Goal: Task Accomplishment & Management: Use online tool/utility

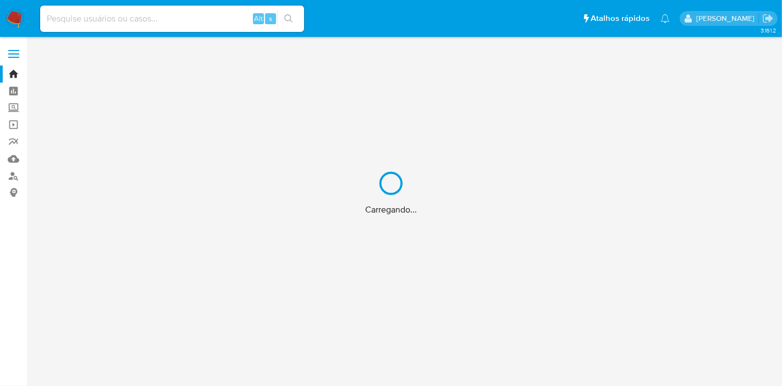
click at [128, 19] on div "Carregando..." at bounding box center [391, 193] width 782 height 386
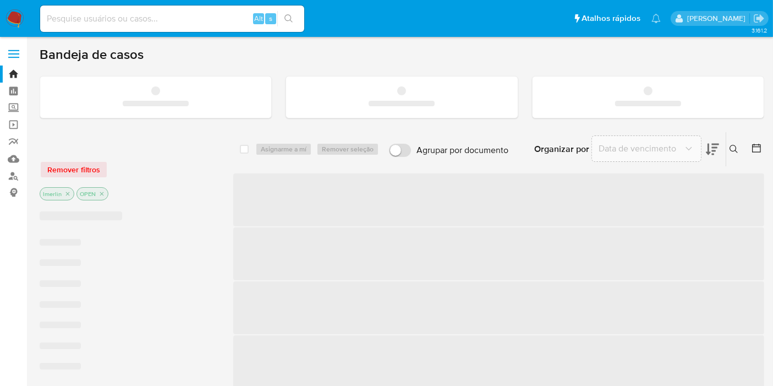
click at [128, 19] on input at bounding box center [172, 19] width 264 height 14
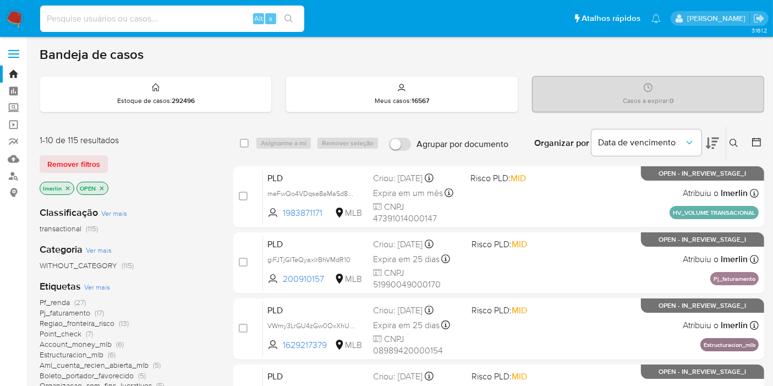
paste input "231890160"
type input "231890160"
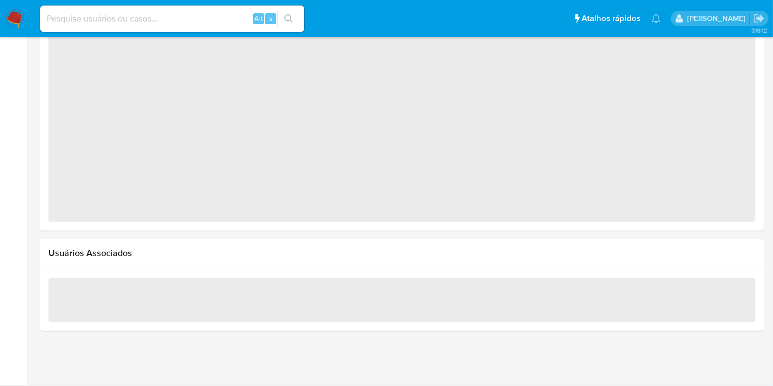
select select "10"
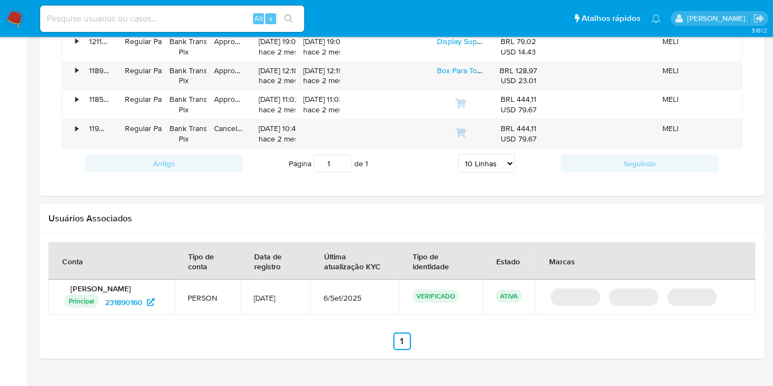
scroll to position [947, 0]
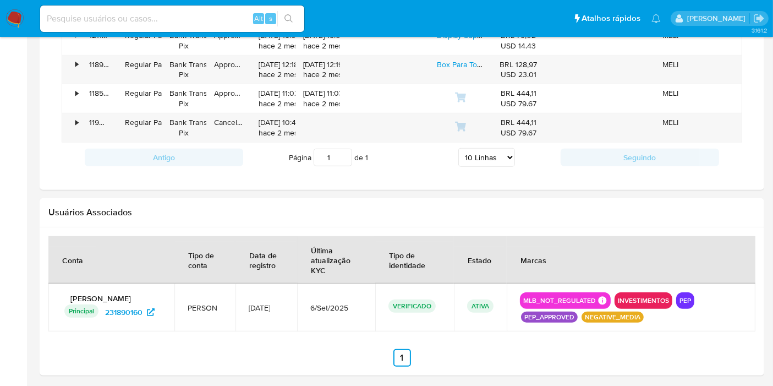
click at [124, 23] on input at bounding box center [172, 19] width 264 height 14
paste input "2623889297"
type input "2623889297"
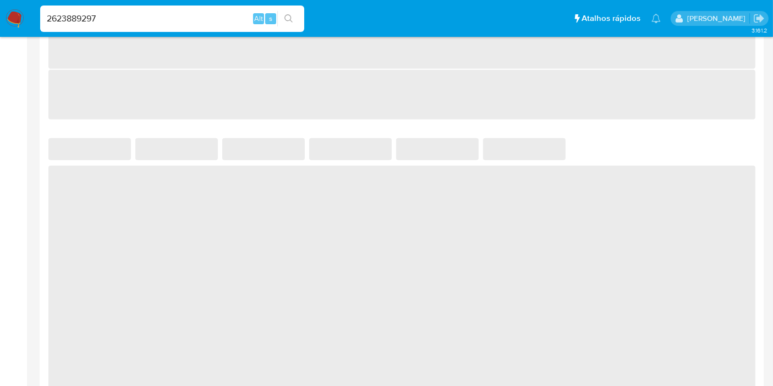
scroll to position [939, 0]
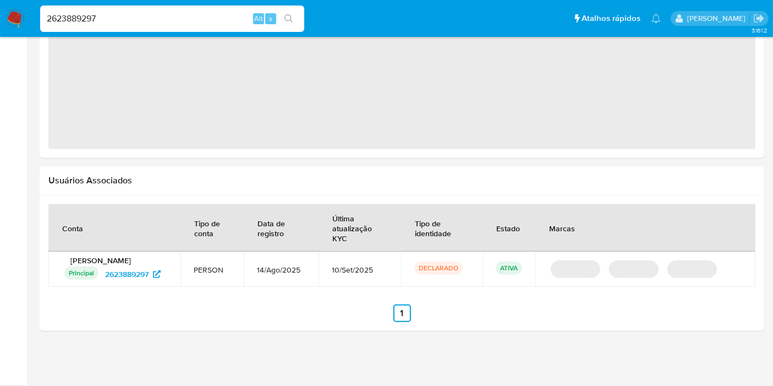
select select "10"
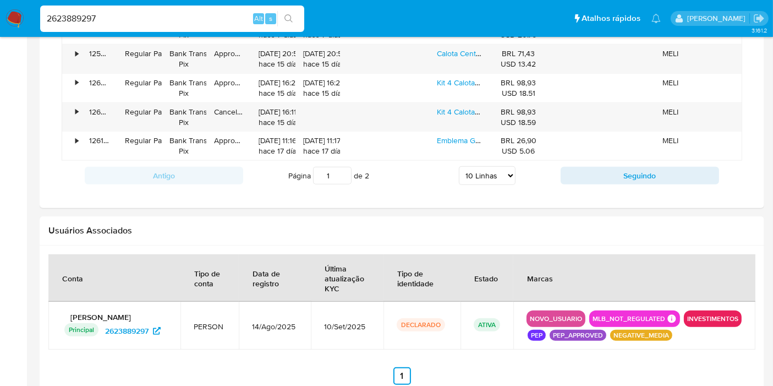
scroll to position [1074, 0]
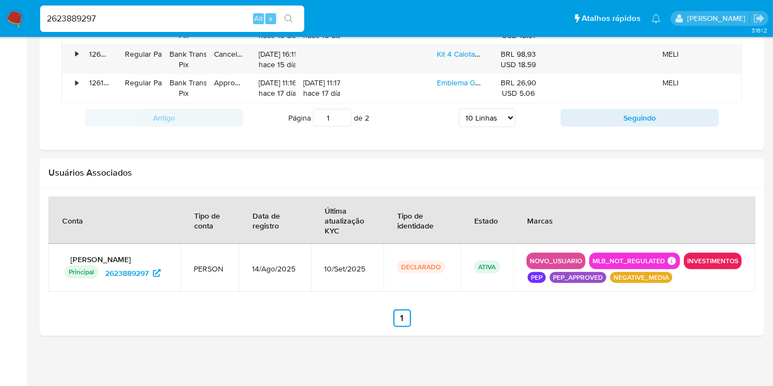
click at [197, 14] on input "2623889297" at bounding box center [172, 19] width 264 height 14
paste input "72774098"
type input "72774098"
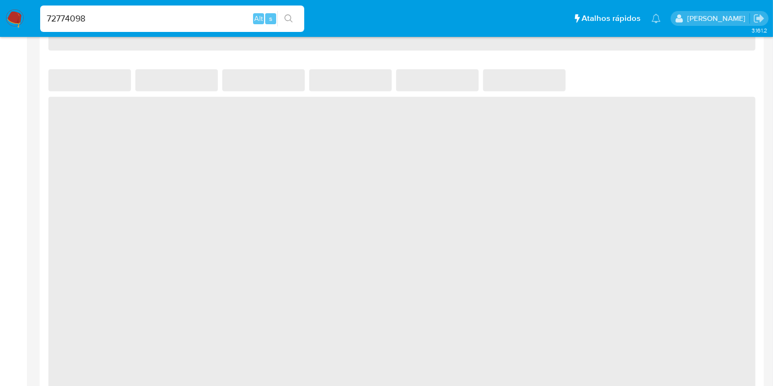
select select "10"
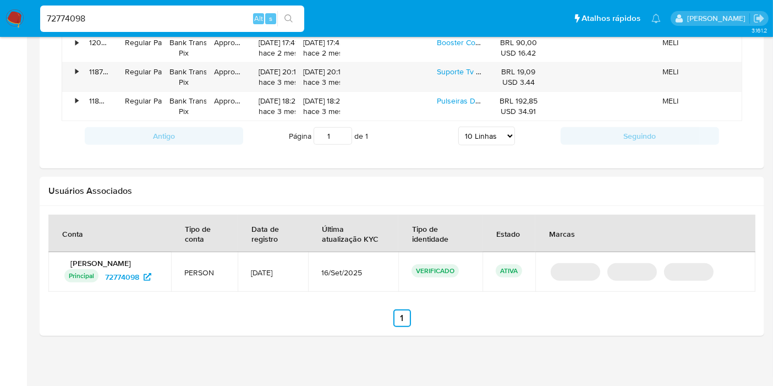
scroll to position [900, 0]
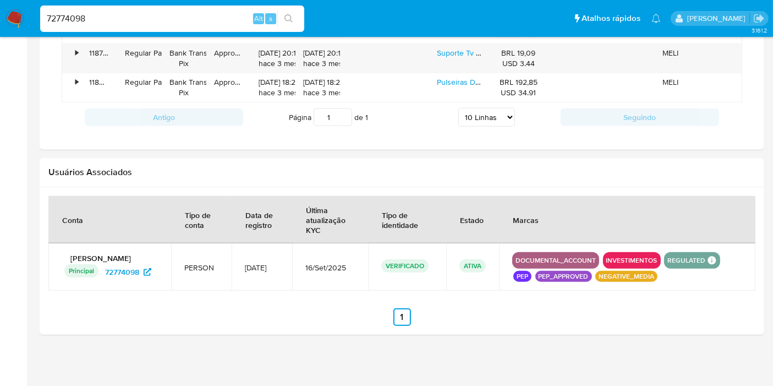
click at [171, 9] on div "72774098 Alt s" at bounding box center [172, 19] width 264 height 26
click at [166, 15] on input "72774098" at bounding box center [172, 19] width 264 height 14
paste input "5886832"
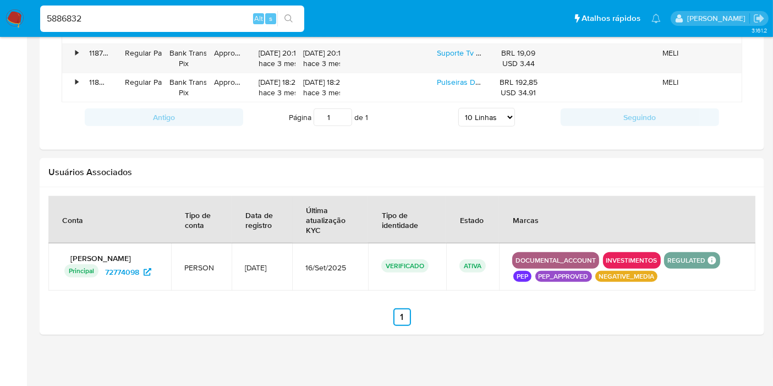
type input "5886832"
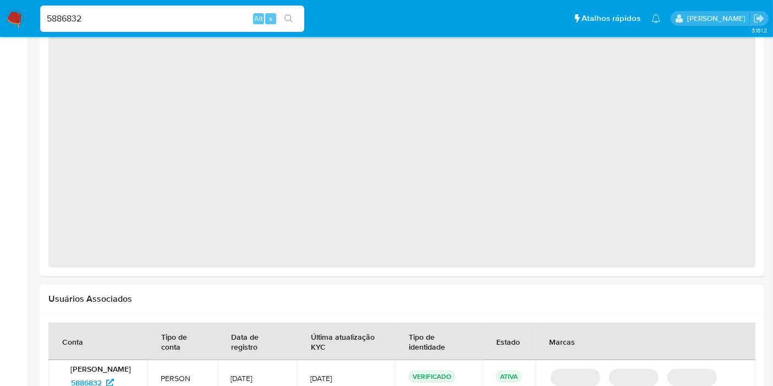
scroll to position [969, 0]
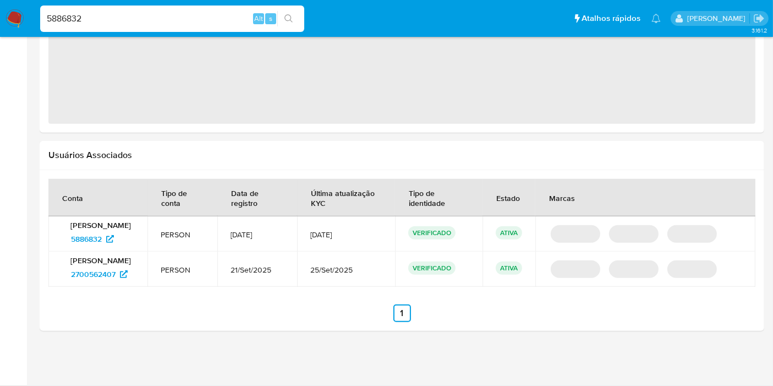
select select "10"
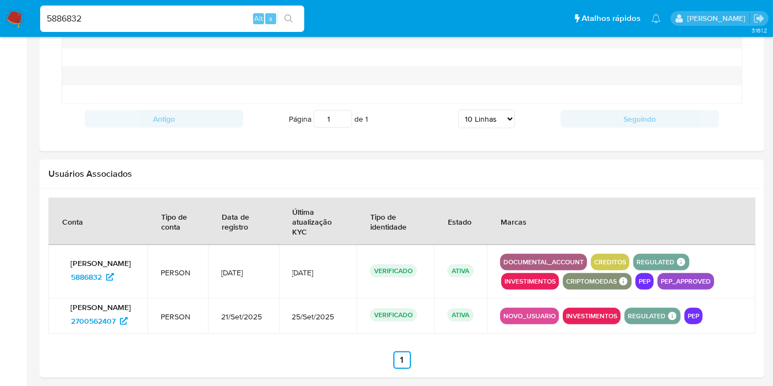
click at [194, 18] on input "5886832" at bounding box center [172, 19] width 264 height 14
paste input "1296828691"
type input "1296828691"
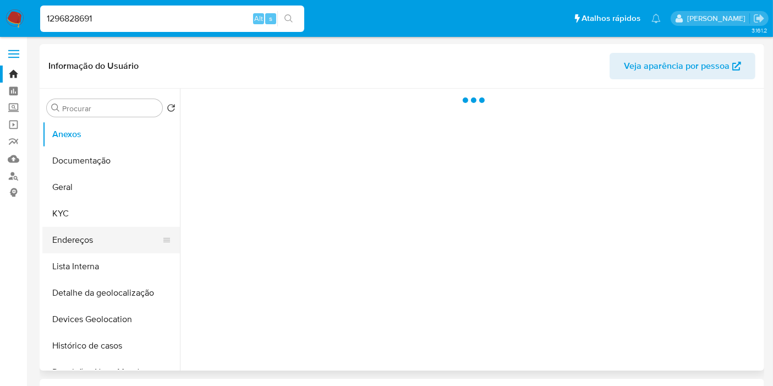
select select "10"
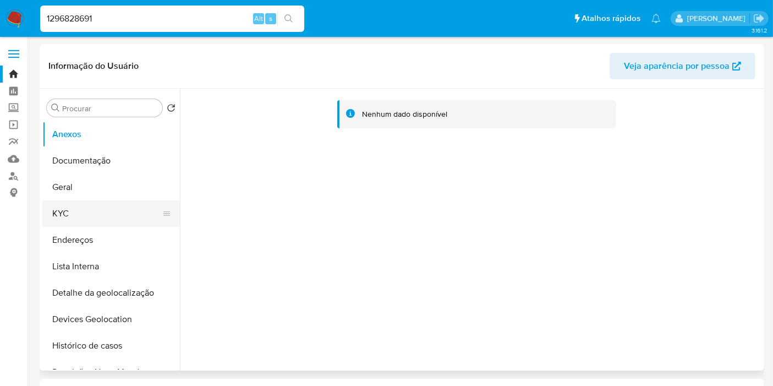
click at [82, 223] on button "KYC" at bounding box center [106, 213] width 129 height 26
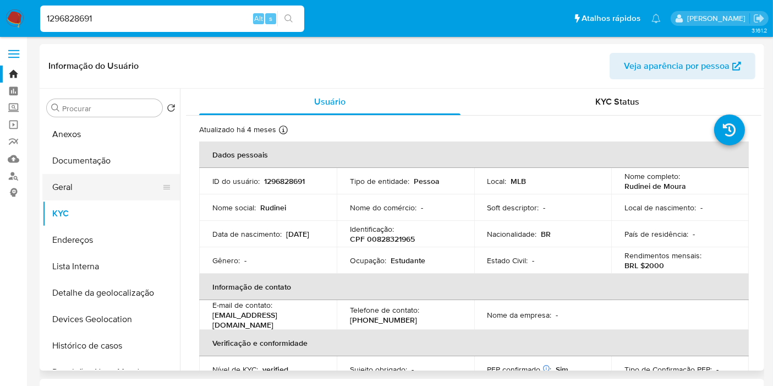
click at [94, 186] on button "Geral" at bounding box center [106, 187] width 129 height 26
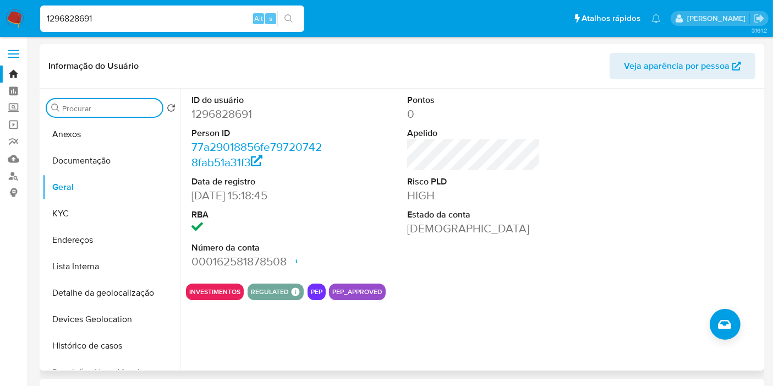
click at [97, 104] on input "Procurar" at bounding box center [110, 108] width 96 height 10
click at [102, 111] on input "Procurar" at bounding box center [110, 108] width 96 height 10
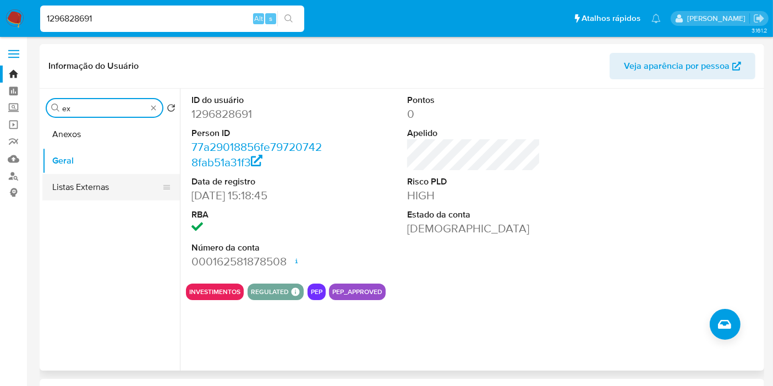
type input "ex"
click at [99, 178] on button "Listas Externas" at bounding box center [106, 187] width 129 height 26
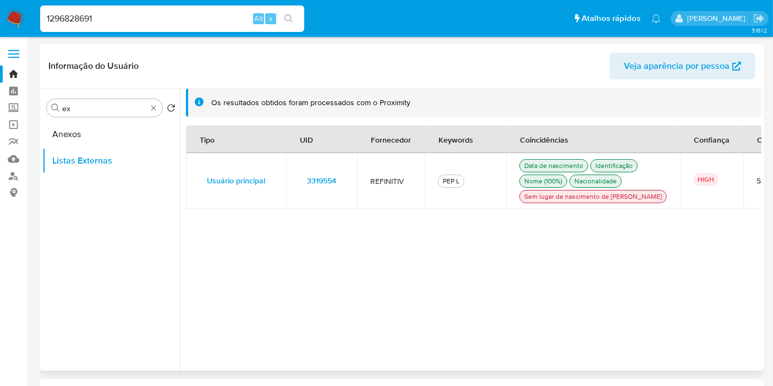
click at [331, 184] on span "3319554" at bounding box center [321, 180] width 29 height 15
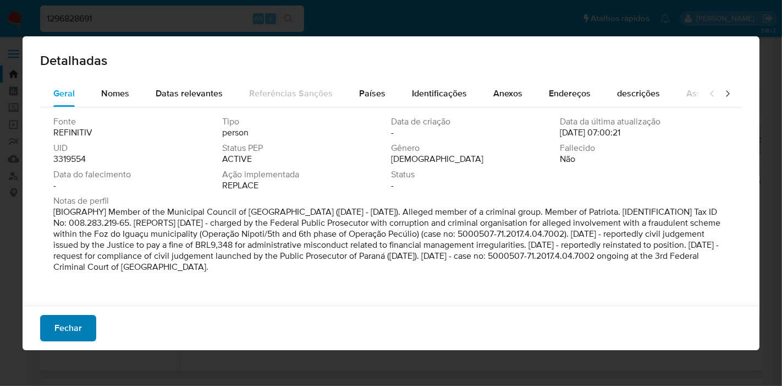
click at [87, 323] on button "Fechar" at bounding box center [68, 328] width 56 height 26
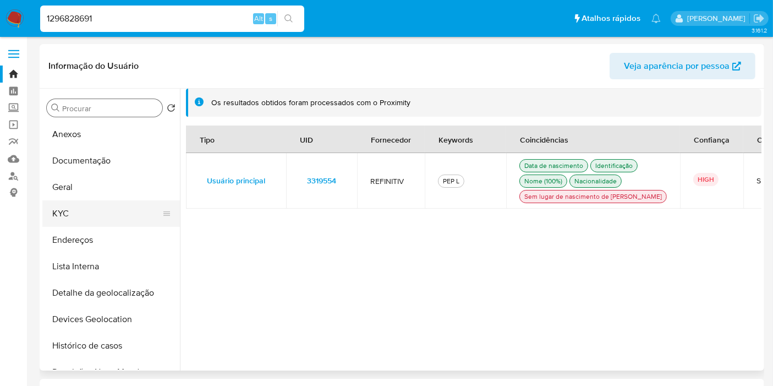
click at [111, 213] on button "KYC" at bounding box center [106, 213] width 129 height 26
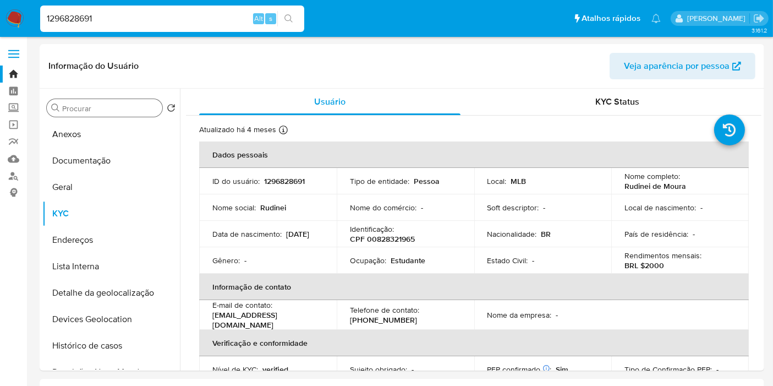
click at [389, 238] on p "CPF 00828321965" at bounding box center [382, 239] width 65 height 10
copy p "00828321965"
click at [211, 19] on input "1296828691" at bounding box center [172, 19] width 264 height 14
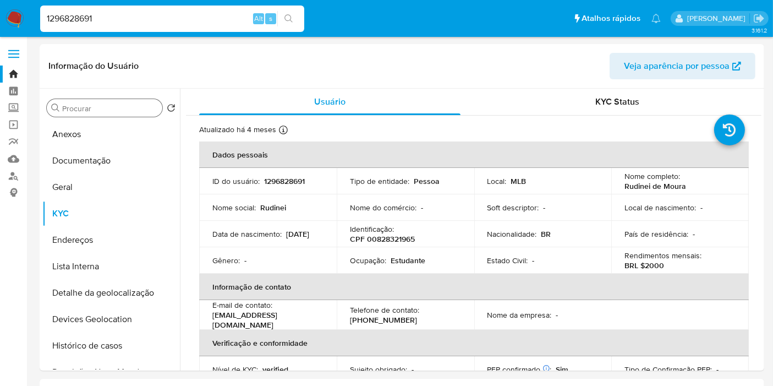
paste input "46024270"
type input "146024270"
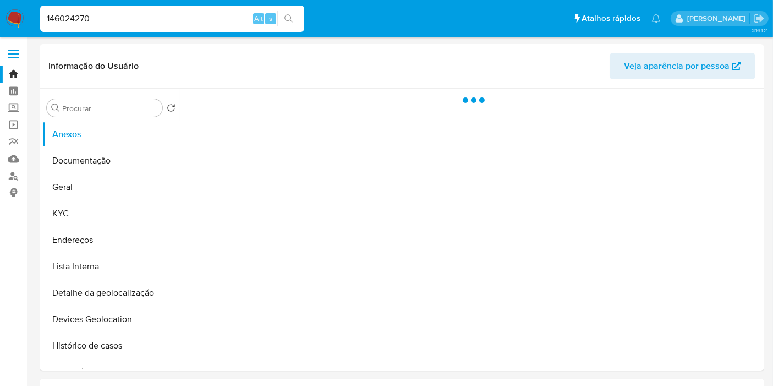
scroll to position [988, 0]
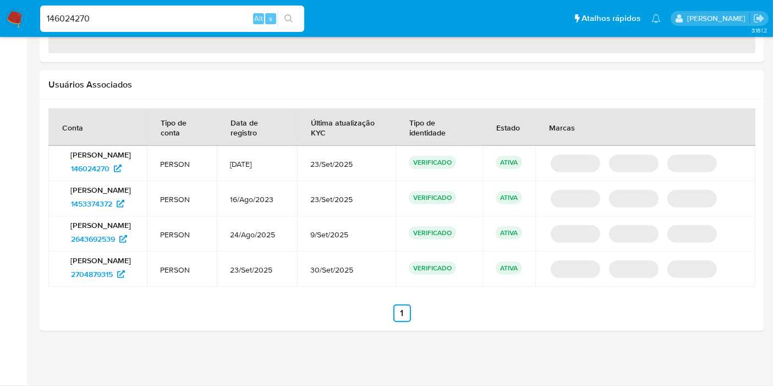
select select "10"
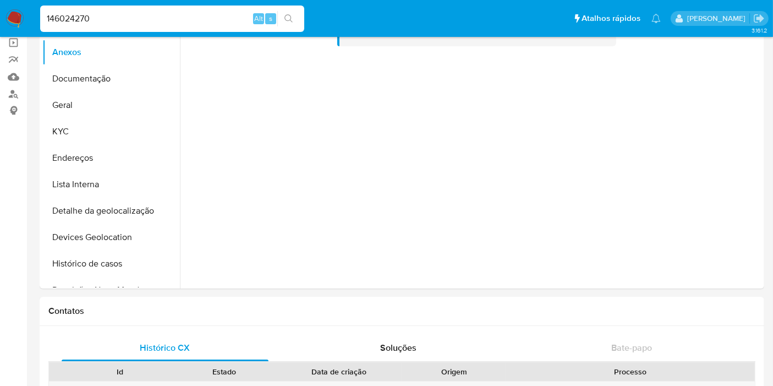
scroll to position [0, 0]
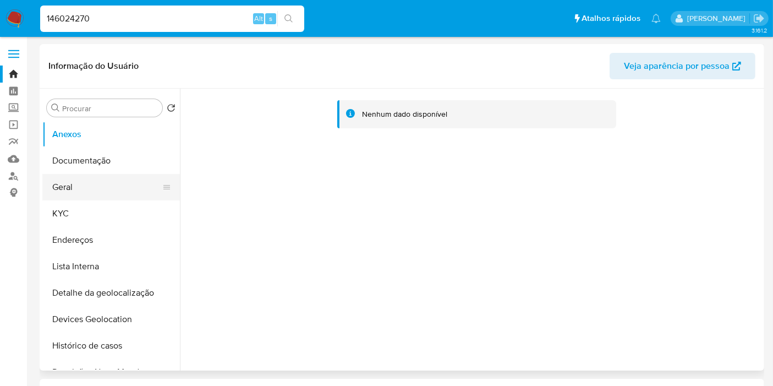
click at [92, 194] on button "Geral" at bounding box center [106, 187] width 129 height 26
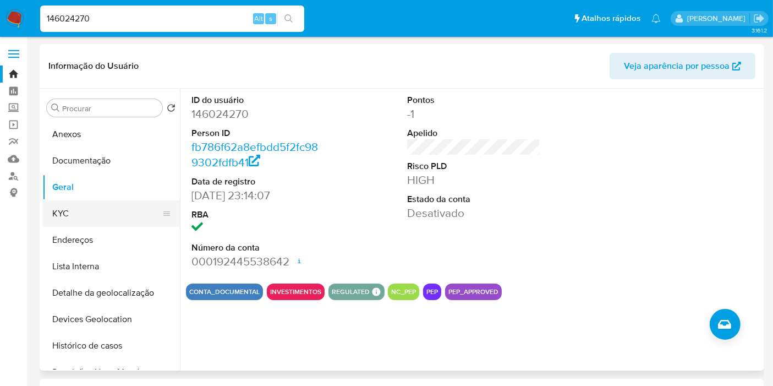
click at [76, 213] on button "KYC" at bounding box center [106, 213] width 129 height 26
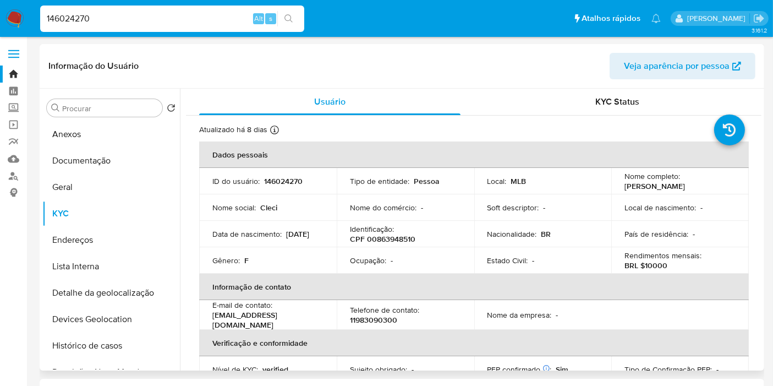
click at [391, 240] on p "CPF 00863948510" at bounding box center [382, 239] width 65 height 10
copy p "00863948510"
click at [122, 113] on div "Procurar" at bounding box center [105, 108] width 116 height 18
click at [122, 109] on input "Procurar" at bounding box center [110, 108] width 96 height 10
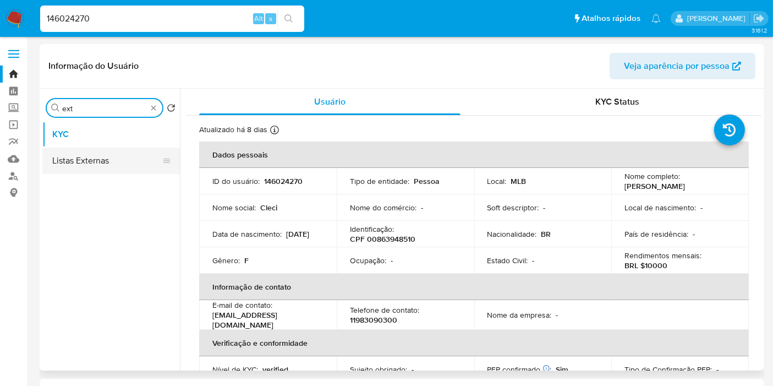
type input "ext"
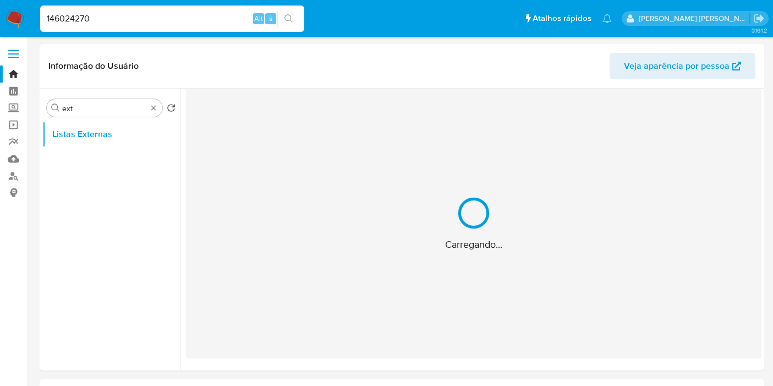
select select "10"
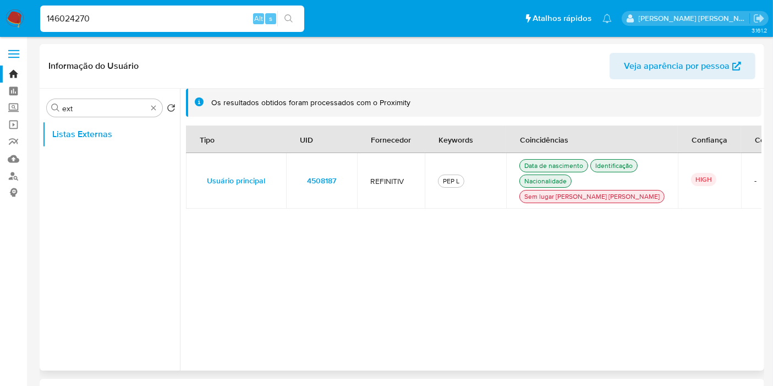
click at [316, 182] on span "4508187" at bounding box center [321, 180] width 29 height 15
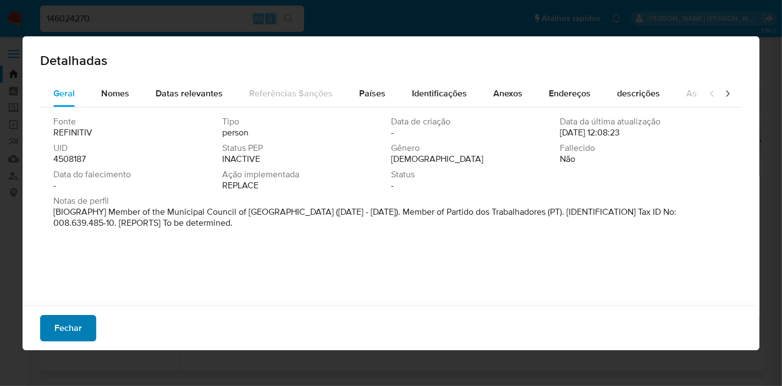
click at [90, 322] on button "Fechar" at bounding box center [68, 328] width 56 height 26
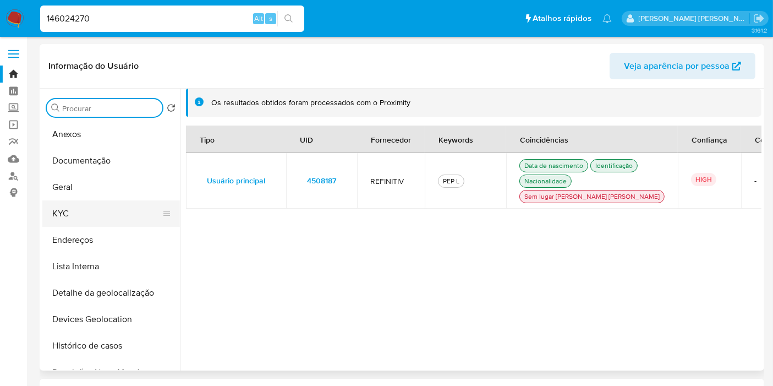
click at [83, 218] on button "KYC" at bounding box center [106, 213] width 129 height 26
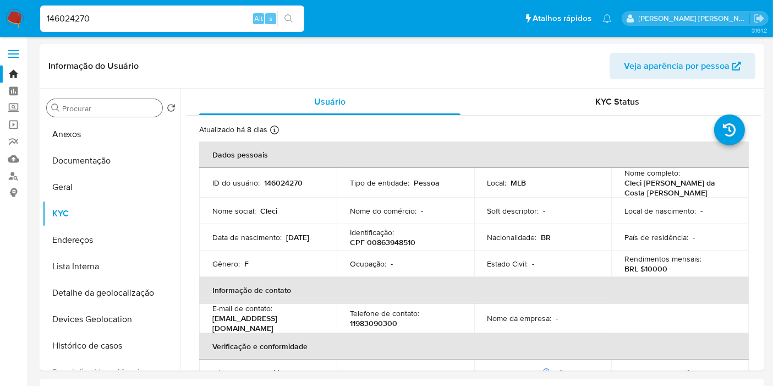
click at [400, 239] on p "CPF 00863948510" at bounding box center [382, 242] width 65 height 10
copy p "00863948510"
click at [116, 266] on button "Lista Interna" at bounding box center [106, 266] width 129 height 26
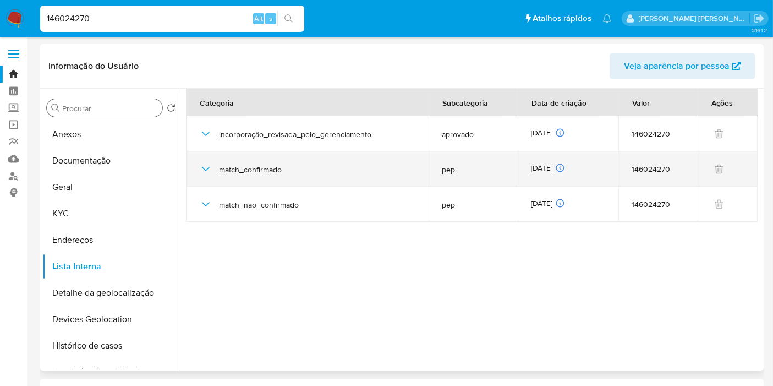
click at [207, 169] on icon "button" at bounding box center [206, 169] width 8 height 4
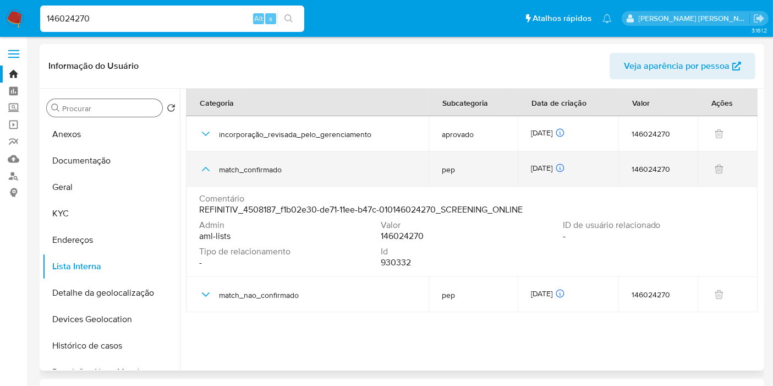
click at [209, 169] on icon "button" at bounding box center [205, 168] width 13 height 13
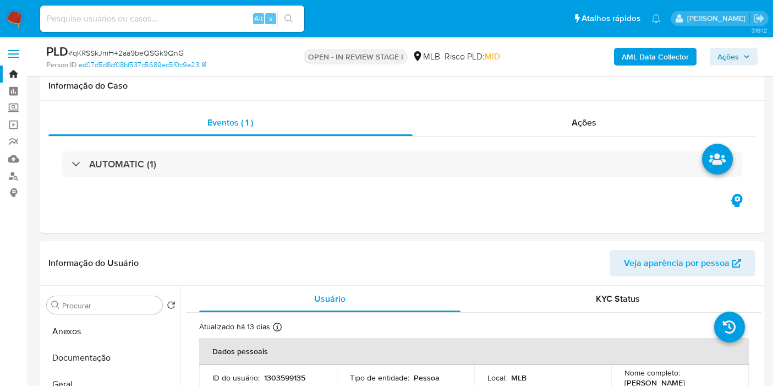
select select "10"
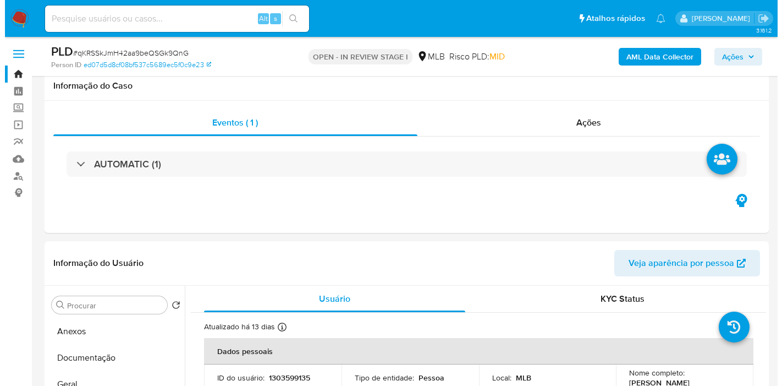
scroll to position [183, 0]
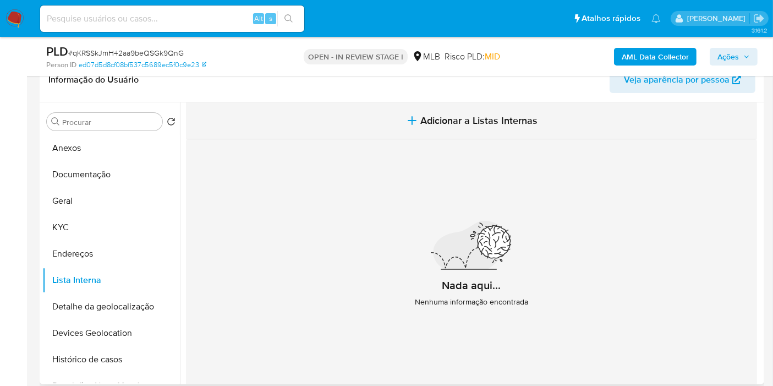
click at [482, 123] on span "Adicionar a Listas Internas" at bounding box center [479, 120] width 117 height 12
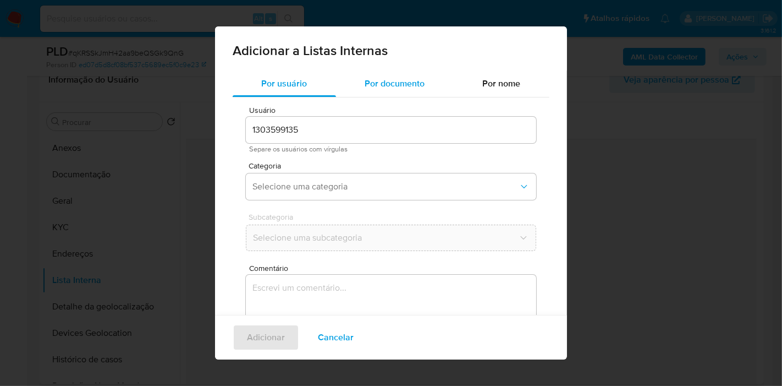
click at [405, 90] on div "Por documento" at bounding box center [395, 83] width 118 height 26
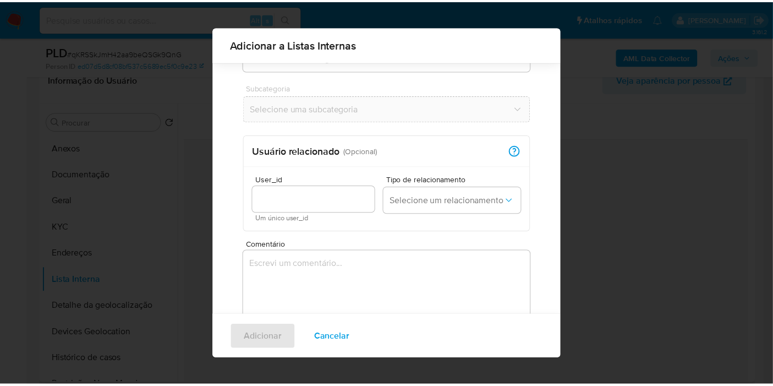
scroll to position [113, 0]
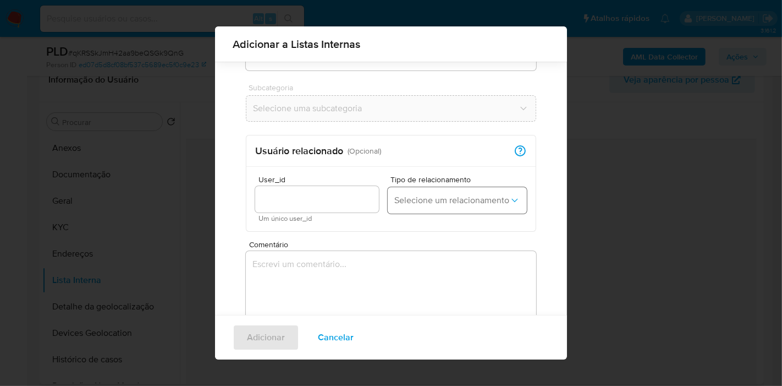
click at [430, 193] on button "Selecione um relacionamento" at bounding box center [457, 200] width 139 height 26
click at [324, 342] on span "Cancelar" at bounding box center [336, 337] width 36 height 24
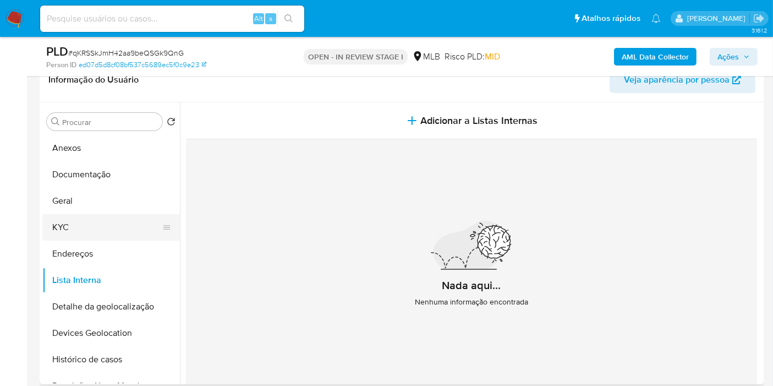
click at [117, 223] on button "KYC" at bounding box center [106, 227] width 129 height 26
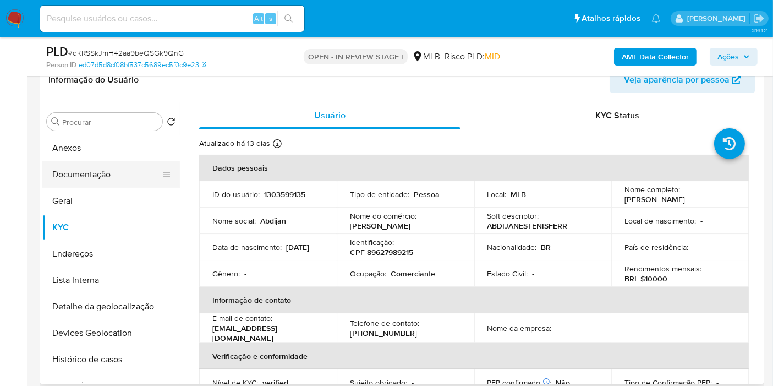
click at [118, 168] on button "Documentação" at bounding box center [106, 174] width 129 height 26
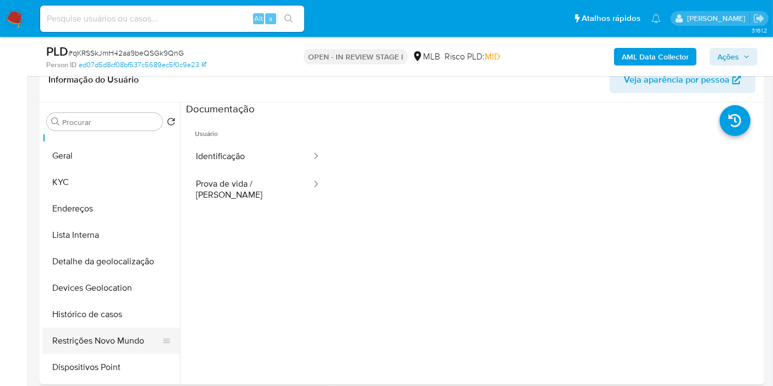
scroll to position [61, 0]
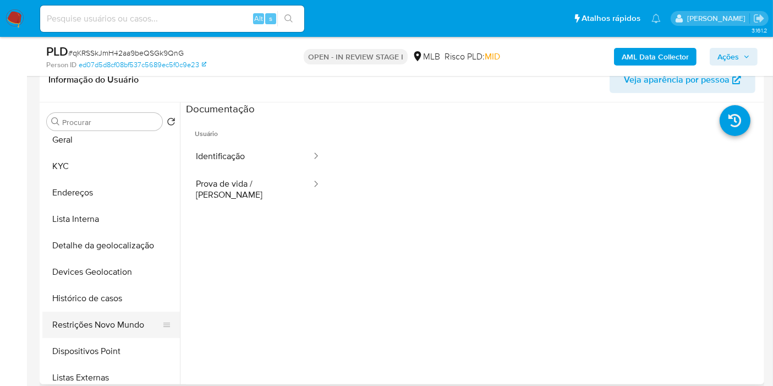
click at [122, 321] on button "Restrições Novo Mundo" at bounding box center [106, 324] width 129 height 26
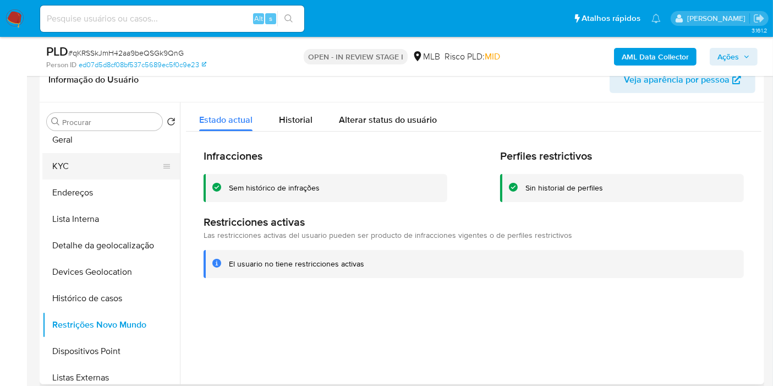
click at [92, 167] on button "KYC" at bounding box center [106, 166] width 129 height 26
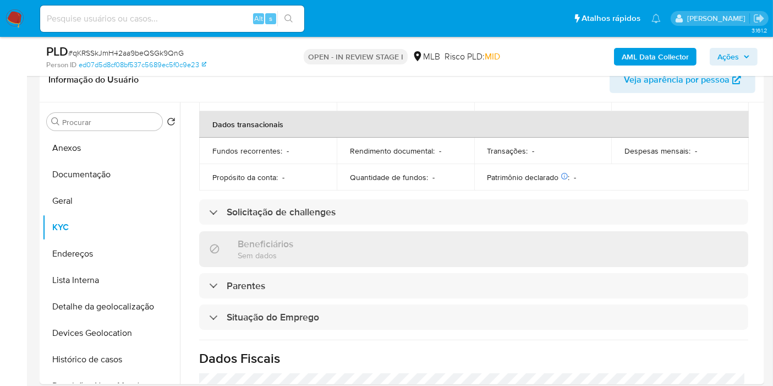
scroll to position [499, 0]
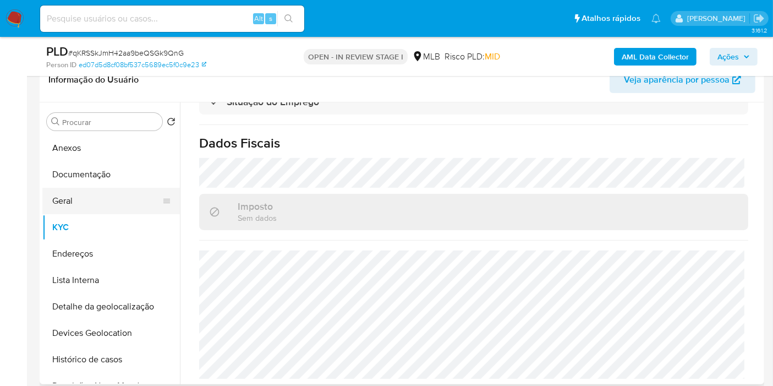
click at [113, 196] on button "Geral" at bounding box center [106, 201] width 129 height 26
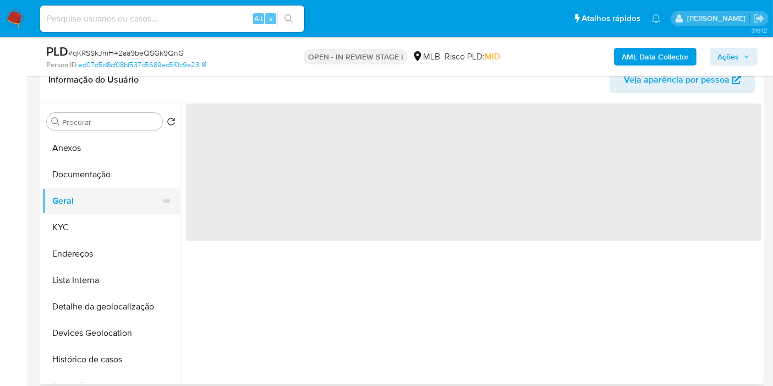
scroll to position [0, 0]
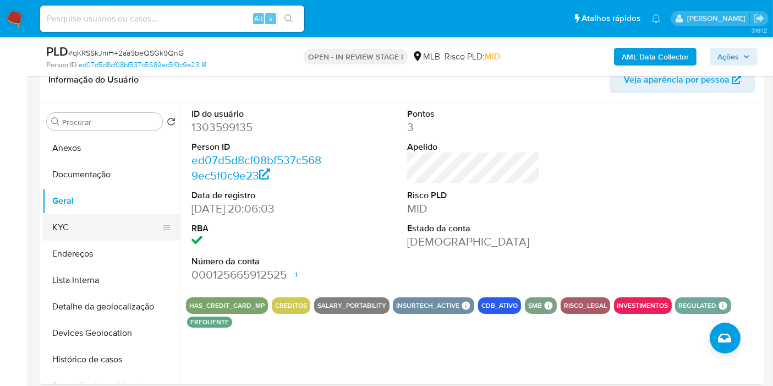
click at [128, 215] on button "KYC" at bounding box center [106, 227] width 129 height 26
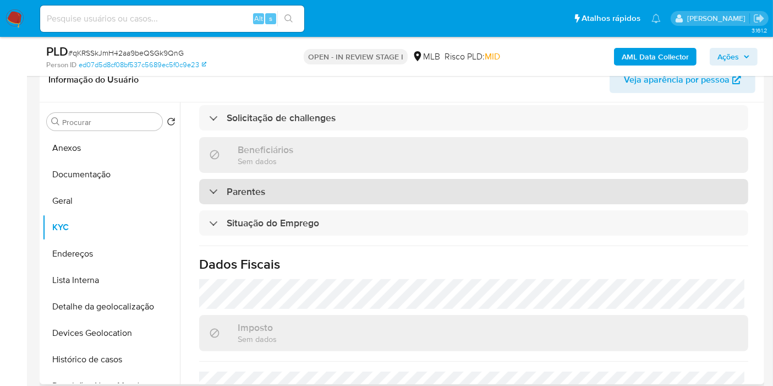
scroll to position [499, 0]
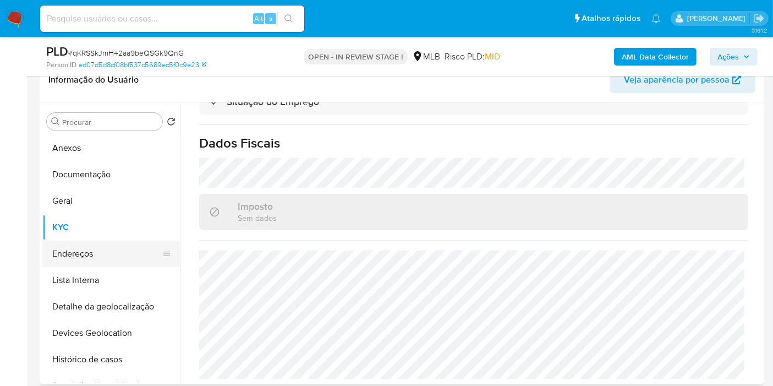
click at [137, 248] on button "Endereços" at bounding box center [106, 253] width 129 height 26
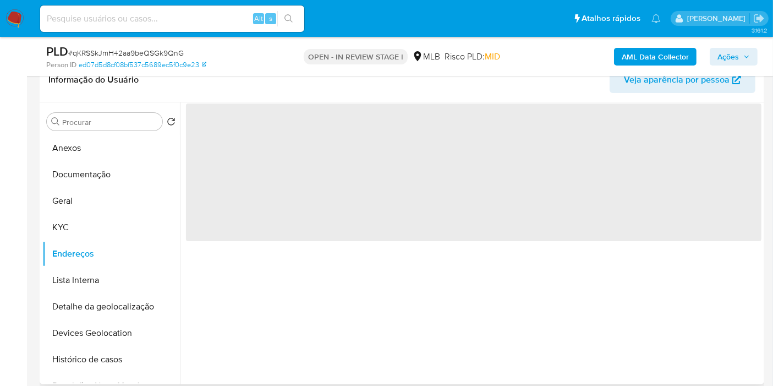
scroll to position [0, 0]
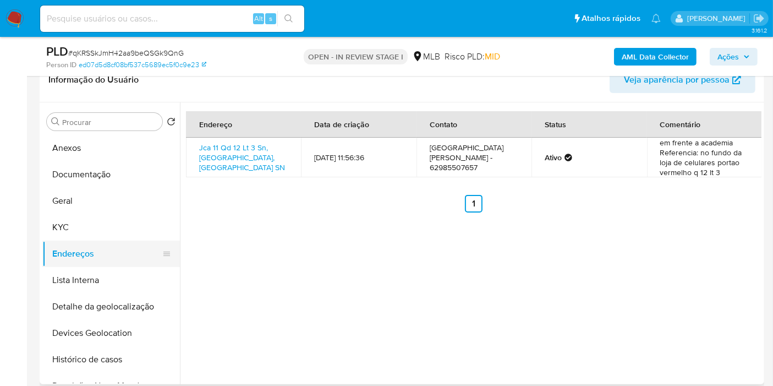
drag, startPoint x: 122, startPoint y: 308, endPoint x: 124, endPoint y: 248, distance: 60.0
click at [122, 308] on button "Detalhe da geolocalização" at bounding box center [111, 306] width 138 height 26
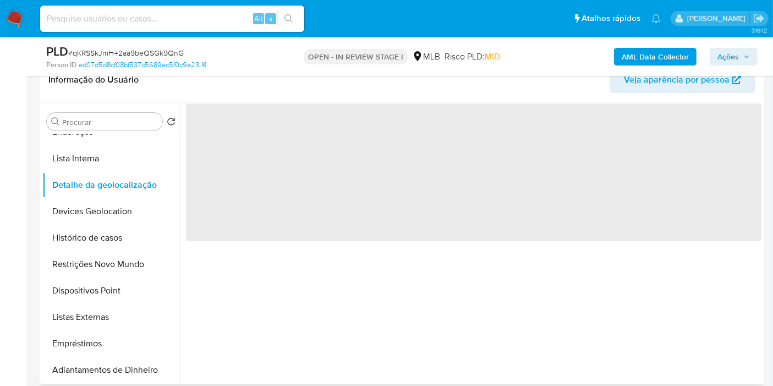
scroll to position [122, 0]
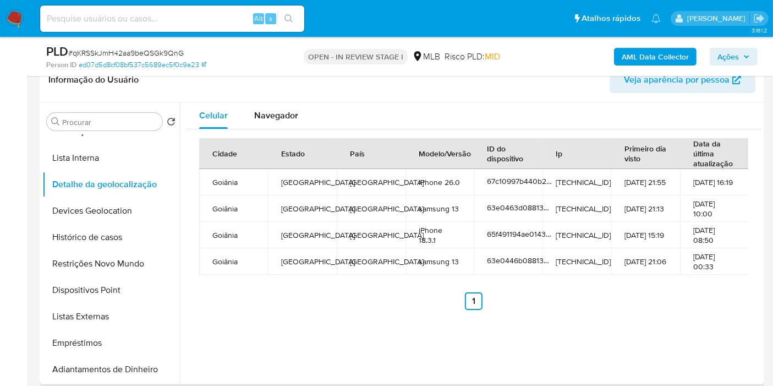
click at [268, 100] on div "Informação do Usuário Veja aparência por pessoa" at bounding box center [402, 80] width 724 height 45
click at [270, 106] on div "Navegador" at bounding box center [276, 115] width 44 height 26
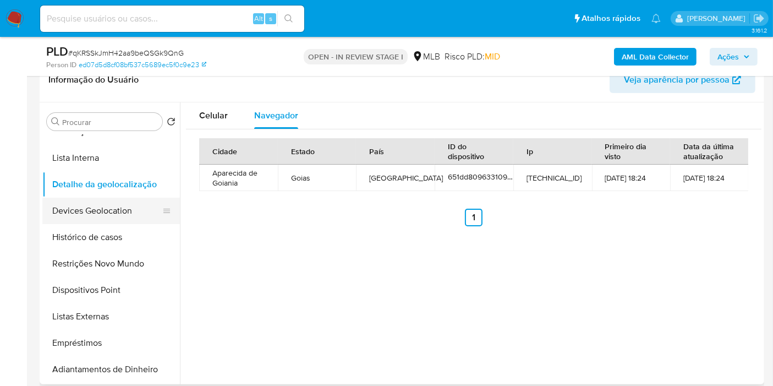
click at [114, 201] on button "Devices Geolocation" at bounding box center [106, 210] width 129 height 26
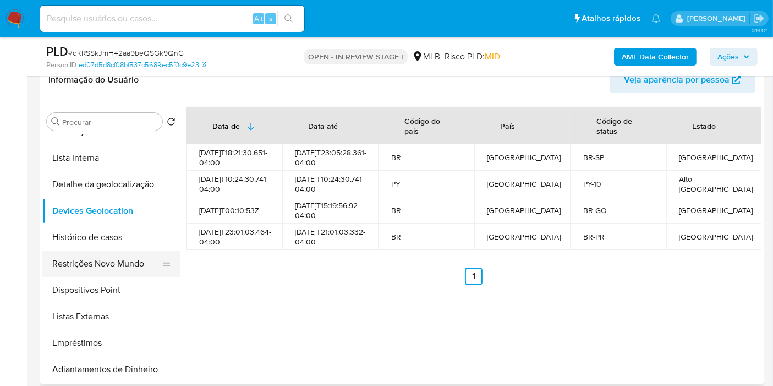
click at [116, 265] on button "Restrições Novo Mundo" at bounding box center [106, 263] width 129 height 26
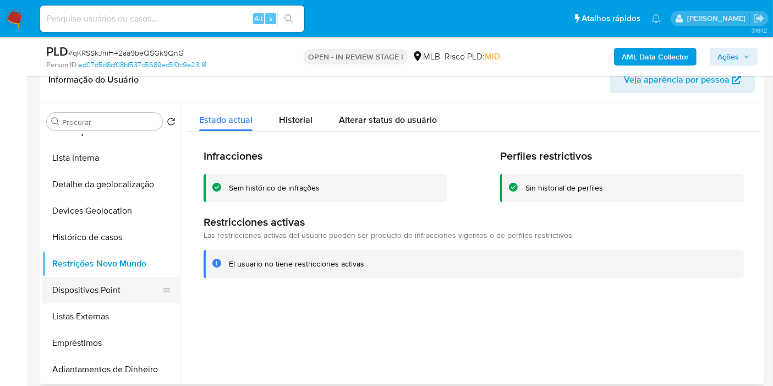
click at [122, 289] on button "Dispositivos Point" at bounding box center [106, 290] width 129 height 26
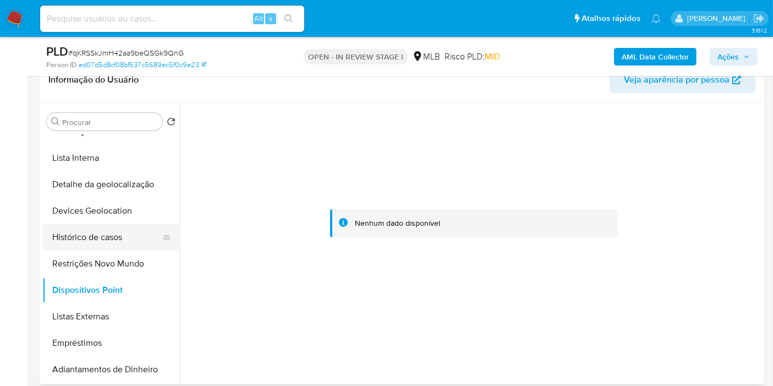
scroll to position [61, 0]
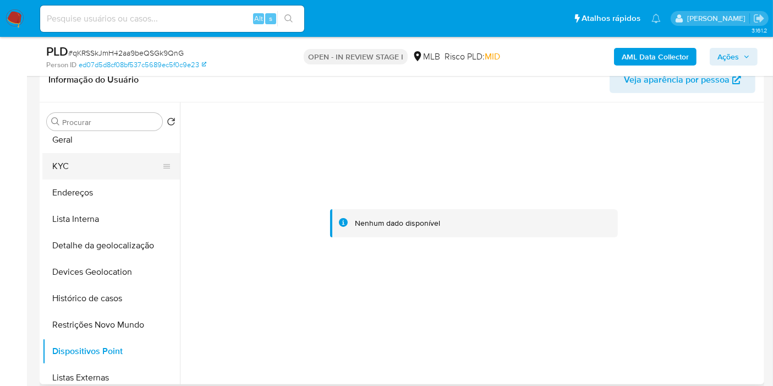
click at [111, 169] on button "KYC" at bounding box center [106, 166] width 129 height 26
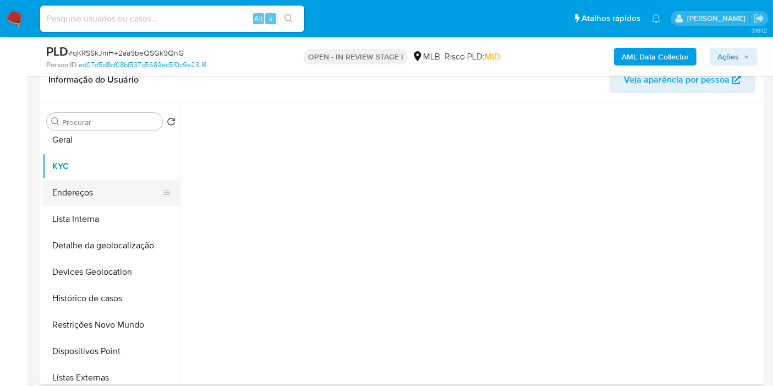
click at [110, 189] on button "Endereços" at bounding box center [106, 192] width 129 height 26
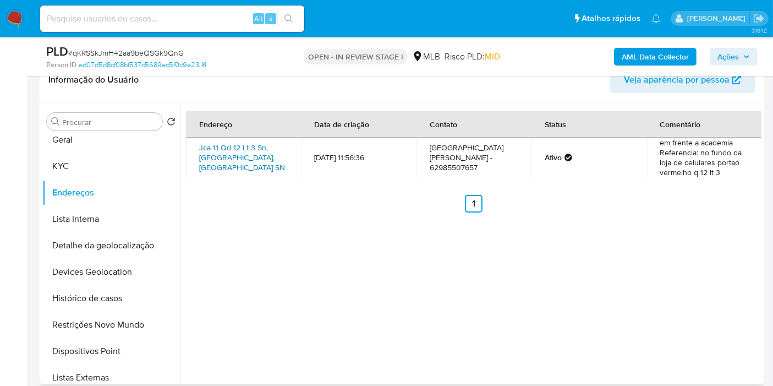
click at [246, 149] on link "Jca 11 Qd 12 Lt 3 Sn, Goiânia, Goiás, 74354616, Brasil SN" at bounding box center [242, 157] width 86 height 31
click at [130, 160] on button "KYC" at bounding box center [106, 166] width 129 height 26
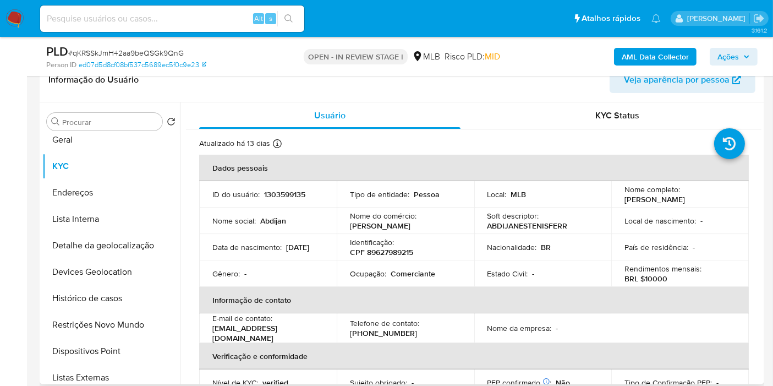
scroll to position [0, 0]
click at [397, 252] on p "CPF 89627989215" at bounding box center [381, 252] width 63 height 10
copy p "89627989215"
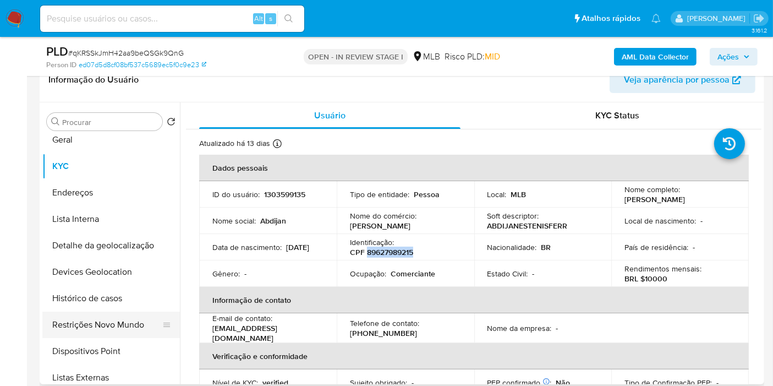
click at [117, 313] on button "Restrições Novo Mundo" at bounding box center [106, 324] width 129 height 26
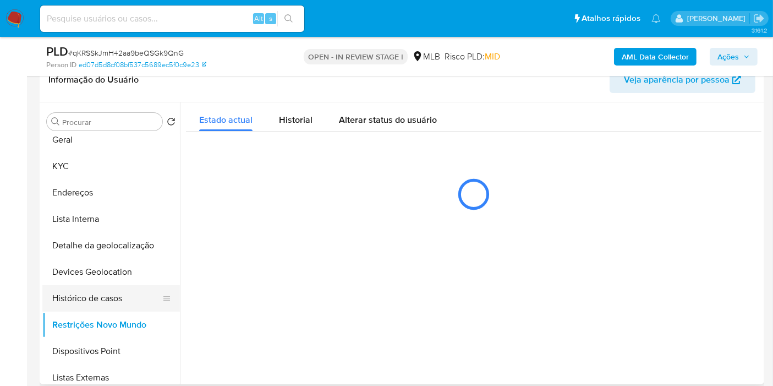
click at [117, 302] on button "Histórico de casos" at bounding box center [106, 298] width 129 height 26
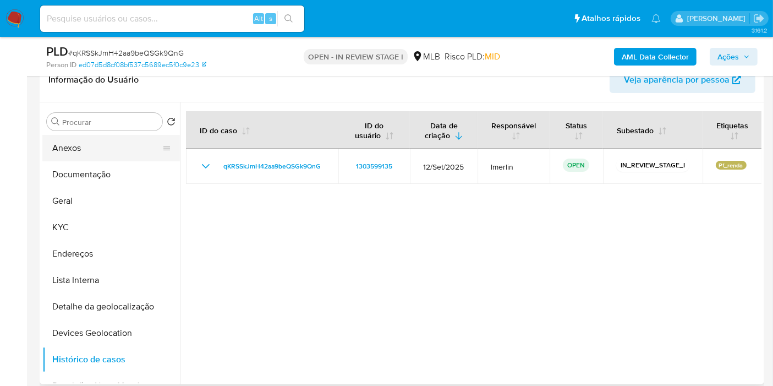
click at [119, 143] on button "Anexos" at bounding box center [106, 148] width 129 height 26
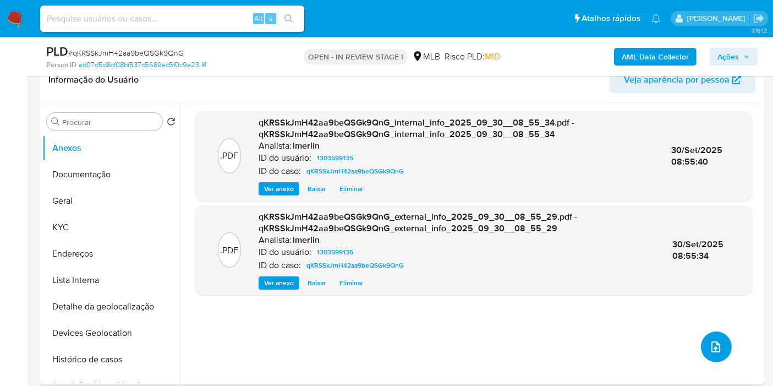
click at [710, 349] on icon "upload-file" at bounding box center [715, 346] width 13 height 13
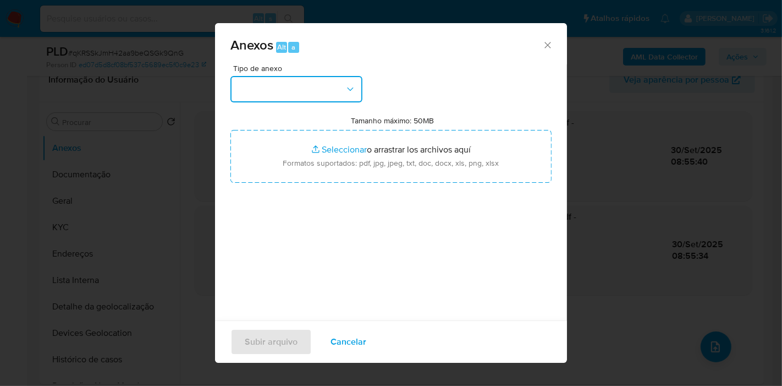
click at [337, 92] on button "button" at bounding box center [296, 89] width 132 height 26
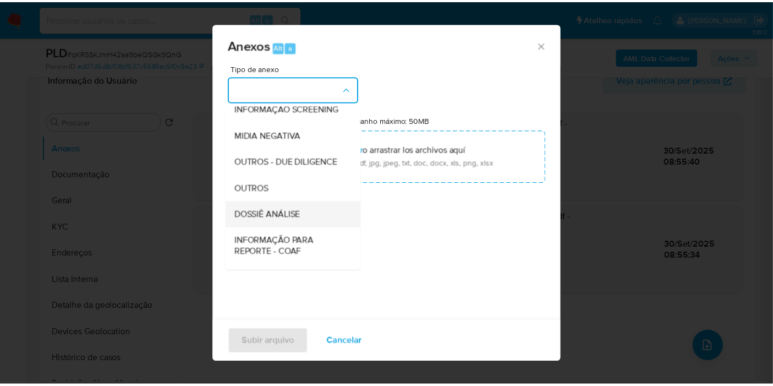
scroll to position [122, 0]
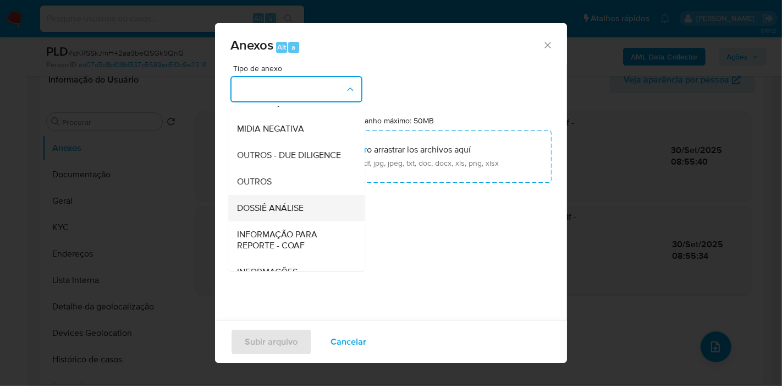
click at [295, 213] on span "DOSSIÊ ANÁLISE" at bounding box center [270, 207] width 67 height 11
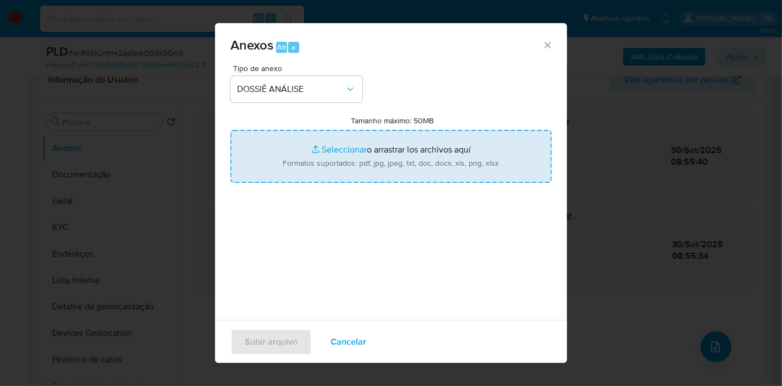
click at [380, 158] on input "Tamanho máximo: 50MB Seleccionar archivos" at bounding box center [390, 156] width 321 height 53
type input "C:\fakepath\SAR - XXX - CPF 89627989215 - ABDIJAN ESTENIS FERREIRA.pdf"
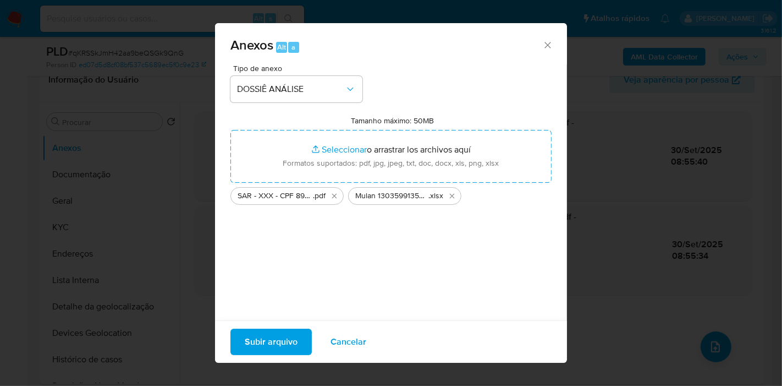
click at [273, 345] on span "Subir arquivo" at bounding box center [271, 341] width 53 height 24
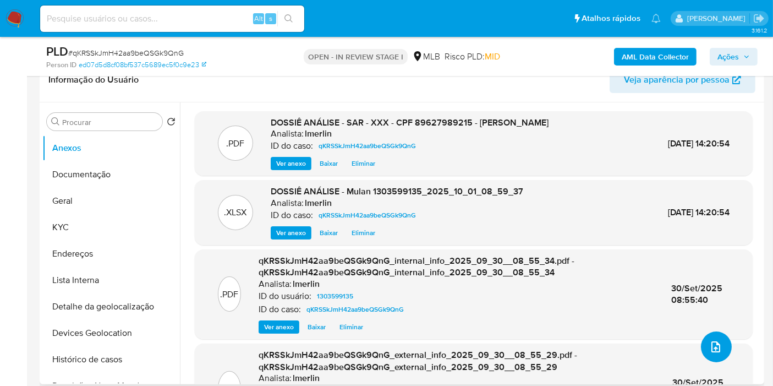
scroll to position [0, 0]
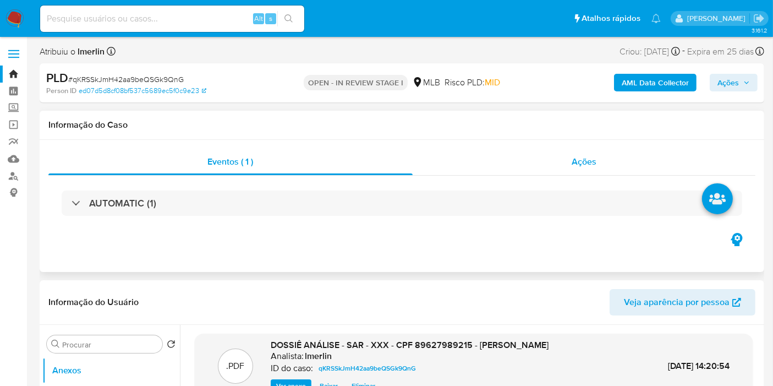
click at [593, 166] on span "Ações" at bounding box center [583, 161] width 25 height 13
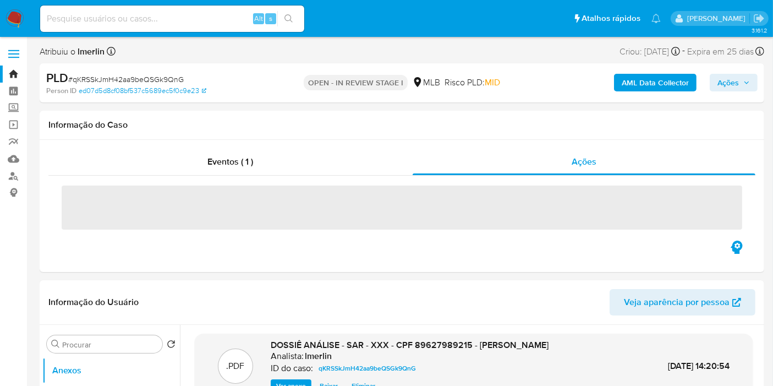
click at [737, 84] on span "Ações" at bounding box center [727, 83] width 21 height 18
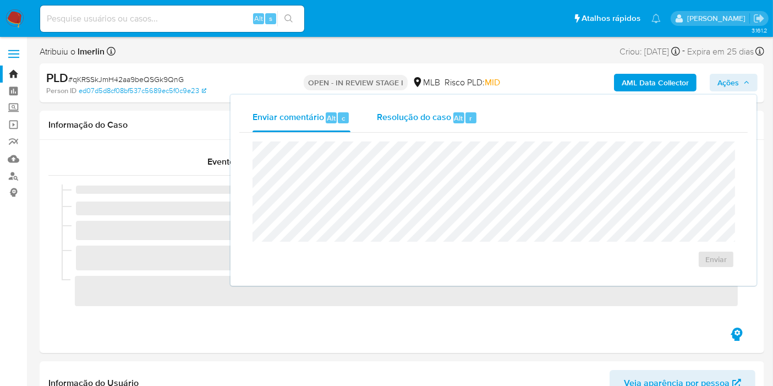
click at [435, 123] on span "Resolução do caso" at bounding box center [414, 117] width 74 height 13
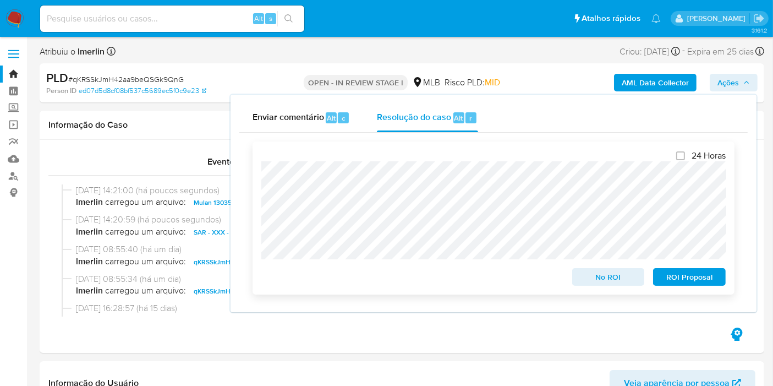
click at [686, 280] on span "ROI Proposal" at bounding box center [689, 276] width 57 height 15
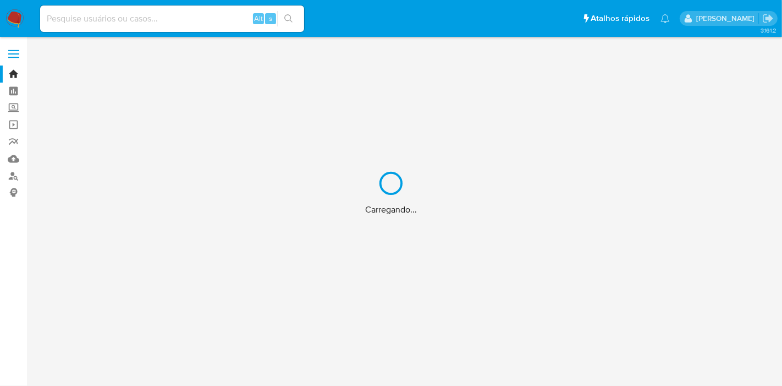
click at [15, 125] on div "Carregando..." at bounding box center [391, 193] width 782 height 386
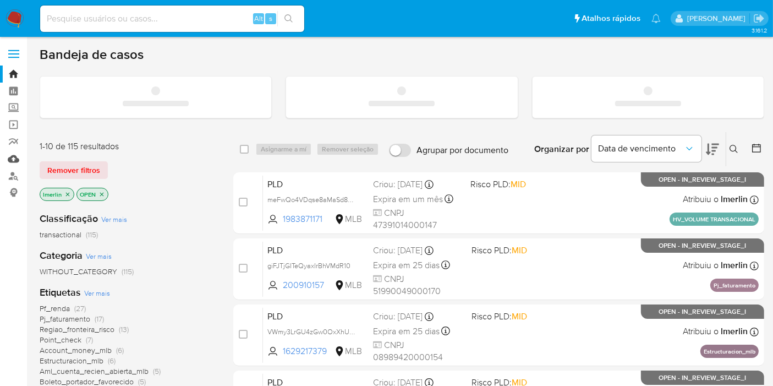
click at [15, 161] on link "Mulan" at bounding box center [65, 158] width 131 height 17
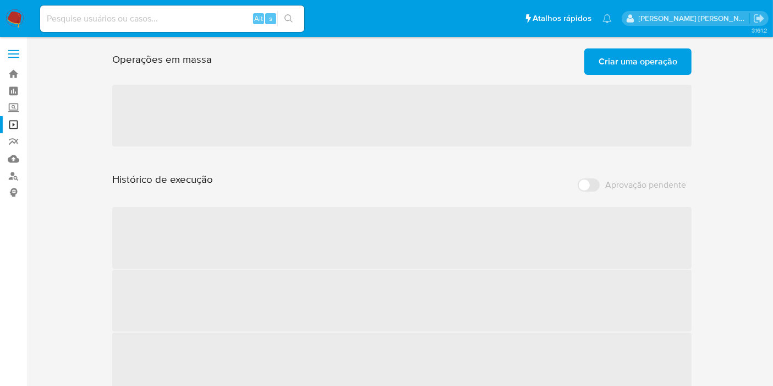
click at [646, 67] on span "Criar uma operação" at bounding box center [637, 62] width 79 height 24
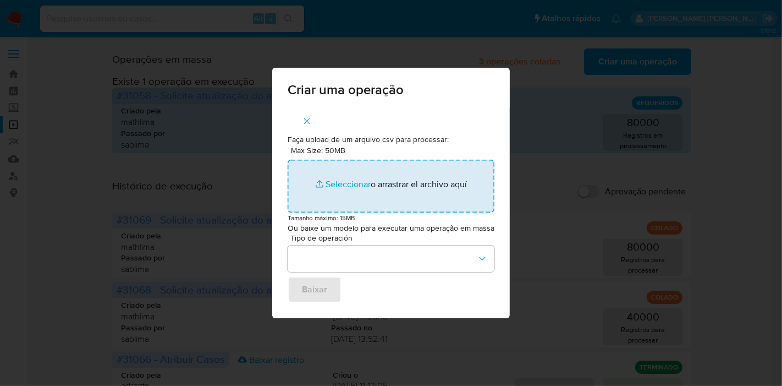
click at [369, 195] on input "Max Size: 50MB Seleccionar archivos" at bounding box center [391, 186] width 207 height 53
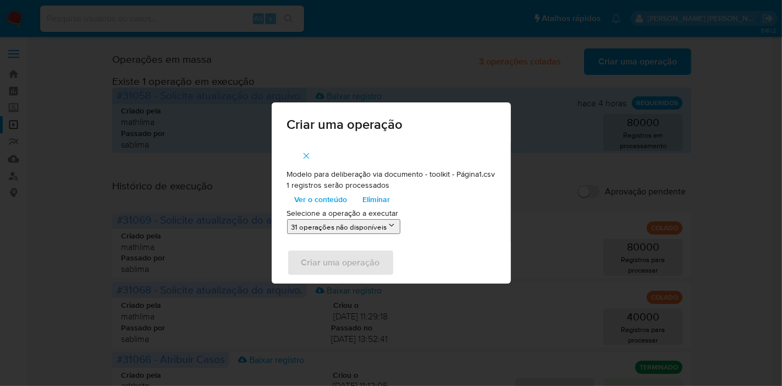
click at [310, 199] on span "Ver o conteúdo" at bounding box center [321, 198] width 53 height 15
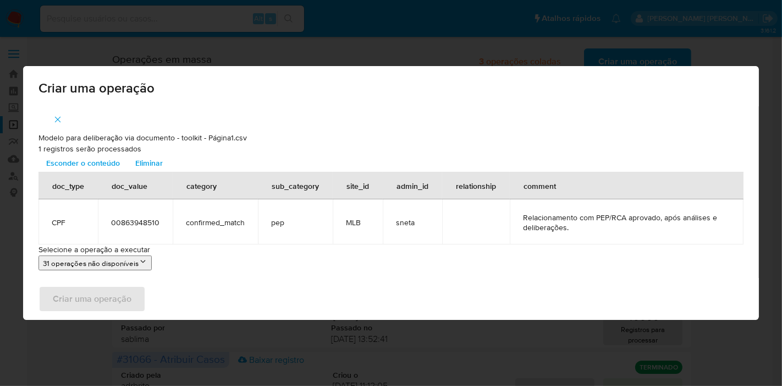
click at [111, 265] on button "31 operações não disponíveis" at bounding box center [95, 262] width 113 height 15
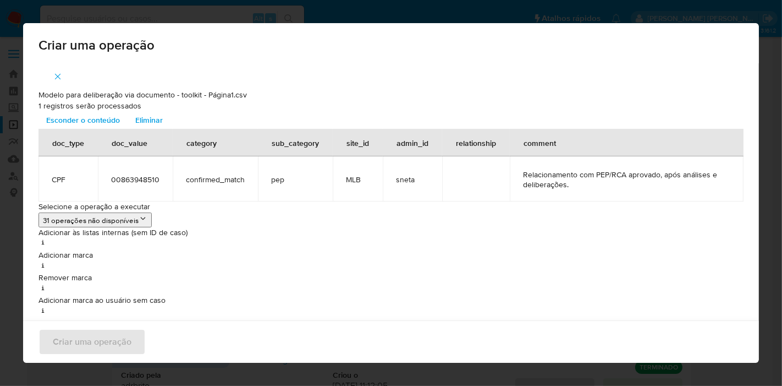
click at [59, 76] on icon "button" at bounding box center [58, 77] width 10 height 10
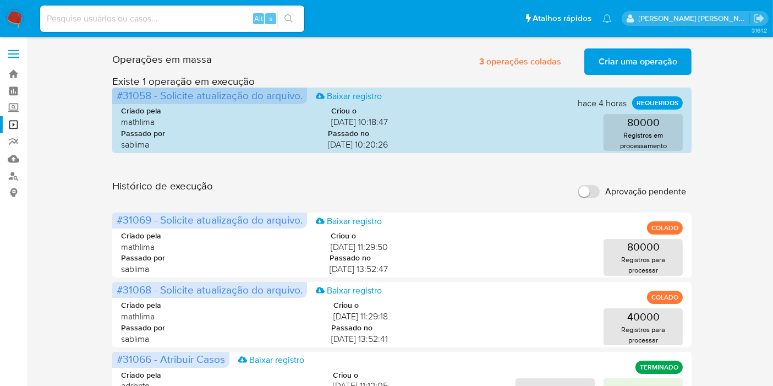
click at [619, 64] on span "Criar uma operação" at bounding box center [637, 62] width 79 height 24
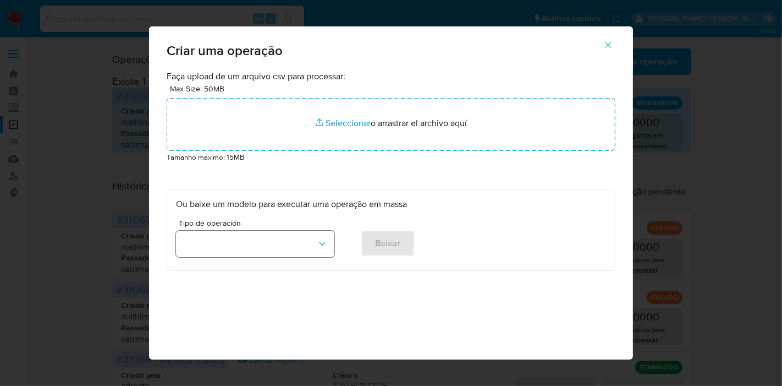
click at [193, 246] on button "button" at bounding box center [255, 243] width 158 height 26
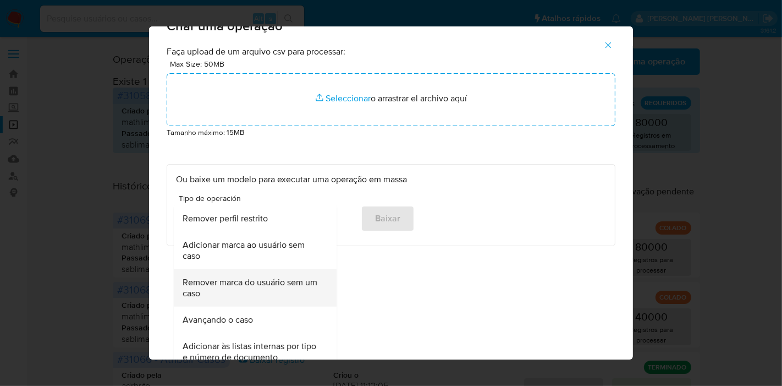
scroll to position [36, 0]
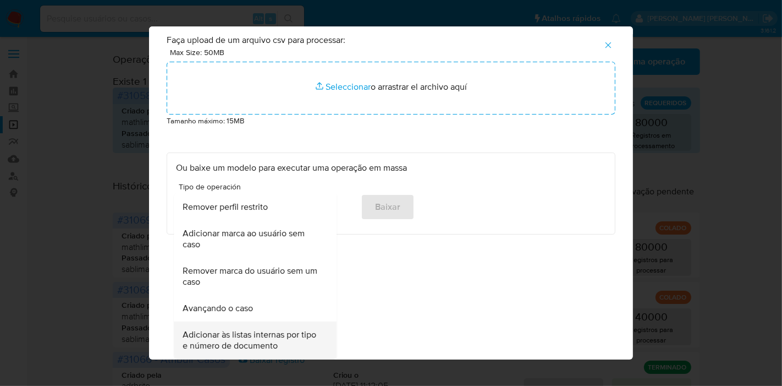
click at [276, 337] on span "Adicionar às listas internas por tipo e número de documento" at bounding box center [252, 340] width 139 height 22
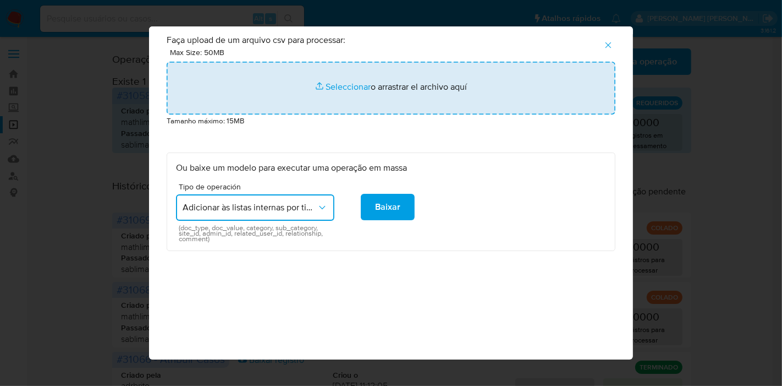
click at [311, 101] on input "file" at bounding box center [391, 88] width 449 height 53
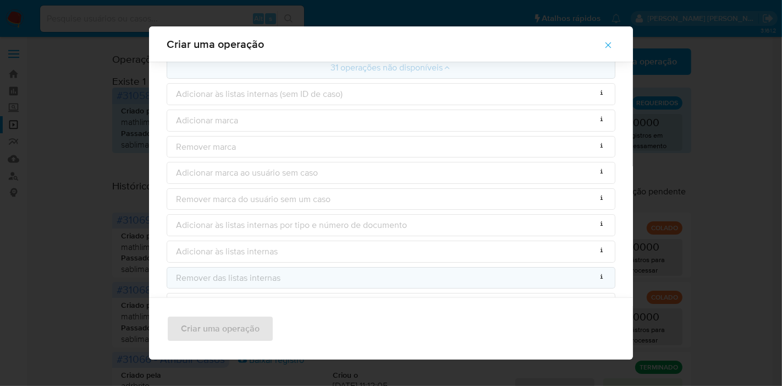
scroll to position [113, 0]
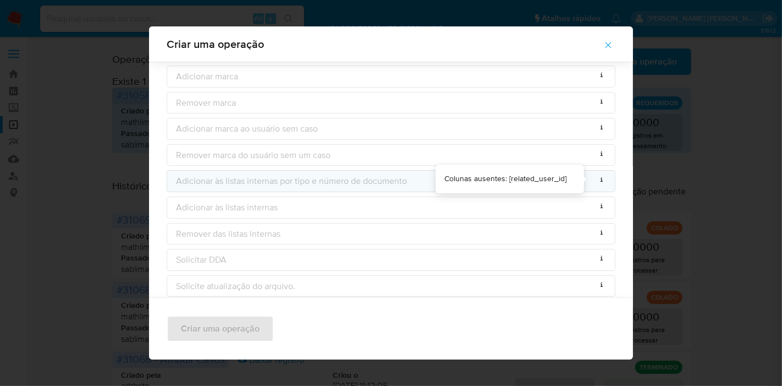
click at [598, 177] on icon at bounding box center [601, 179] width 9 height 9
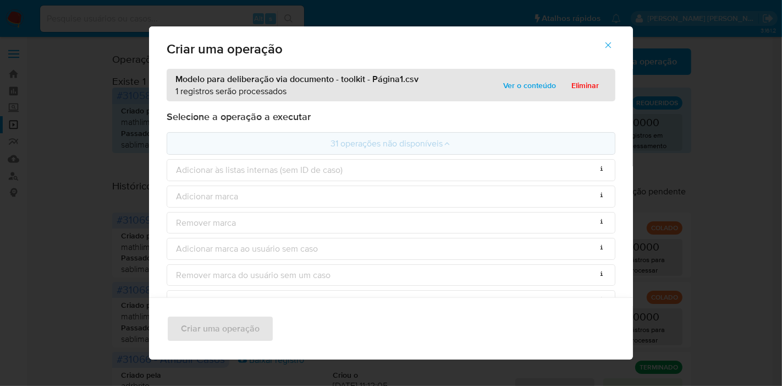
scroll to position [0, 0]
click at [595, 83] on button "Eliminar" at bounding box center [585, 87] width 43 height 18
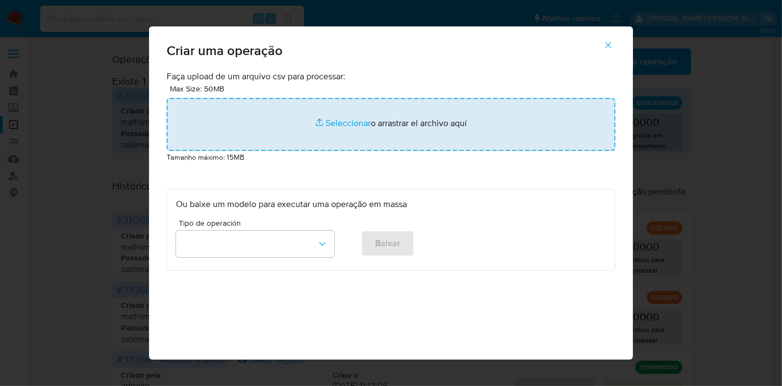
click at [293, 127] on input "file" at bounding box center [391, 124] width 449 height 53
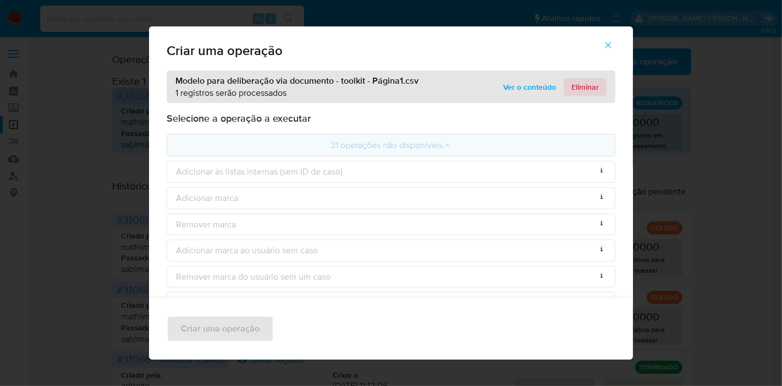
click at [587, 87] on span "Eliminar" at bounding box center [585, 86] width 28 height 15
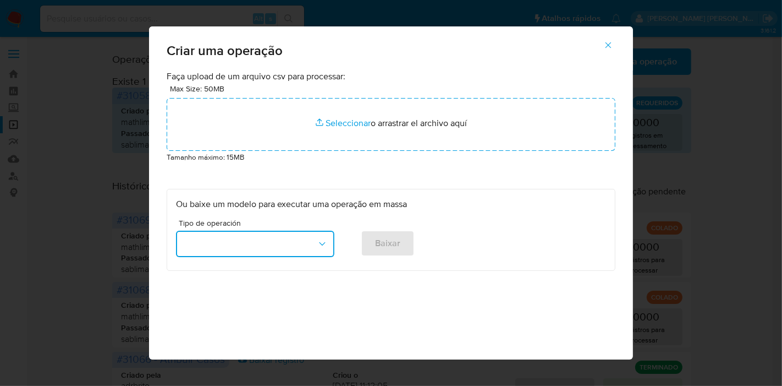
click at [254, 240] on button "button" at bounding box center [255, 243] width 158 height 26
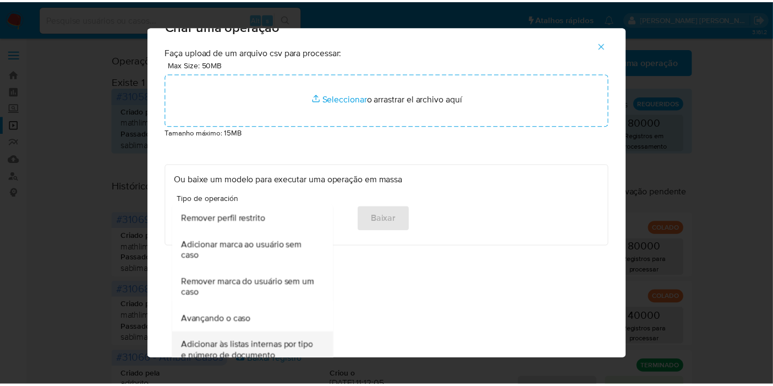
scroll to position [36, 0]
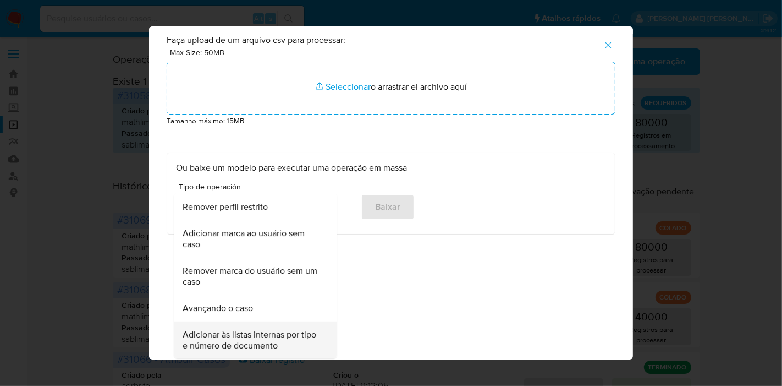
click at [249, 334] on span "Adicionar às listas internas por tipo e número de documento" at bounding box center [252, 340] width 139 height 22
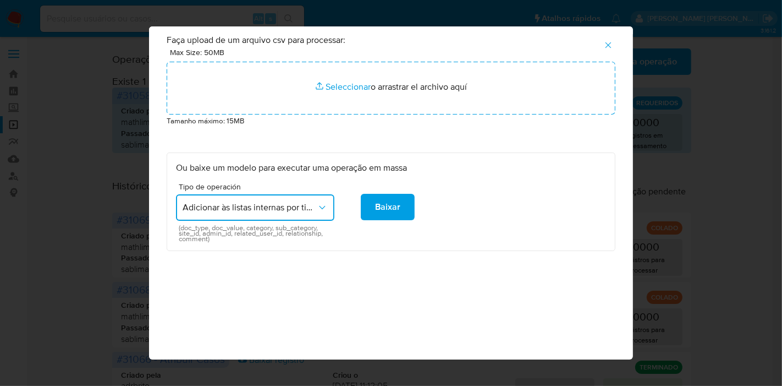
drag, startPoint x: 279, startPoint y: 234, endPoint x: 232, endPoint y: 233, distance: 47.3
click at [230, 233] on span "(doc_type, doc_value, category, sub_category, site_id, admin_id, related_user_i…" at bounding box center [258, 233] width 158 height 17
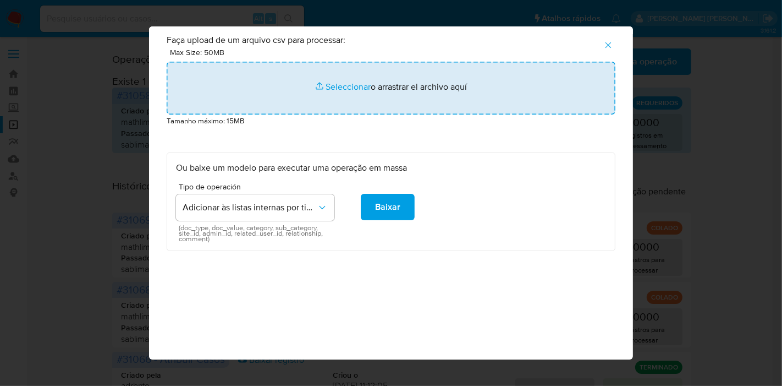
click at [347, 103] on input "file" at bounding box center [391, 88] width 449 height 53
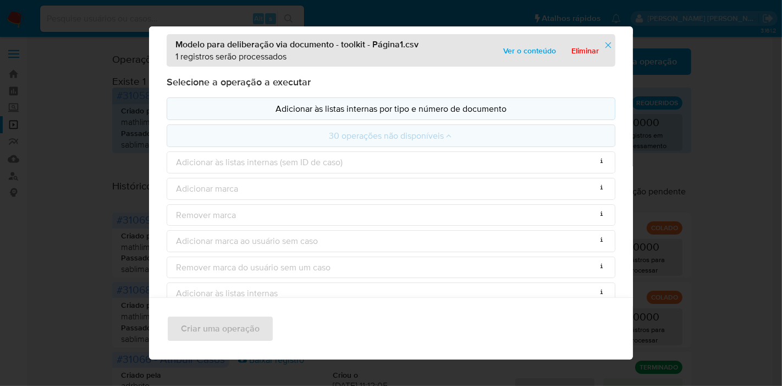
click at [350, 105] on p "Adicionar às listas internas por tipo e número de documento" at bounding box center [391, 108] width 430 height 13
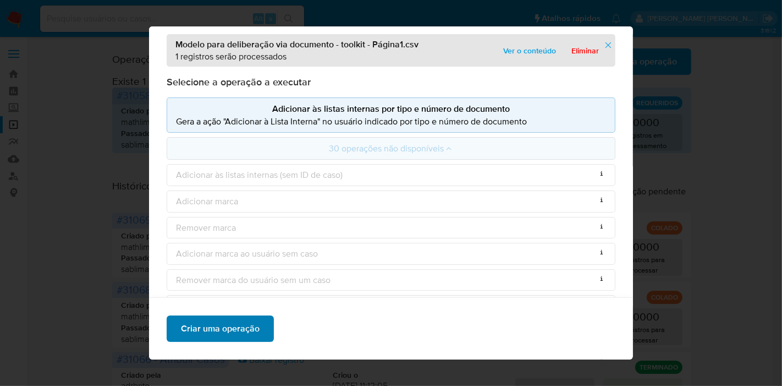
click at [246, 333] on span "Criar uma operação" at bounding box center [220, 328] width 79 height 24
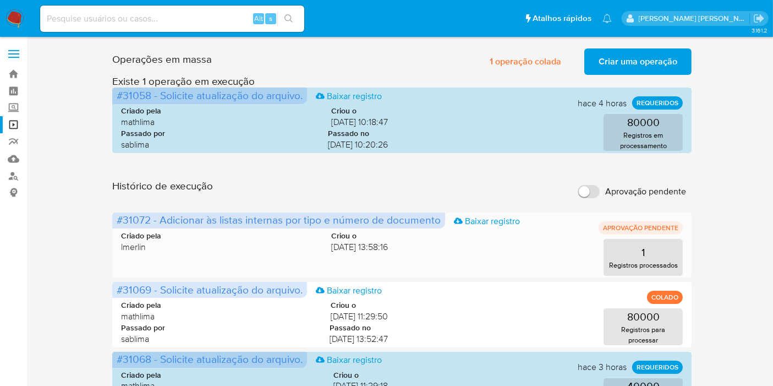
drag, startPoint x: 151, startPoint y: 218, endPoint x: 113, endPoint y: 217, distance: 38.0
click at [113, 217] on span "#31072 - Adicionar às listas internas por tipo e número de documento Baixar reg…" at bounding box center [278, 220] width 333 height 16
click at [670, 62] on span "Criar uma operação" at bounding box center [637, 62] width 79 height 24
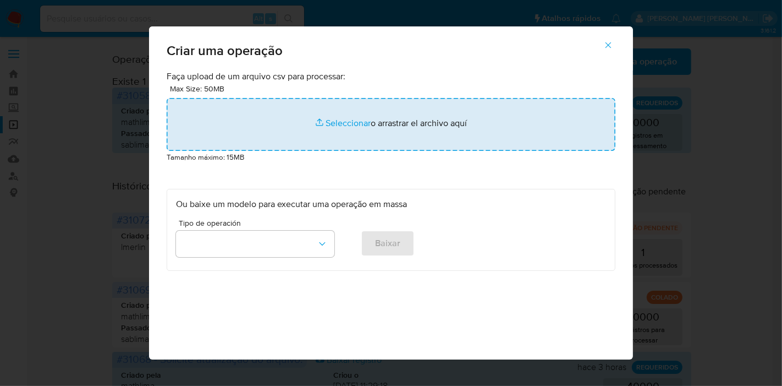
click at [276, 124] on input "file" at bounding box center [391, 124] width 449 height 53
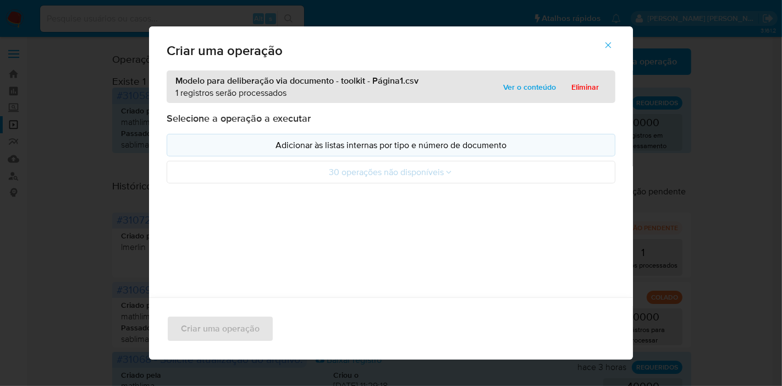
drag, startPoint x: 276, startPoint y: 124, endPoint x: 222, endPoint y: 141, distance: 56.5
click at [222, 141] on p "Adicionar às listas internas por tipo e número de documento" at bounding box center [391, 145] width 430 height 13
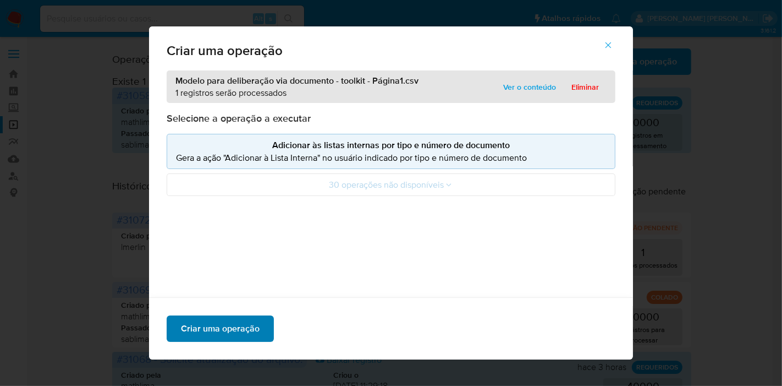
click at [231, 332] on span "Criar uma operação" at bounding box center [220, 328] width 79 height 24
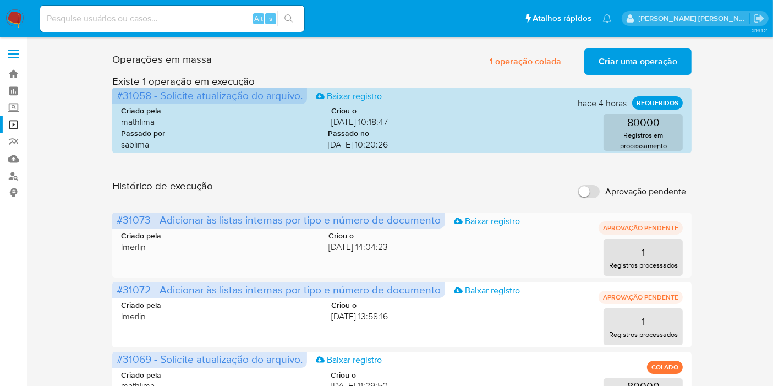
drag, startPoint x: 151, startPoint y: 221, endPoint x: 113, endPoint y: 222, distance: 37.4
click at [113, 222] on span "#31073 - Adicionar às listas internas por tipo e número de documento Baixar reg…" at bounding box center [278, 220] width 333 height 16
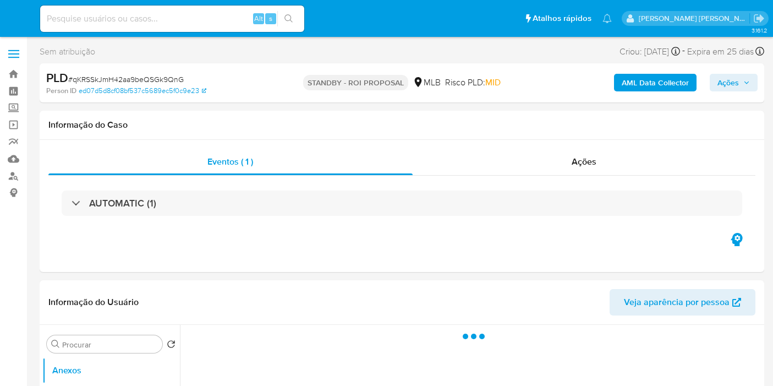
select select "10"
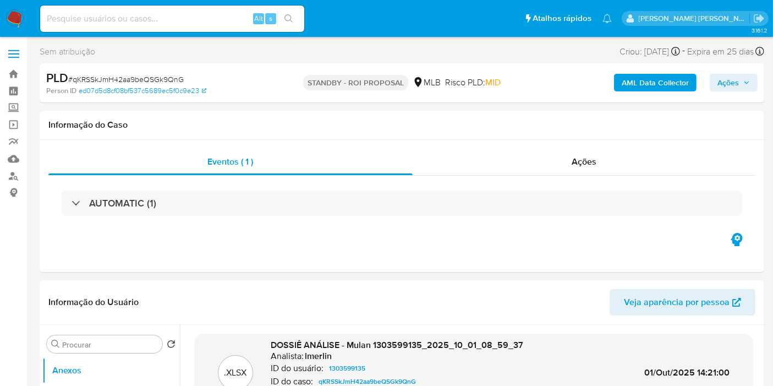
click at [194, 27] on div "Alt s" at bounding box center [172, 19] width 264 height 26
click at [195, 23] on input at bounding box center [172, 19] width 264 height 14
paste input "DoCUSbdZLpHN2t8BL4cUfpzM"
type input "DoCUSbdZLpHN2t8BL4cUfpzM"
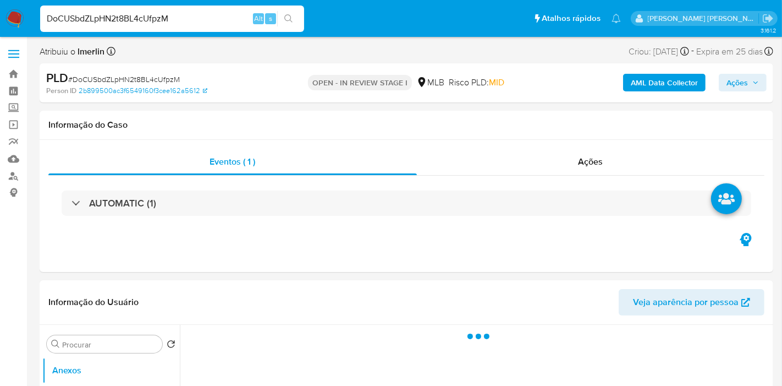
select select "10"
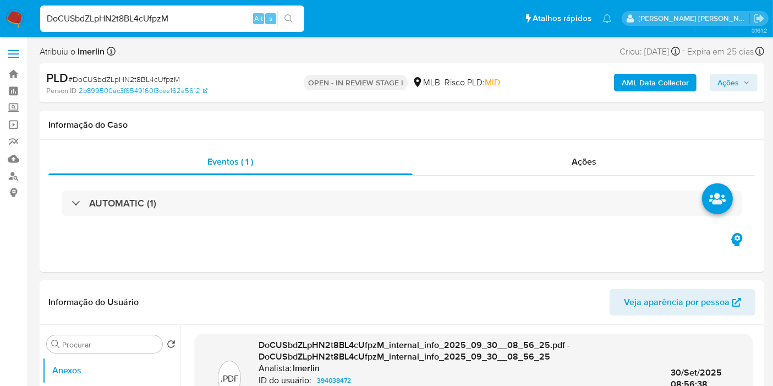
click at [140, 18] on input "DoCUSbdZLpHN2t8BL4cUfpzM" at bounding box center [172, 19] width 264 height 14
paste input "264659601"
type input "264659601"
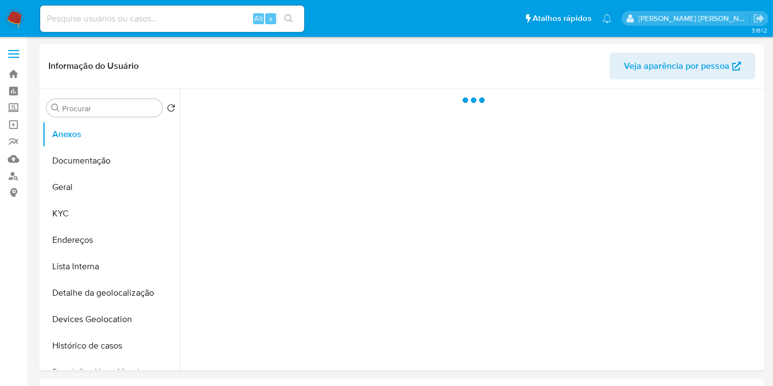
select select "10"
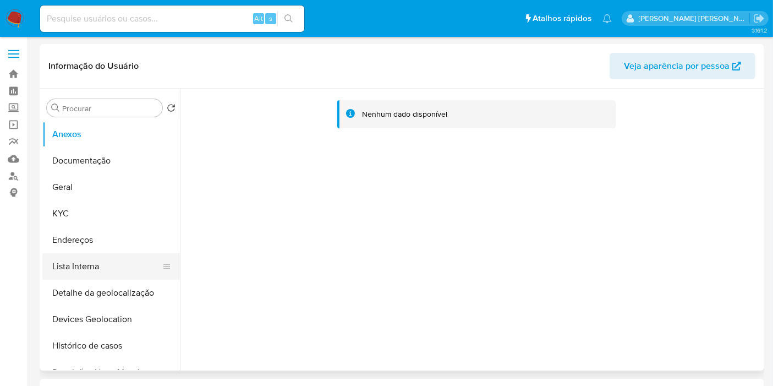
click at [128, 259] on button "Lista Interna" at bounding box center [106, 266] width 129 height 26
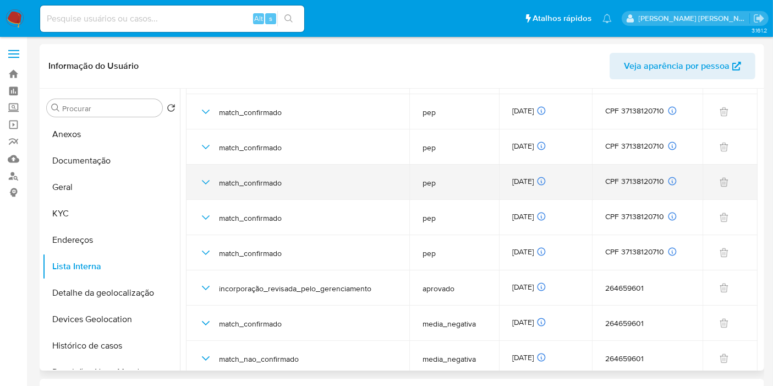
scroll to position [97, 0]
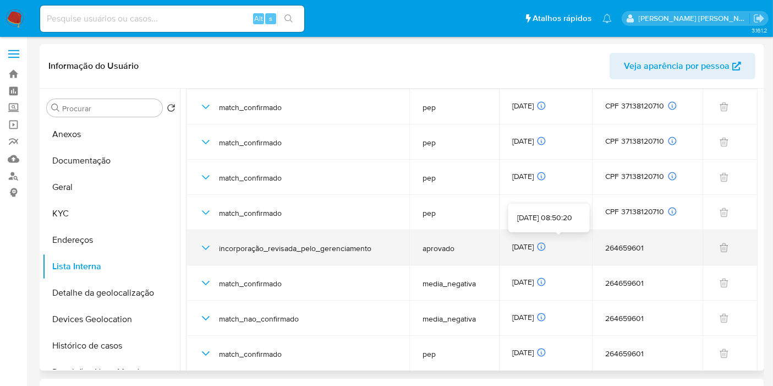
drag, startPoint x: 510, startPoint y: 244, endPoint x: 553, endPoint y: 244, distance: 43.5
click at [553, 244] on td "26/05/2025 26/05/2025 08:50:20" at bounding box center [545, 247] width 93 height 35
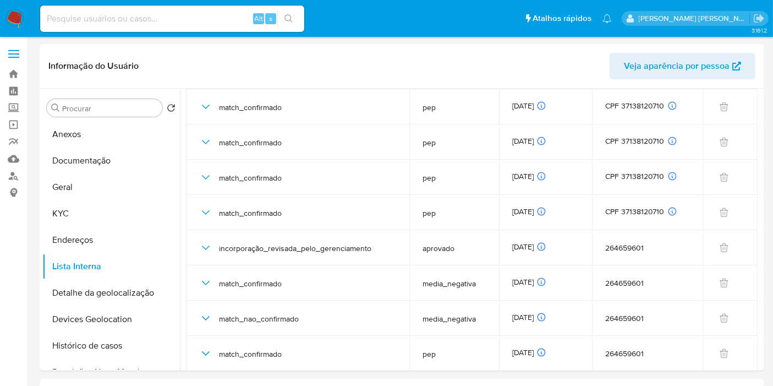
click at [199, 18] on input at bounding box center [172, 19] width 264 height 14
paste input "233350402"
type input "233350402"
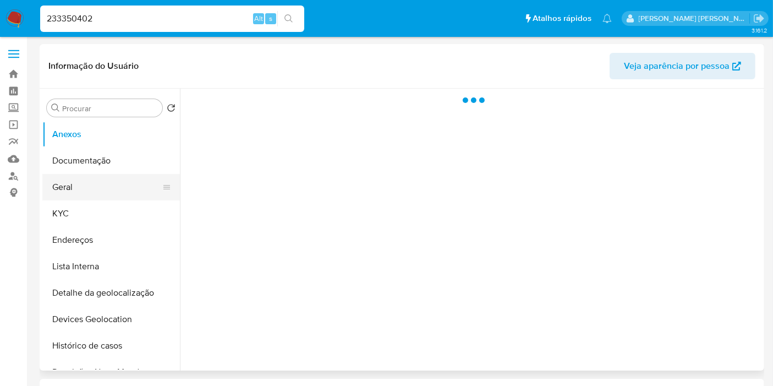
select select "10"
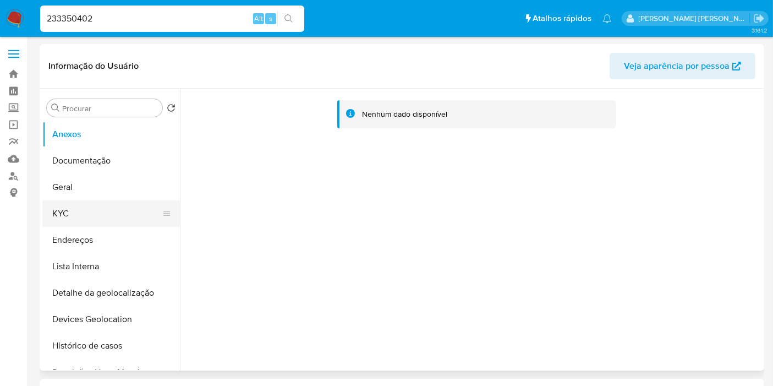
click at [83, 223] on button "KYC" at bounding box center [106, 213] width 129 height 26
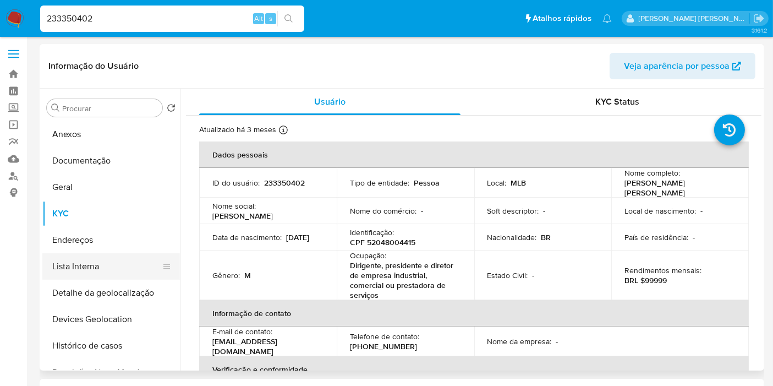
click at [94, 275] on button "Lista Interna" at bounding box center [106, 266] width 129 height 26
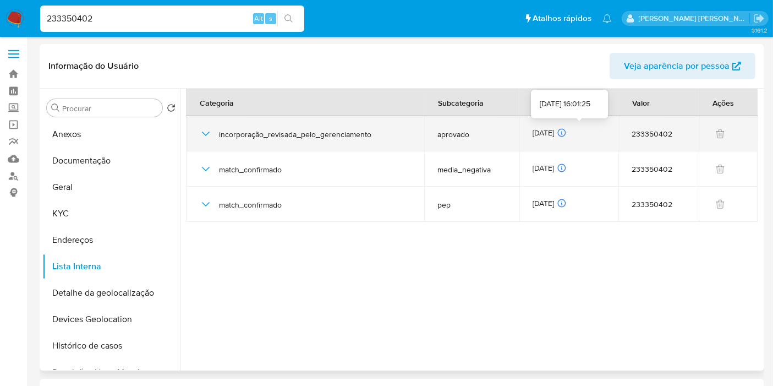
drag, startPoint x: 528, startPoint y: 134, endPoint x: 573, endPoint y: 133, distance: 45.1
click at [573, 133] on td "03/06/2025 03/06/2025 16:01:25" at bounding box center [568, 133] width 99 height 35
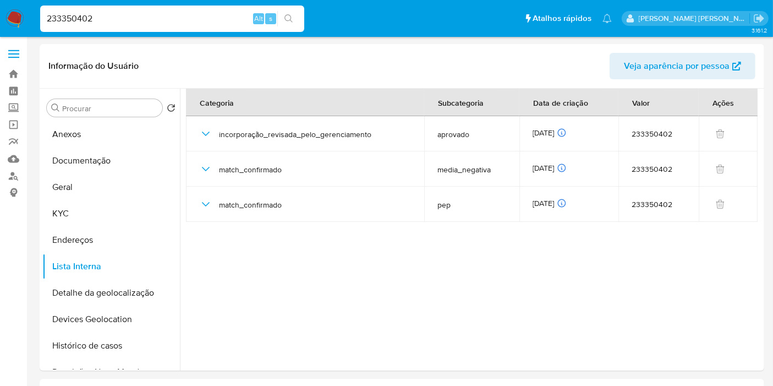
click at [129, 17] on input "233350402" at bounding box center [172, 19] width 264 height 14
paste input "155720527"
type input "155720527"
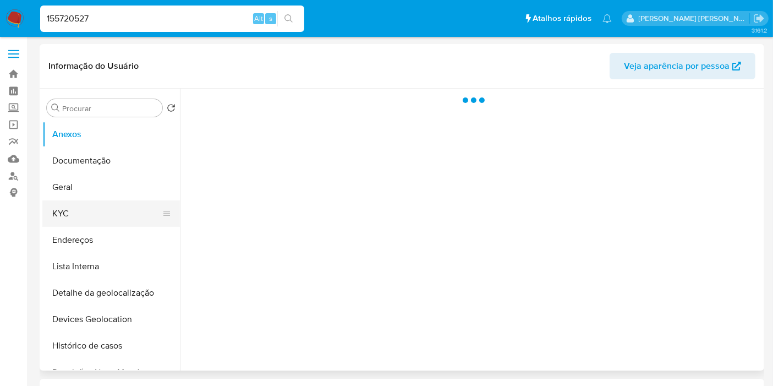
click at [91, 208] on button "KYC" at bounding box center [106, 213] width 129 height 26
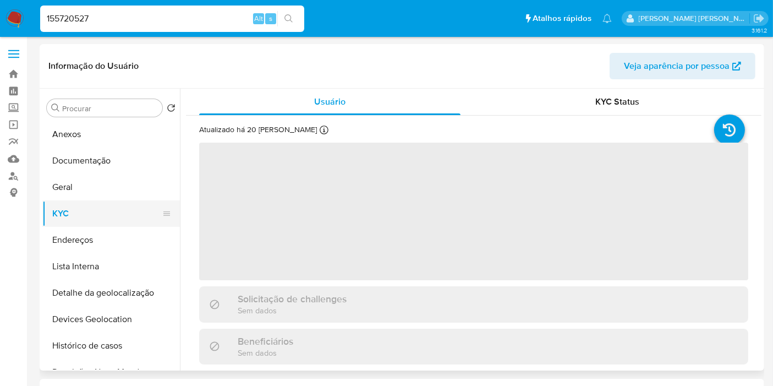
select select "10"
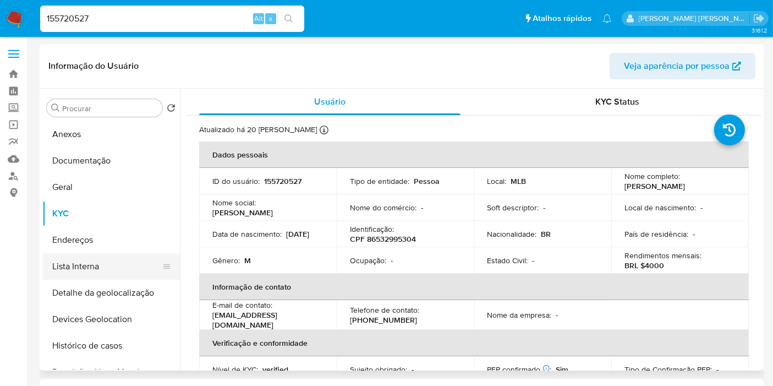
click at [107, 276] on button "Lista Interna" at bounding box center [106, 266] width 129 height 26
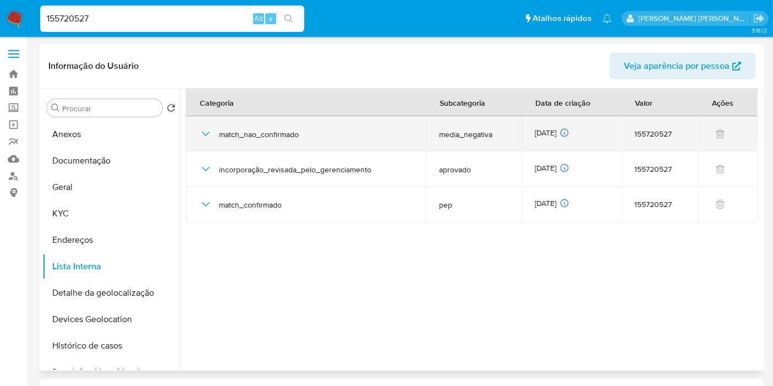
click at [554, 133] on div "16/07/2025 16/07/2025 06:25:23" at bounding box center [571, 134] width 73 height 12
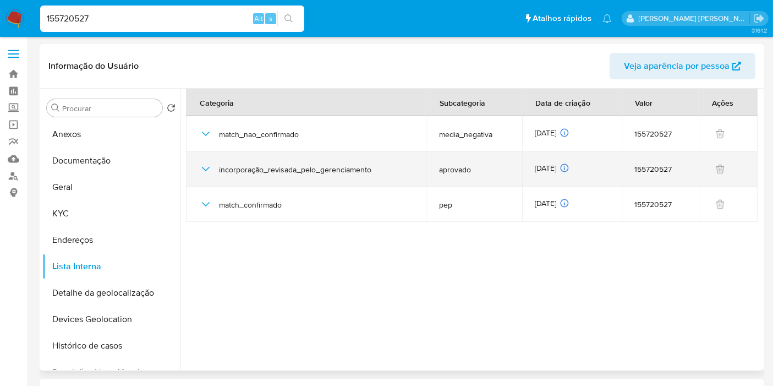
click at [551, 167] on div "16/07/2025 16/07/2025 06:11:29" at bounding box center [571, 169] width 73 height 12
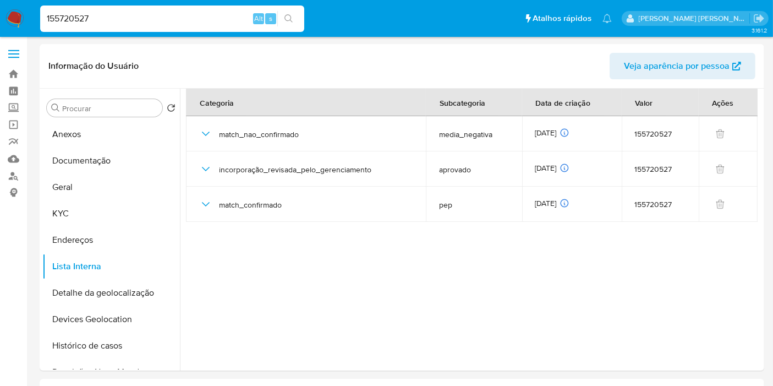
click at [158, 22] on input "155720527" at bounding box center [172, 19] width 264 height 14
paste input "764520662"
type input "1764520662"
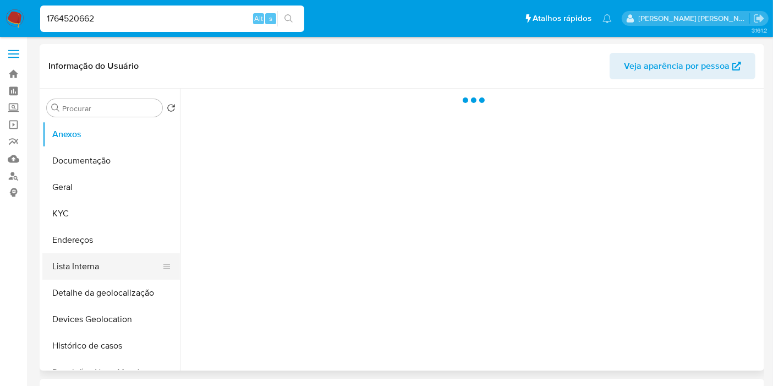
click at [92, 263] on button "Lista Interna" at bounding box center [106, 266] width 129 height 26
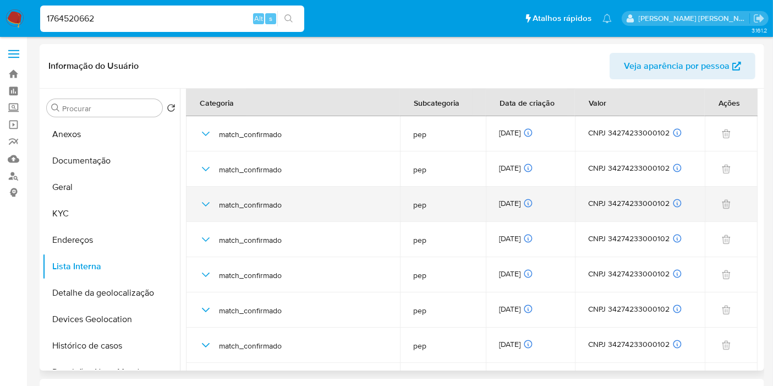
select select "10"
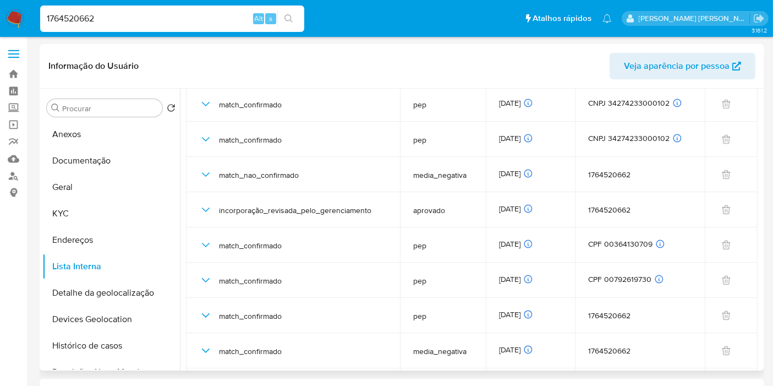
scroll to position [2948, 0]
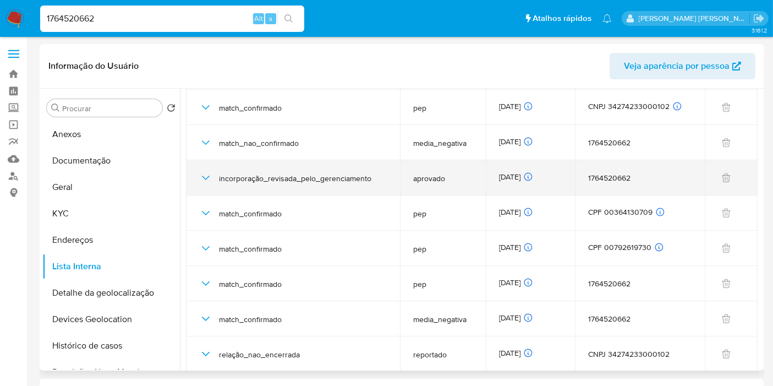
drag, startPoint x: 535, startPoint y: 176, endPoint x: 496, endPoint y: 176, distance: 38.5
click at [496, 176] on td "22/10/2024 22/10/2024 09:45:23" at bounding box center [530, 177] width 89 height 35
drag, startPoint x: 539, startPoint y: 175, endPoint x: 529, endPoint y: 176, distance: 10.5
click at [529, 176] on div "22/10/2024 22/10/2024 09:45:23" at bounding box center [530, 178] width 63 height 12
click at [532, 175] on div "22/10/2024 22/10/2024 09:45:23" at bounding box center [530, 178] width 63 height 12
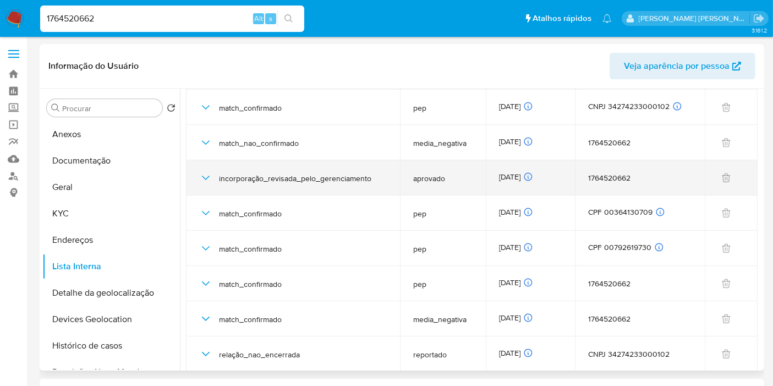
drag, startPoint x: 498, startPoint y: 174, endPoint x: 536, endPoint y: 175, distance: 38.5
click at [536, 175] on div "22/10/2024 22/10/2024 09:45:23" at bounding box center [530, 178] width 63 height 12
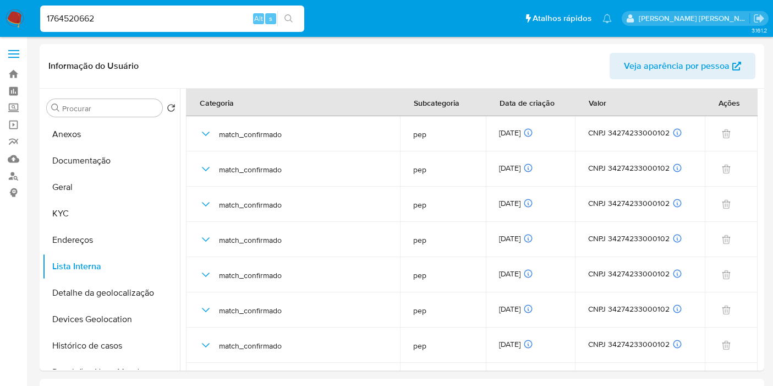
select select "10"
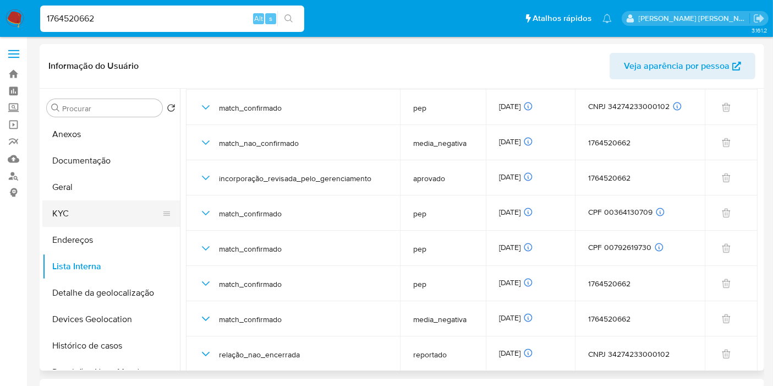
click at [72, 207] on button "KYC" at bounding box center [106, 213] width 129 height 26
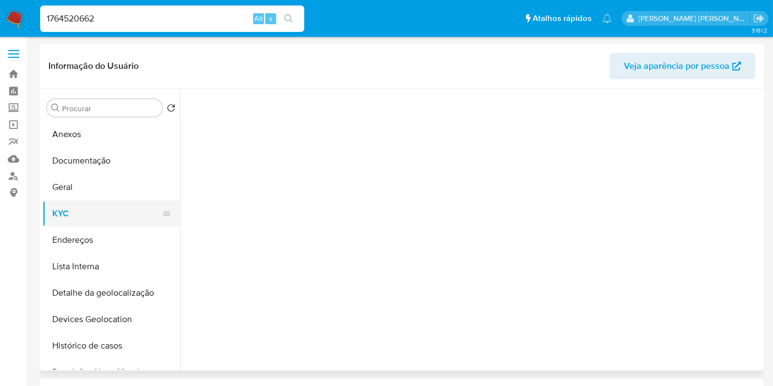
scroll to position [0, 0]
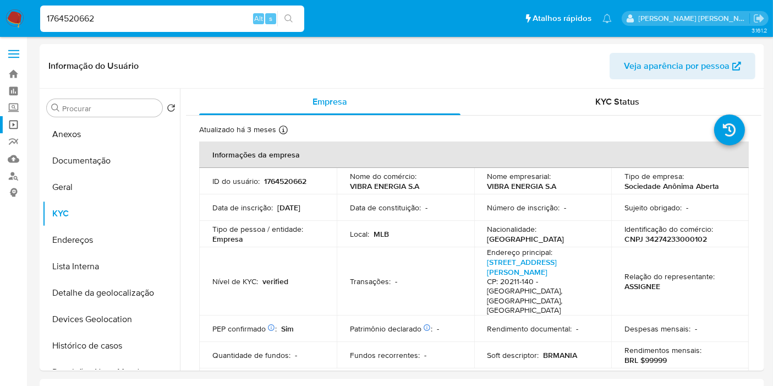
click at [8, 128] on link "Operações em massa" at bounding box center [65, 124] width 131 height 17
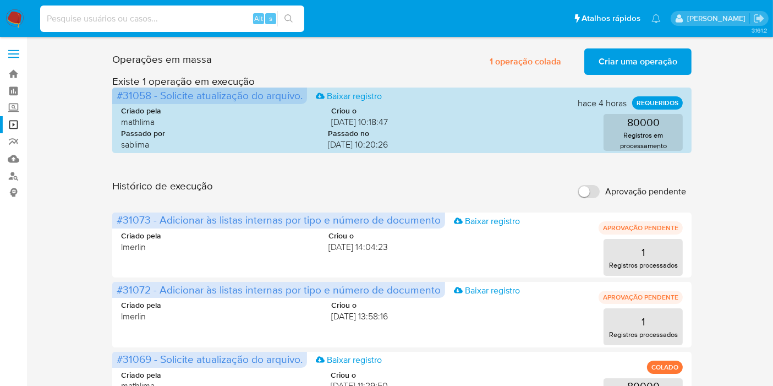
click at [198, 18] on input at bounding box center [172, 19] width 264 height 14
paste input "DoCUSbdZLpHN2t8BL4cUfpzM"
type input "DoCUSbdZLpHN2t8BL4cUfpzM"
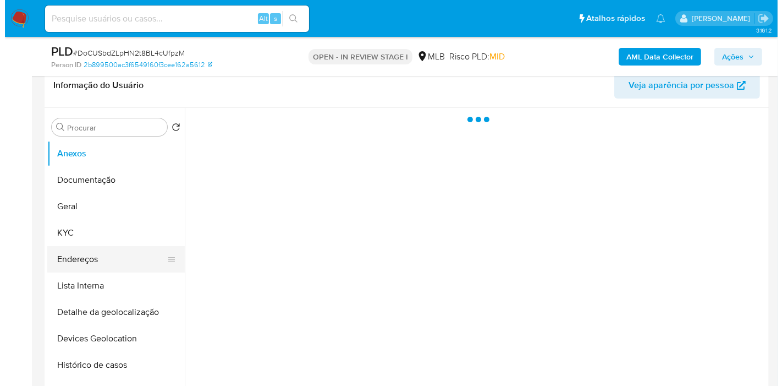
scroll to position [183, 0]
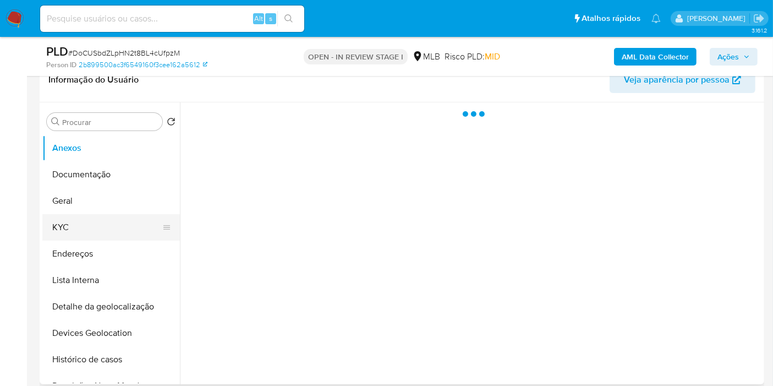
click at [97, 233] on button "KYC" at bounding box center [106, 227] width 129 height 26
select select "10"
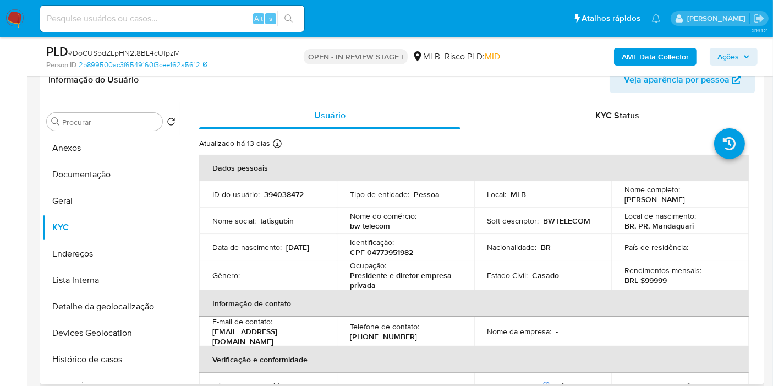
click at [398, 254] on p "CPF 04773951982" at bounding box center [381, 252] width 63 height 10
copy p "04773951982"
click at [123, 362] on button "Histórico de casos" at bounding box center [106, 359] width 129 height 26
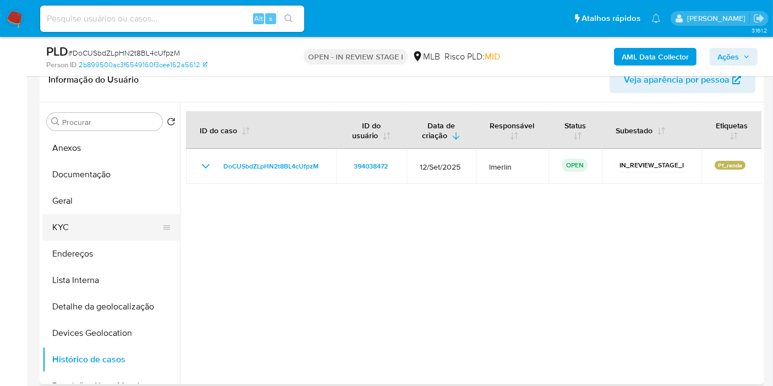
click at [111, 222] on button "KYC" at bounding box center [106, 227] width 129 height 26
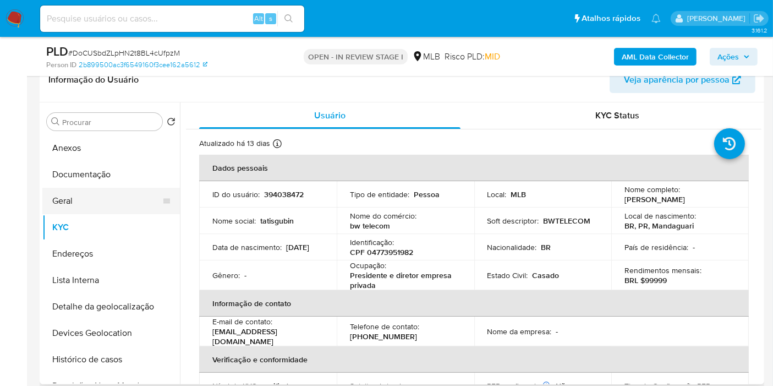
click at [98, 191] on button "Geral" at bounding box center [106, 201] width 129 height 26
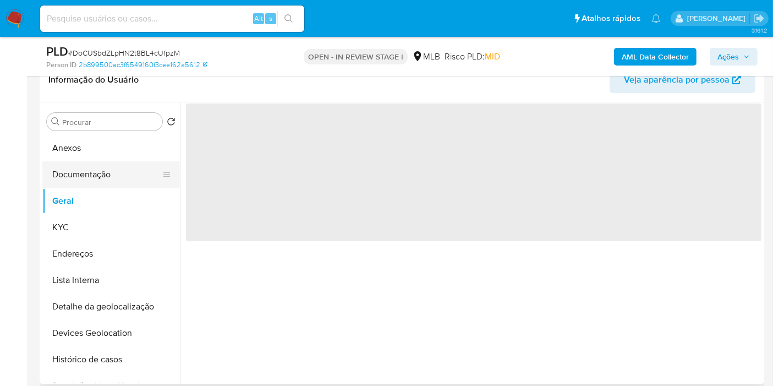
click at [97, 182] on button "Documentação" at bounding box center [106, 174] width 129 height 26
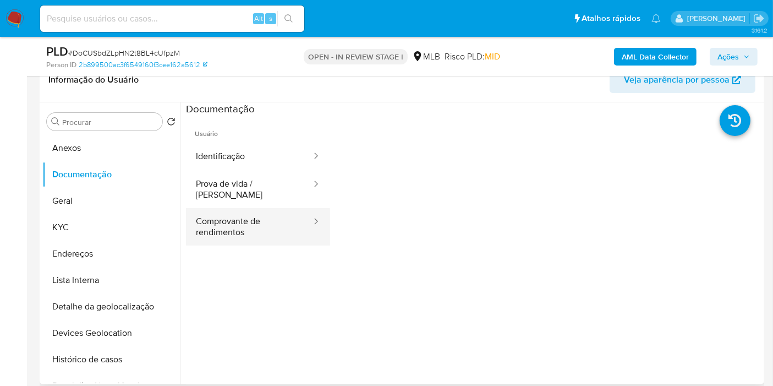
click at [304, 216] on div at bounding box center [313, 222] width 18 height 13
click at [240, 228] on button "Comprovante de rendimentos" at bounding box center [249, 226] width 127 height 37
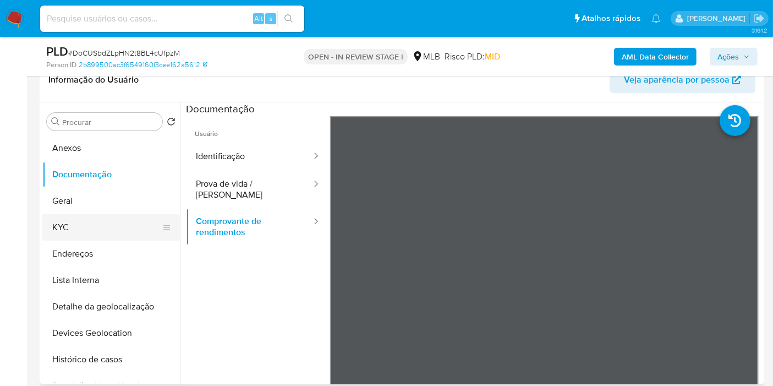
click at [111, 217] on button "KYC" at bounding box center [106, 227] width 129 height 26
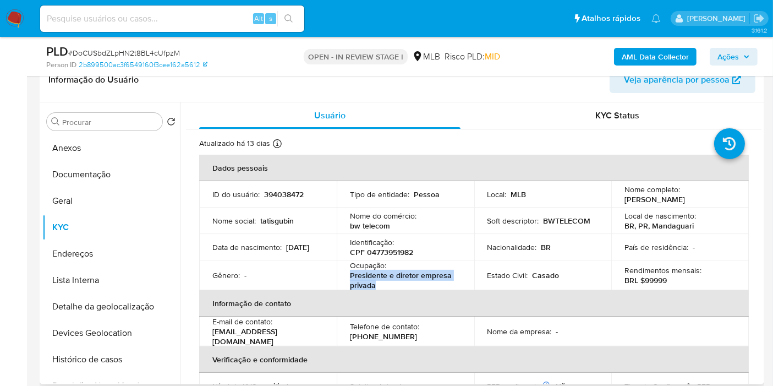
drag, startPoint x: 378, startPoint y: 283, endPoint x: 351, endPoint y: 276, distance: 28.6
click at [350, 276] on p "Presidente e diretor empresa privada" at bounding box center [403, 280] width 107 height 20
copy p "Presidente e diretor empresa privada"
click at [646, 51] on b "AML Data Collector" at bounding box center [655, 57] width 67 height 18
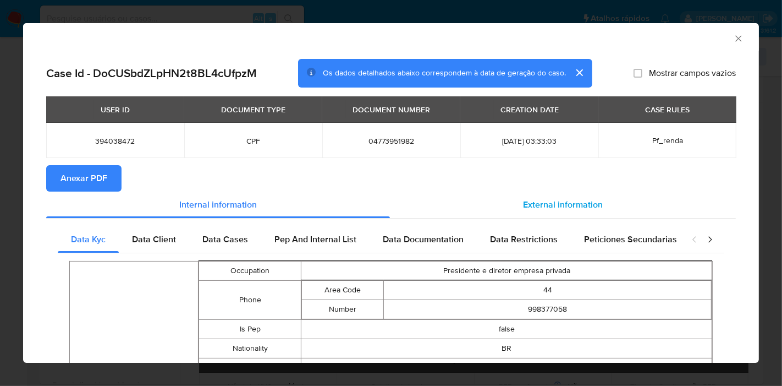
click at [524, 206] on span "External information" at bounding box center [563, 204] width 80 height 13
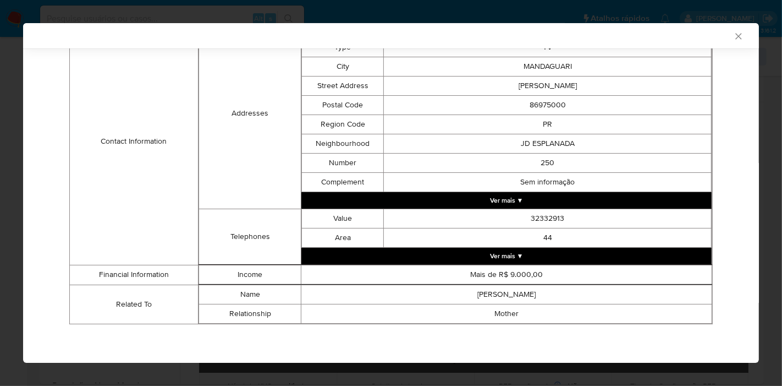
scroll to position [27, 0]
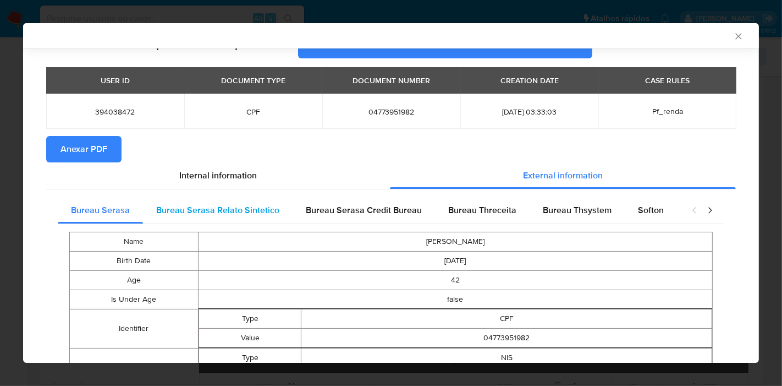
click at [217, 206] on span "Bureau Serasa Relato Sintetico" at bounding box center [217, 210] width 123 height 13
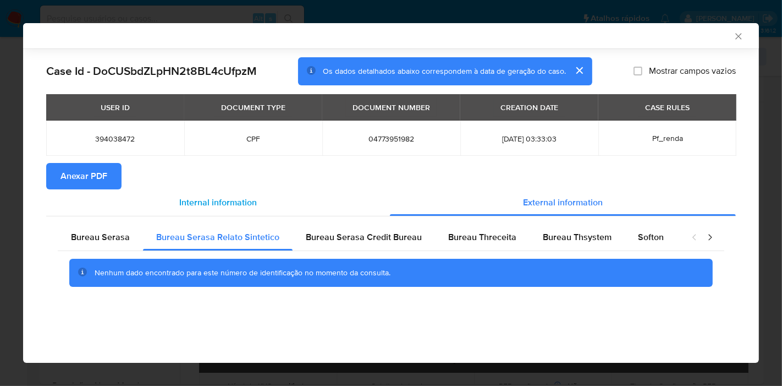
scroll to position [0, 0]
click at [367, 237] on span "Bureau Serasa Credit Bureau" at bounding box center [364, 236] width 116 height 13
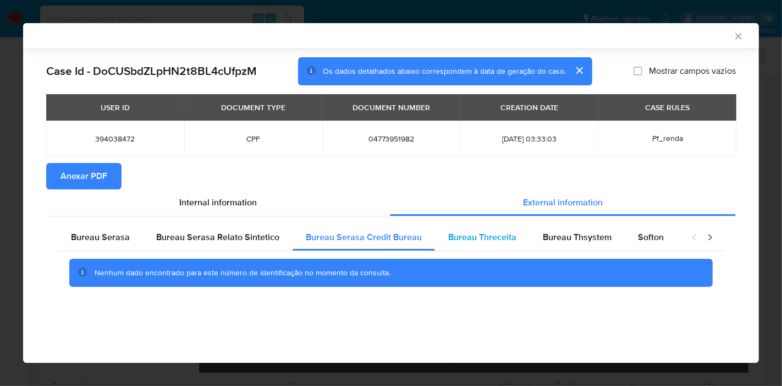
click at [448, 232] on span "Bureau Threceita" at bounding box center [482, 236] width 68 height 13
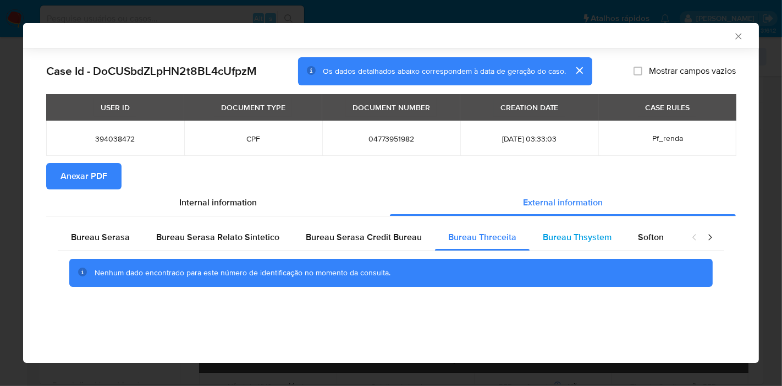
click at [572, 243] on div "Bureau Thsystem" at bounding box center [577, 237] width 95 height 26
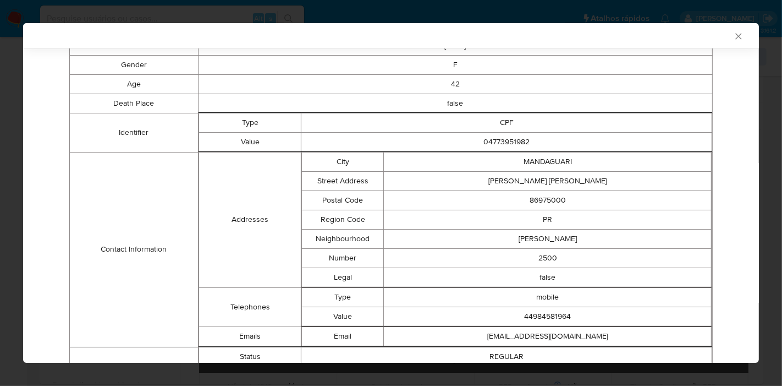
scroll to position [479, 0]
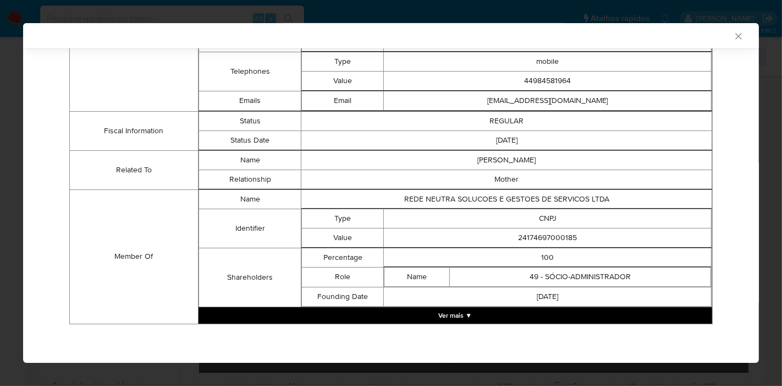
click at [435, 317] on button "Ver mais ▼" at bounding box center [456, 315] width 514 height 17
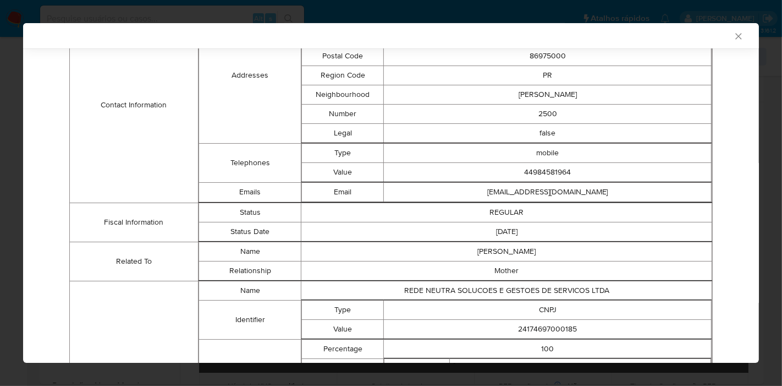
scroll to position [447, 0]
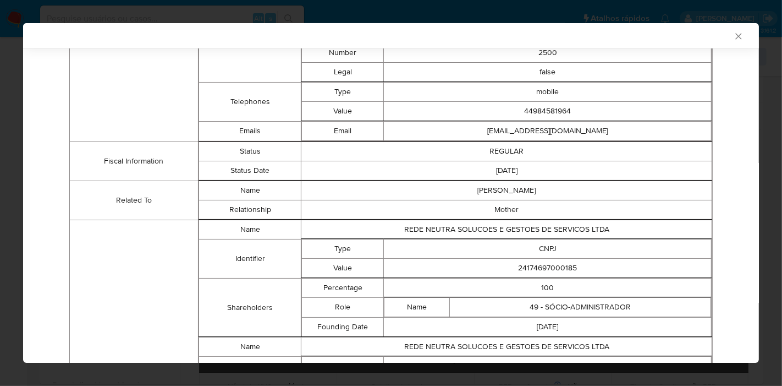
click at [542, 268] on td "24174697000185" at bounding box center [548, 267] width 328 height 19
copy td "24174697000185"
click at [396, 252] on td "CNPJ" at bounding box center [548, 248] width 328 height 19
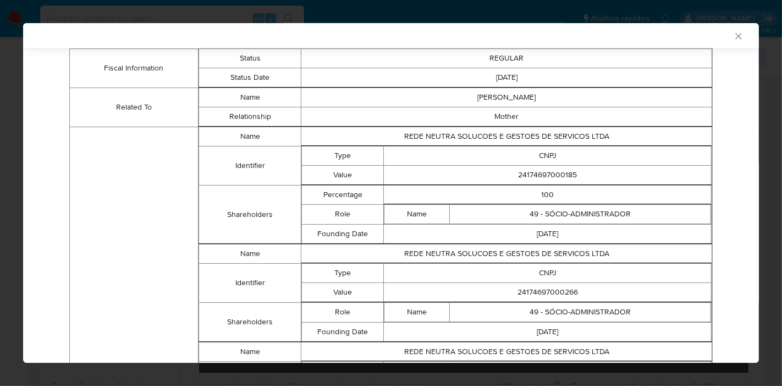
scroll to position [569, 0]
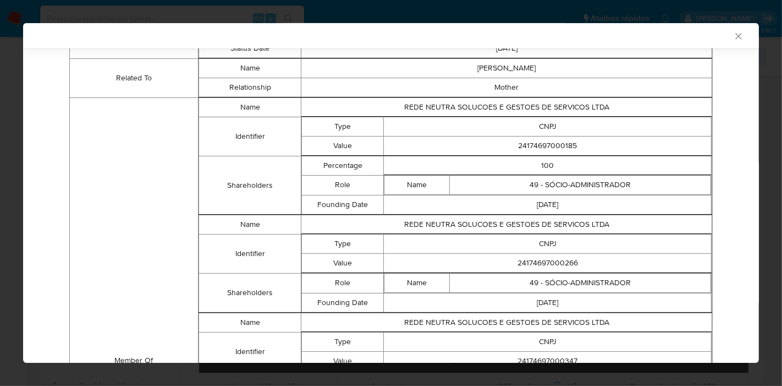
click at [541, 266] on td "24174697000266" at bounding box center [548, 262] width 328 height 19
copy td "24174697000266"
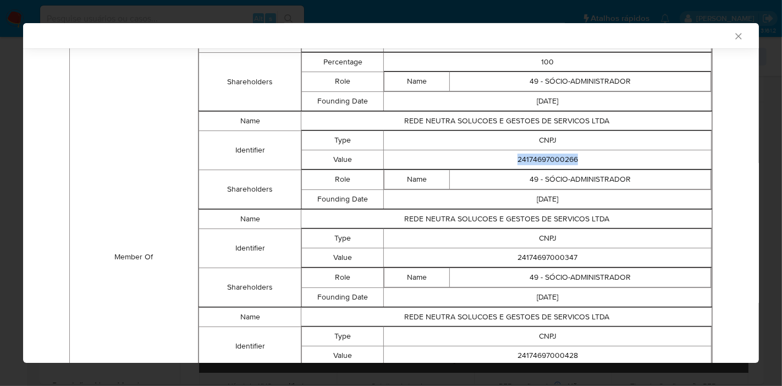
scroll to position [691, 0]
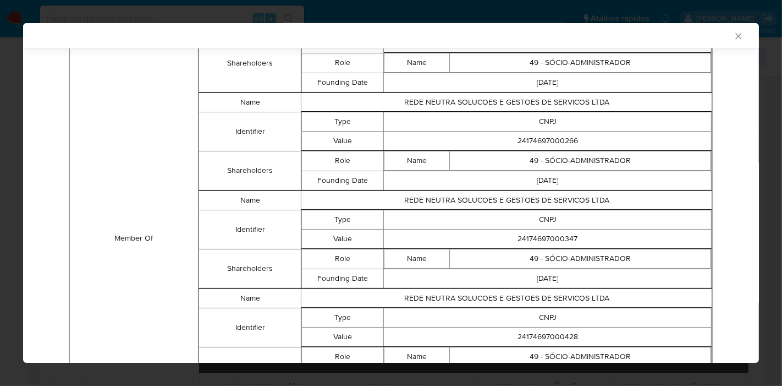
click at [550, 244] on td "24174697000347" at bounding box center [548, 238] width 328 height 19
copy td "24174697000347"
click at [545, 334] on td "24174697000428" at bounding box center [548, 336] width 328 height 19
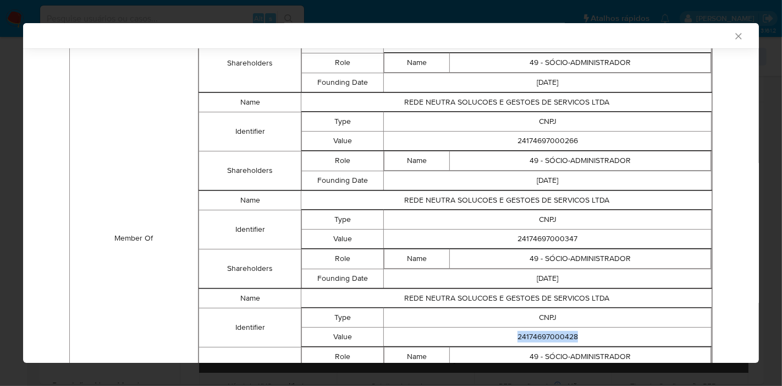
copy td "24174697000428"
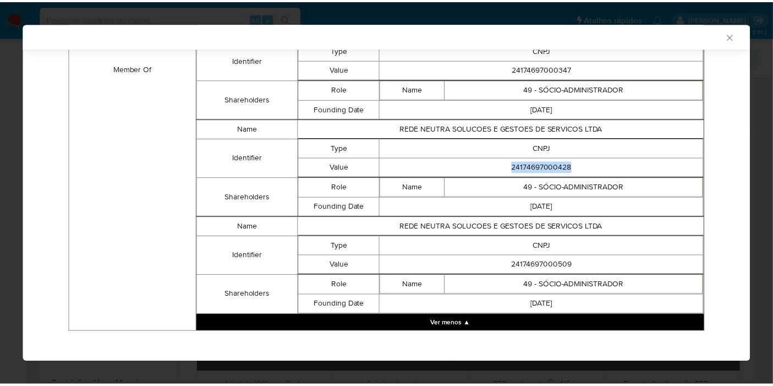
scroll to position [875, 0]
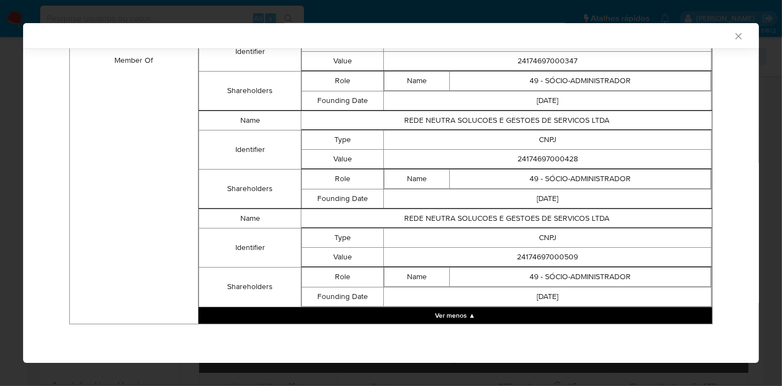
click at [559, 256] on td "24174697000509" at bounding box center [548, 256] width 328 height 19
copy td "24174697000509"
drag, startPoint x: 44, startPoint y: 175, endPoint x: 70, endPoint y: 170, distance: 26.3
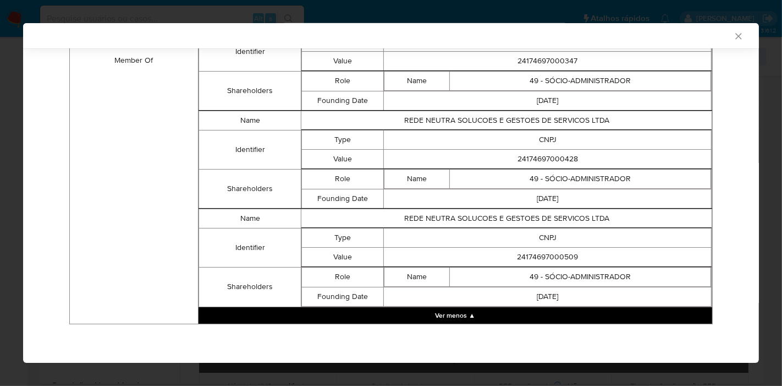
click at [733, 34] on icon "Fechar a janela" at bounding box center [738, 36] width 11 height 11
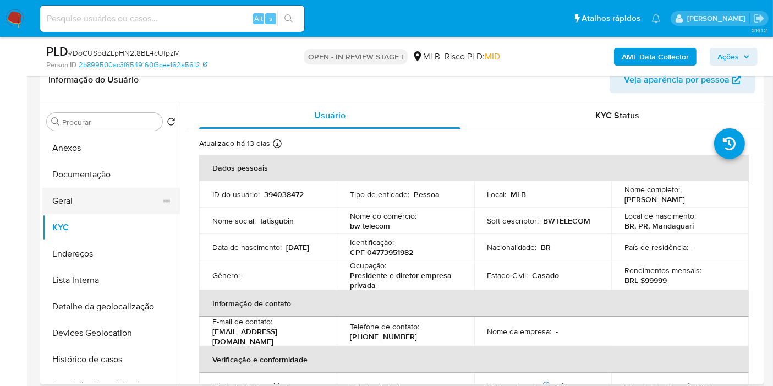
click at [83, 188] on button "Geral" at bounding box center [106, 201] width 129 height 26
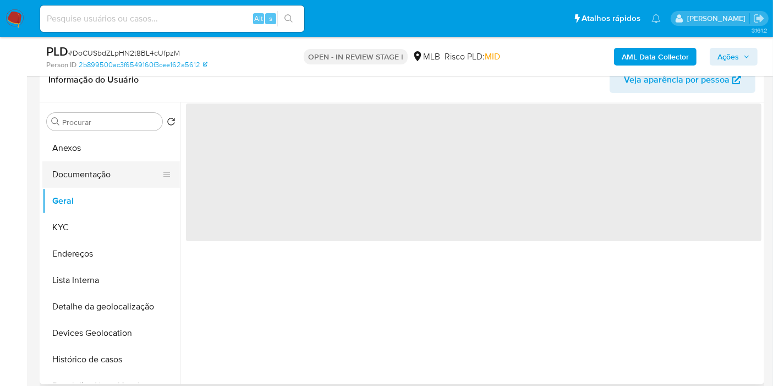
click at [85, 183] on button "Documentação" at bounding box center [106, 174] width 129 height 26
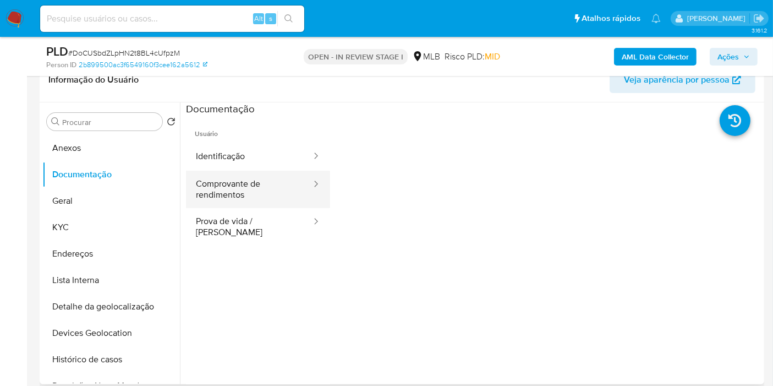
click at [236, 194] on button "Comprovante de rendimentos" at bounding box center [249, 189] width 127 height 37
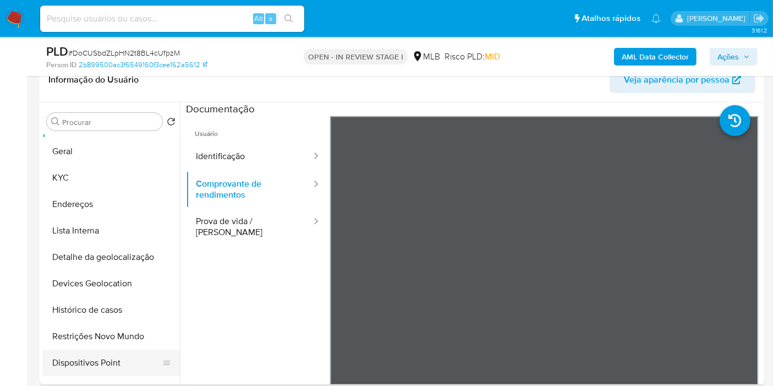
scroll to position [61, 0]
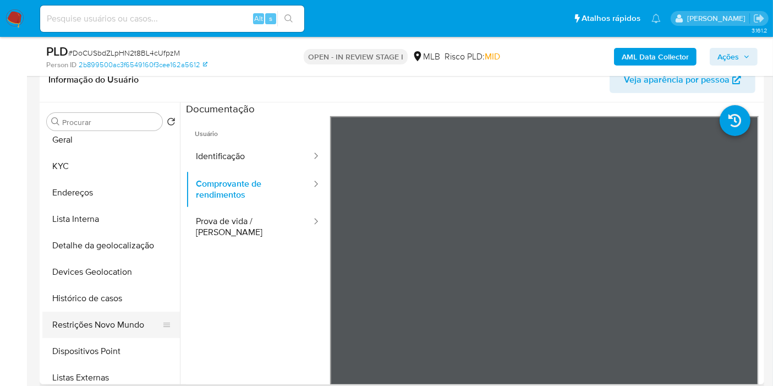
click at [118, 321] on button "Restrições Novo Mundo" at bounding box center [106, 324] width 129 height 26
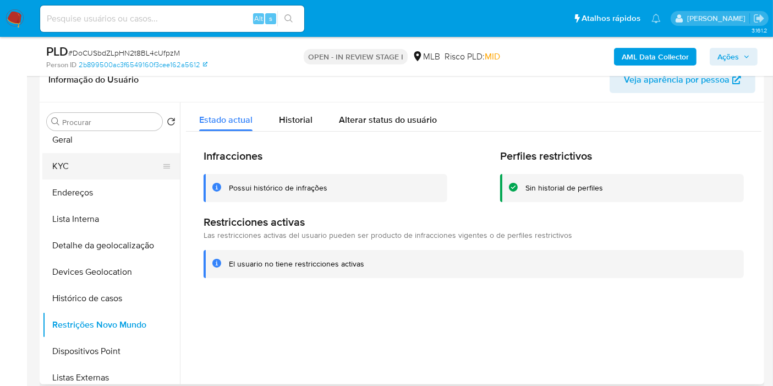
click at [74, 172] on button "KYC" at bounding box center [106, 166] width 129 height 26
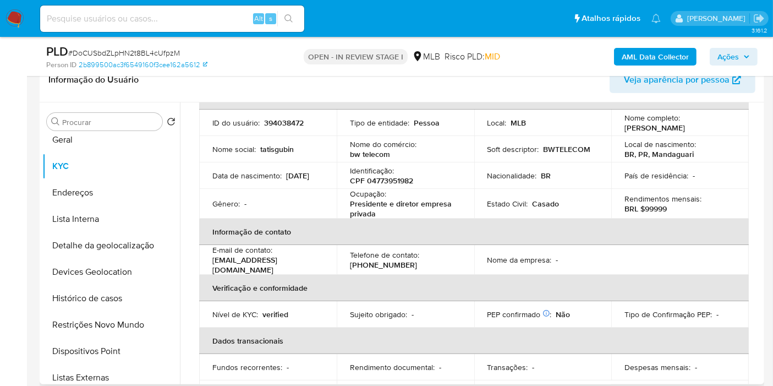
scroll to position [0, 0]
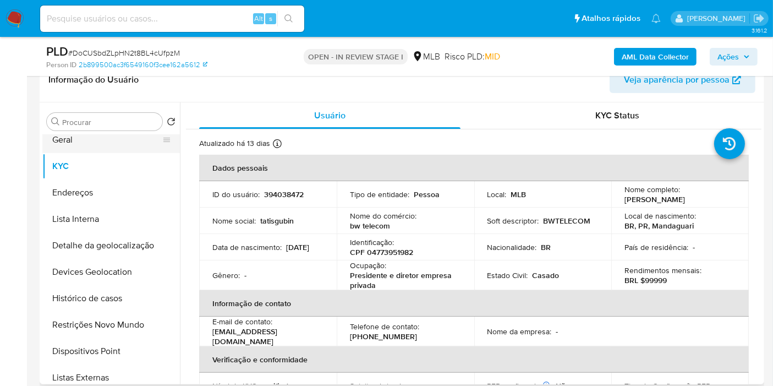
click at [105, 149] on button "Geral" at bounding box center [106, 140] width 129 height 26
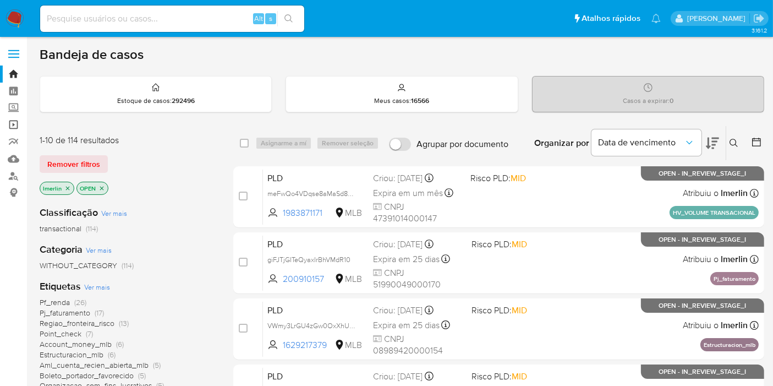
click at [10, 122] on link "Operações em massa" at bounding box center [65, 124] width 131 height 17
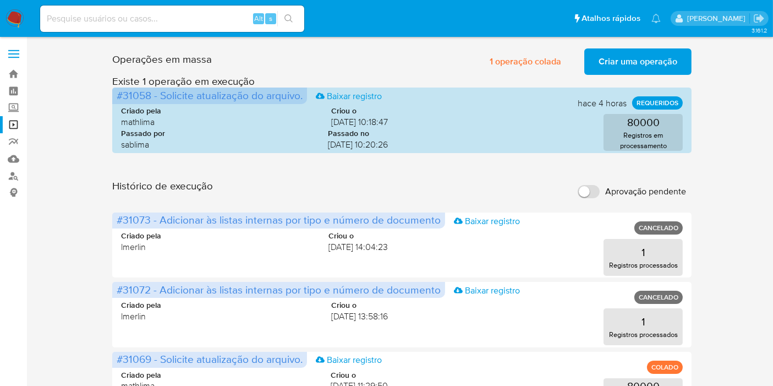
drag, startPoint x: 766, startPoint y: 193, endPoint x: 716, endPoint y: 155, distance: 62.8
click at [657, 66] on span "Criar uma operação" at bounding box center [637, 62] width 79 height 24
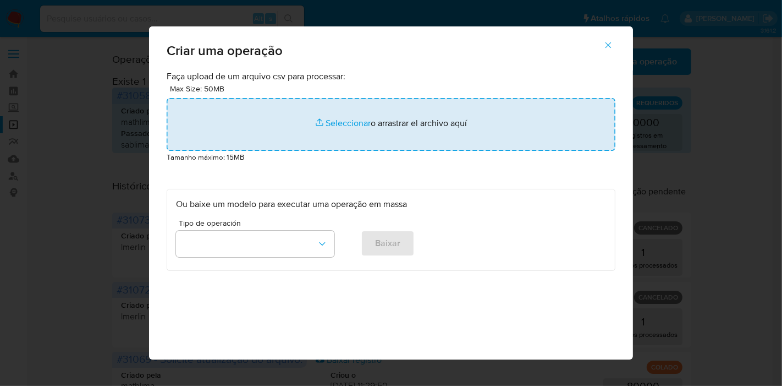
click at [369, 122] on input "file" at bounding box center [391, 124] width 449 height 53
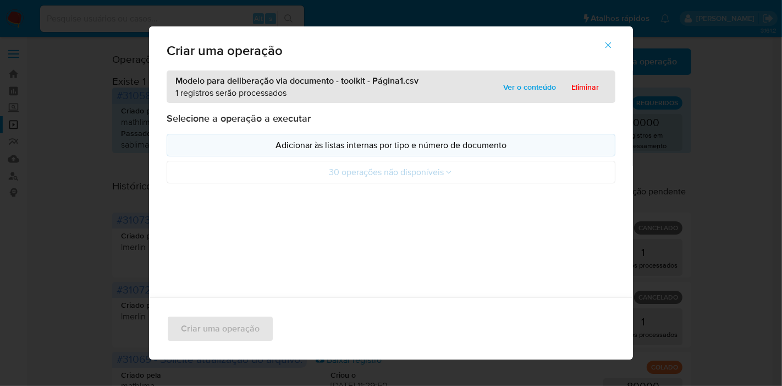
drag, startPoint x: 369, startPoint y: 122, endPoint x: 241, endPoint y: 147, distance: 129.5
click at [241, 147] on p "Adicionar às listas internas por tipo e número de documento" at bounding box center [391, 145] width 430 height 13
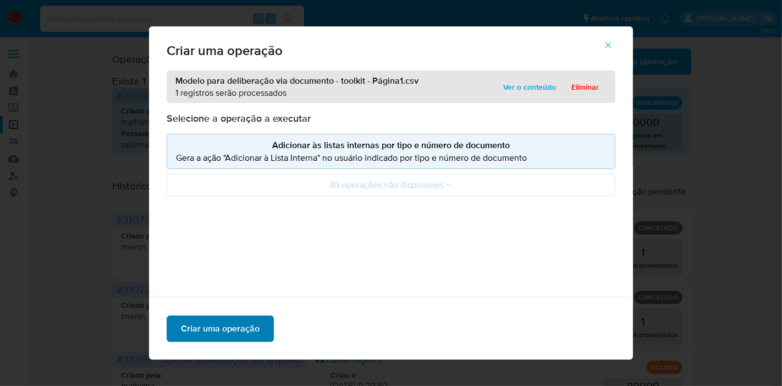
click at [228, 337] on span "Criar uma operação" at bounding box center [220, 328] width 79 height 24
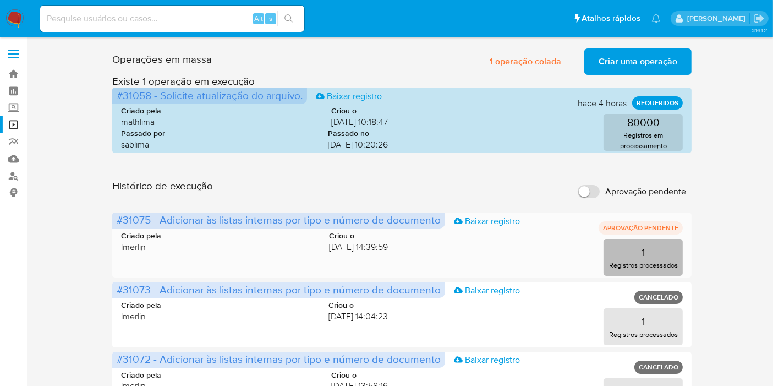
click at [649, 253] on button "1 Registros processados" at bounding box center [642, 257] width 79 height 37
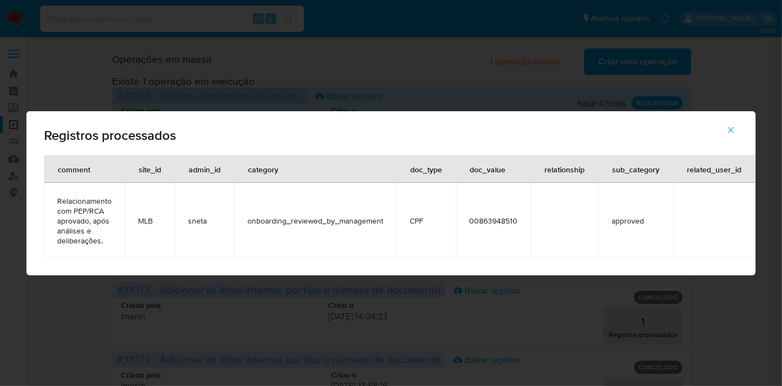
click at [494, 221] on span "00863948510" at bounding box center [493, 221] width 48 height 10
click at [63, 301] on div "Registros processados comment site_id admin_id category doc_type doc_value rela…" at bounding box center [391, 193] width 782 height 386
click at [739, 131] on button "button" at bounding box center [731, 130] width 39 height 26
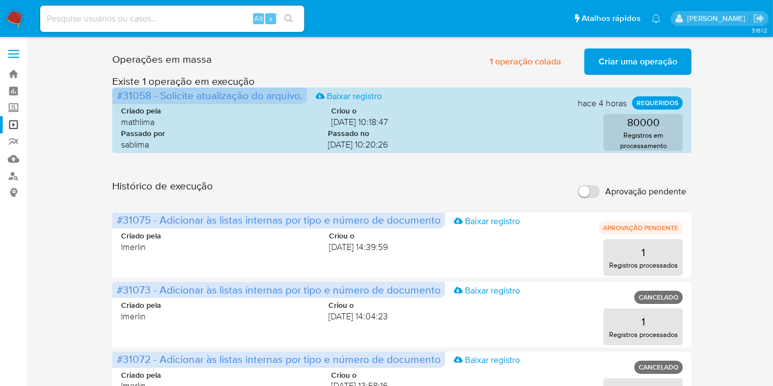
drag, startPoint x: 50, startPoint y: 282, endPoint x: 50, endPoint y: 113, distance: 168.9
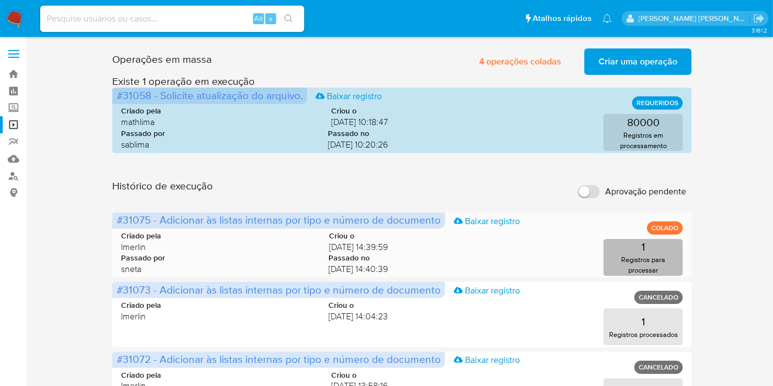
click at [624, 259] on p "Registros para processar" at bounding box center [643, 264] width 73 height 21
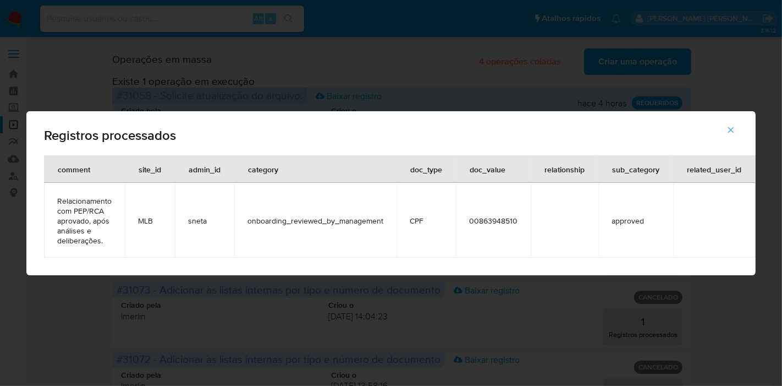
click at [480, 218] on span "00863948510" at bounding box center [493, 221] width 48 height 10
click at [738, 129] on button "button" at bounding box center [731, 130] width 39 height 26
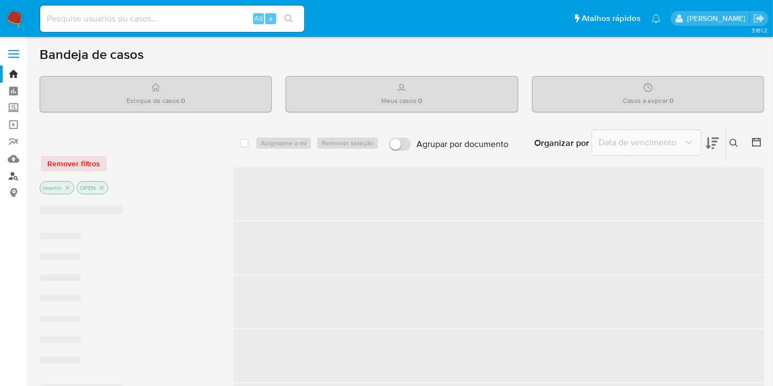
click at [14, 178] on link "Localizador de pessoas" at bounding box center [65, 175] width 131 height 17
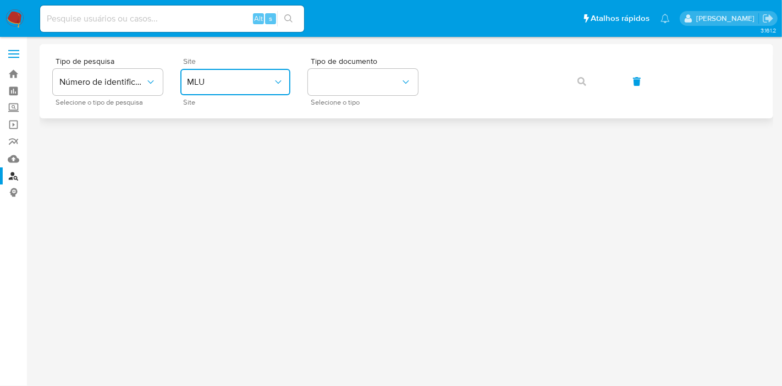
click at [240, 78] on span "MLU" at bounding box center [230, 81] width 86 height 11
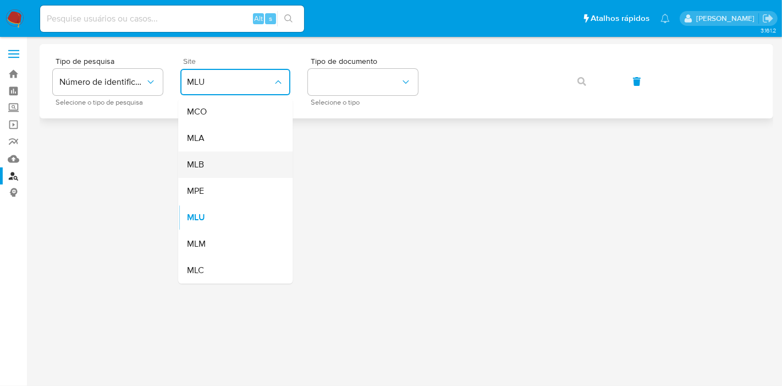
click at [248, 158] on div "MLB" at bounding box center [232, 164] width 90 height 26
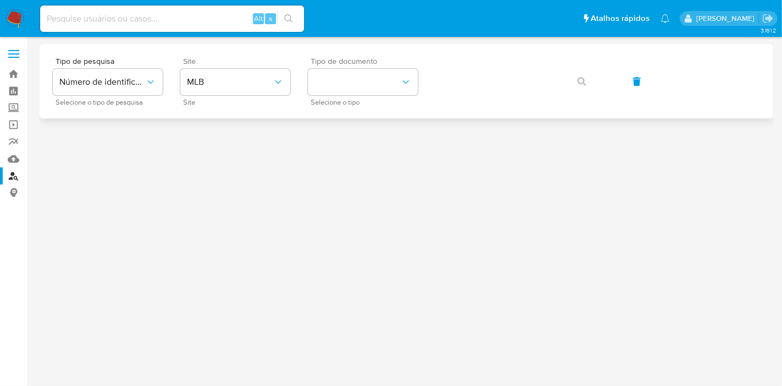
click at [336, 100] on span "Selecione o tipo" at bounding box center [366, 103] width 110 height 6
click at [353, 67] on div "Tipo de documento Selecione o tipo" at bounding box center [363, 81] width 110 height 48
click at [353, 74] on button "identificationType" at bounding box center [363, 82] width 110 height 26
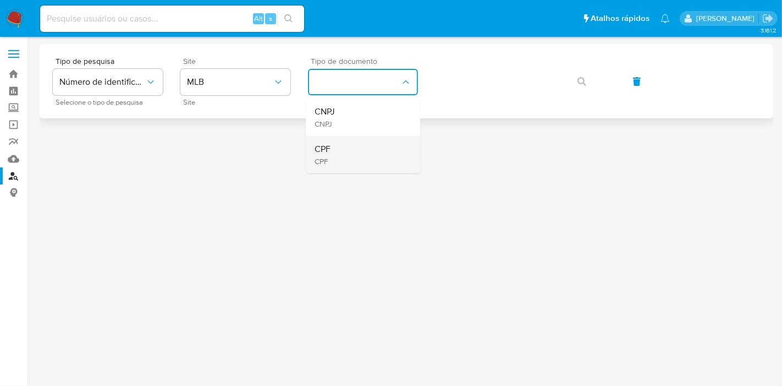
click at [361, 157] on div "CPF CPF" at bounding box center [360, 154] width 90 height 37
click at [592, 76] on button "button" at bounding box center [581, 81] width 37 height 26
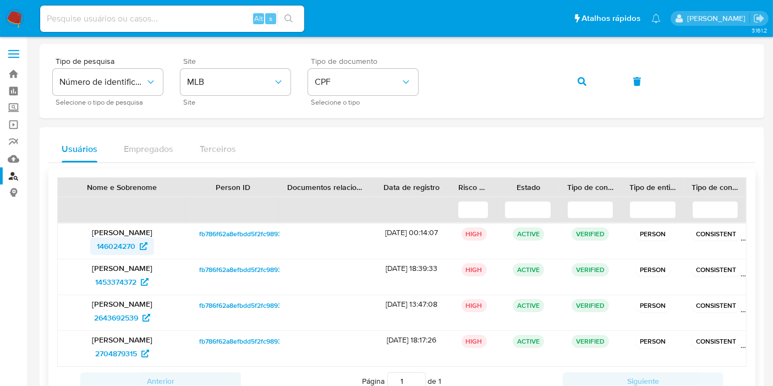
click at [120, 244] on span "146024270" at bounding box center [116, 246] width 39 height 18
click at [200, 17] on input at bounding box center [172, 19] width 264 height 14
paste input "298590529"
type input "298590529"
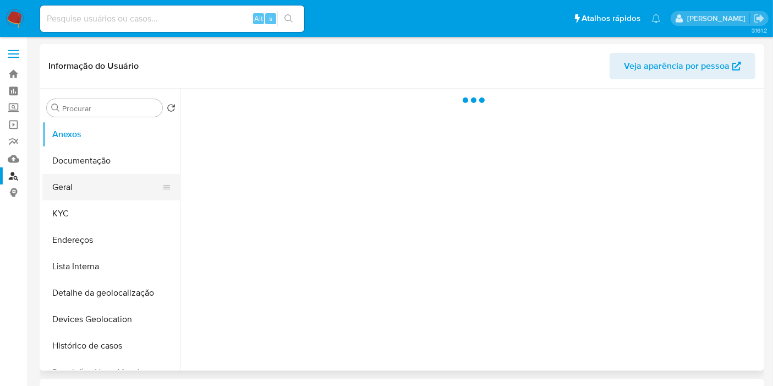
click at [108, 189] on button "Geral" at bounding box center [106, 187] width 129 height 26
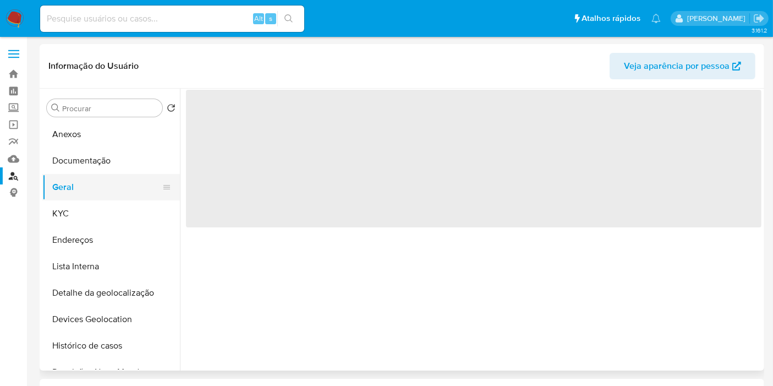
select select "10"
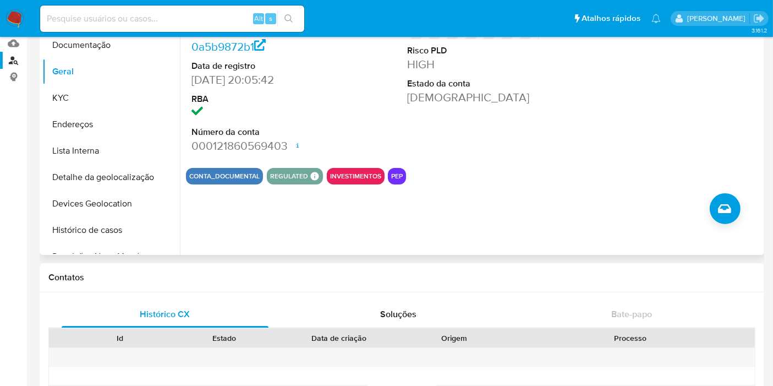
scroll to position [30, 0]
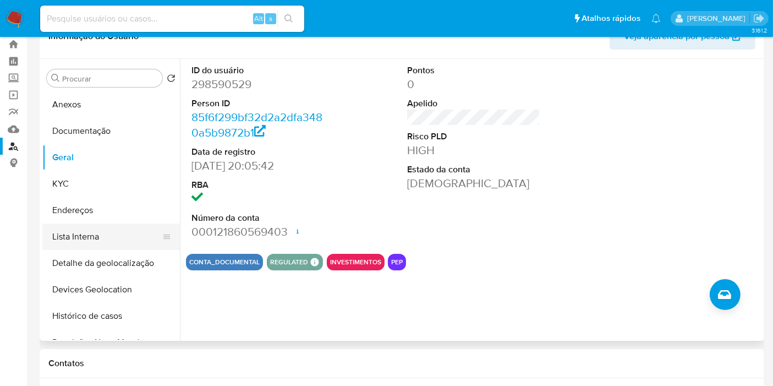
click at [107, 238] on button "Lista Interna" at bounding box center [106, 236] width 129 height 26
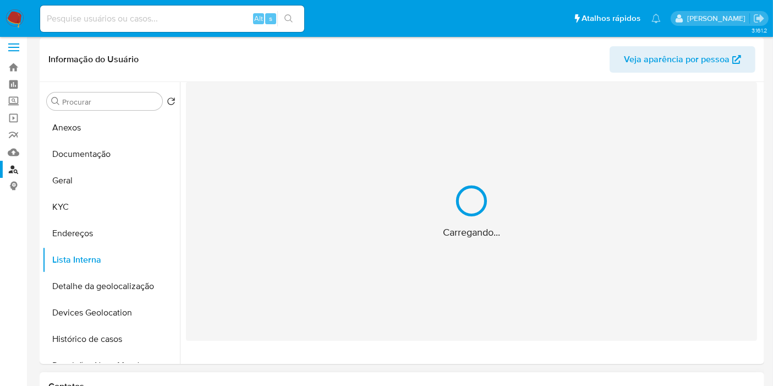
scroll to position [0, 0]
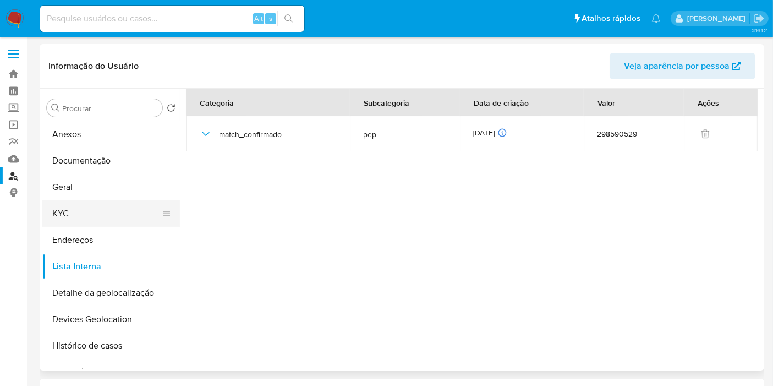
click at [113, 215] on button "KYC" at bounding box center [106, 213] width 129 height 26
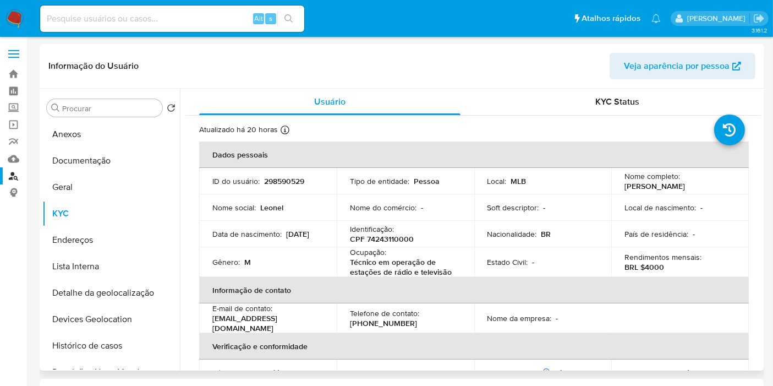
click at [393, 237] on p "CPF 74243110000" at bounding box center [382, 239] width 64 height 10
copy p "74243110000"
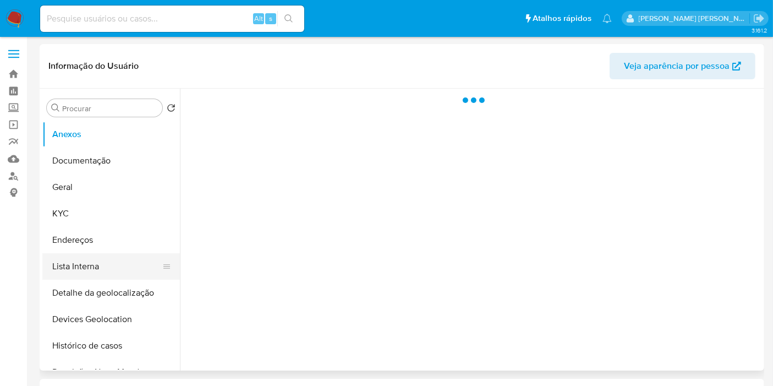
click at [105, 256] on button "Lista Interna" at bounding box center [106, 266] width 129 height 26
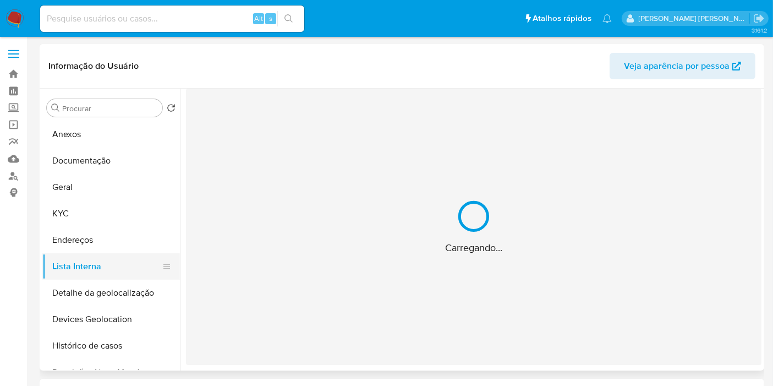
select select "10"
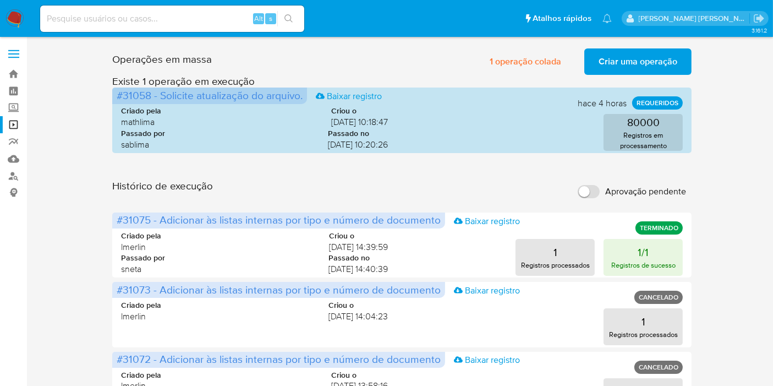
click at [655, 54] on span "Criar uma operação" at bounding box center [637, 62] width 79 height 24
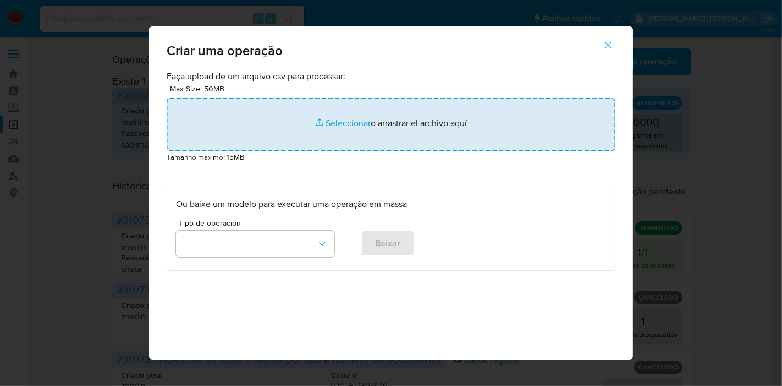
click at [302, 111] on input "file" at bounding box center [391, 124] width 449 height 53
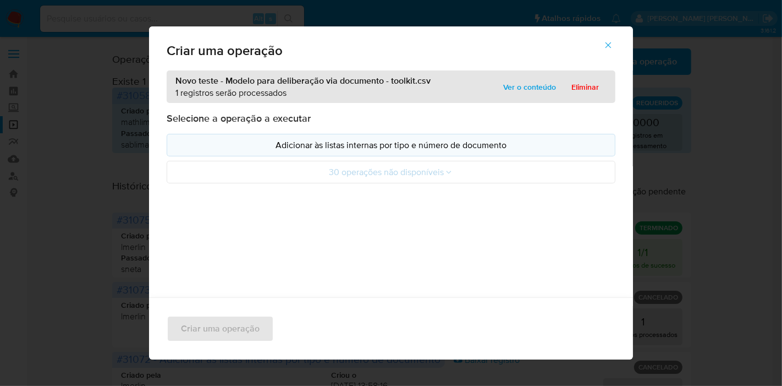
drag, startPoint x: 302, startPoint y: 111, endPoint x: 208, endPoint y: 144, distance: 99.9
click at [208, 144] on p "Adicionar às listas internas por tipo e número de documento" at bounding box center [391, 145] width 430 height 13
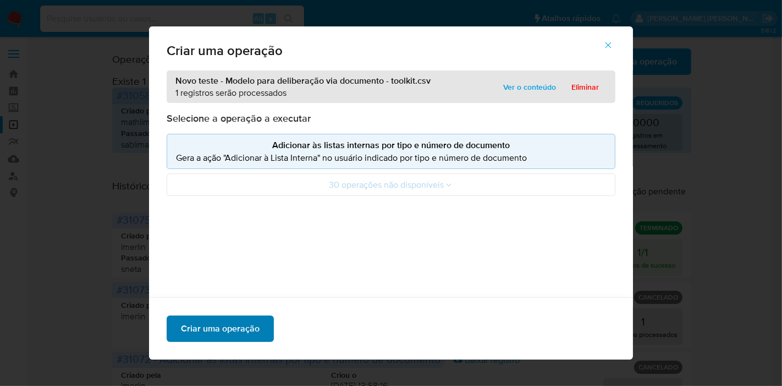
click at [227, 328] on span "Criar uma operação" at bounding box center [220, 328] width 79 height 24
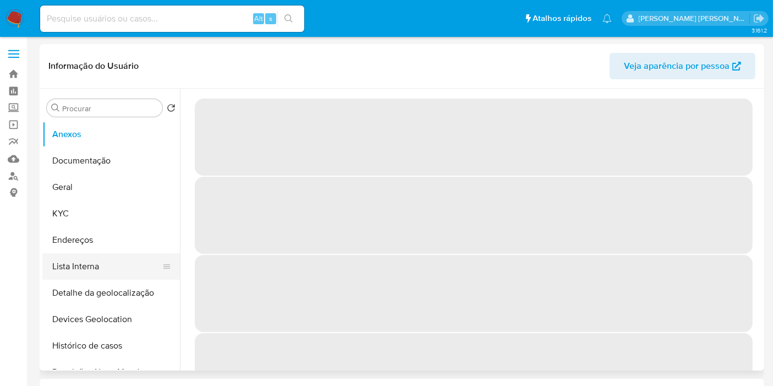
select select "10"
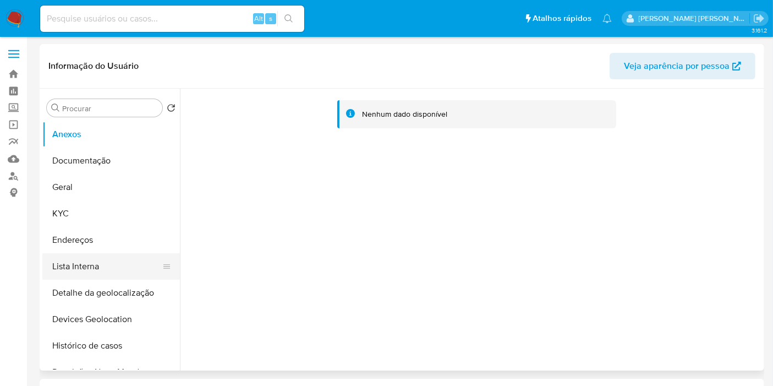
click at [111, 271] on button "Lista Interna" at bounding box center [106, 266] width 129 height 26
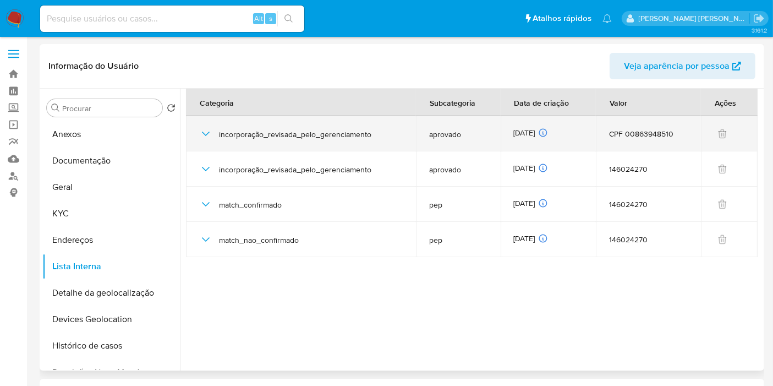
drag, startPoint x: 478, startPoint y: 382, endPoint x: 550, endPoint y: 129, distance: 262.5
click at [478, 382] on div "Contatos" at bounding box center [402, 392] width 724 height 29
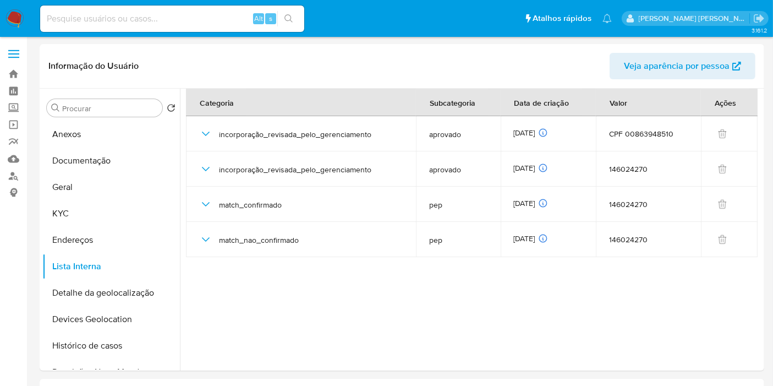
click at [67, 277] on button "Lista Interna" at bounding box center [111, 266] width 138 height 26
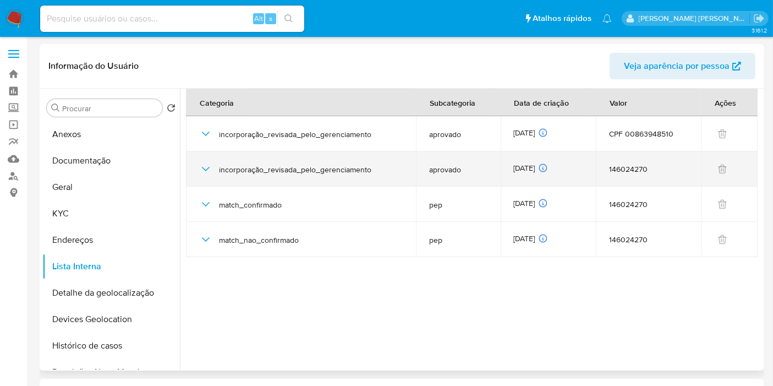
click at [489, 159] on td "aprovado" at bounding box center [458, 168] width 85 height 35
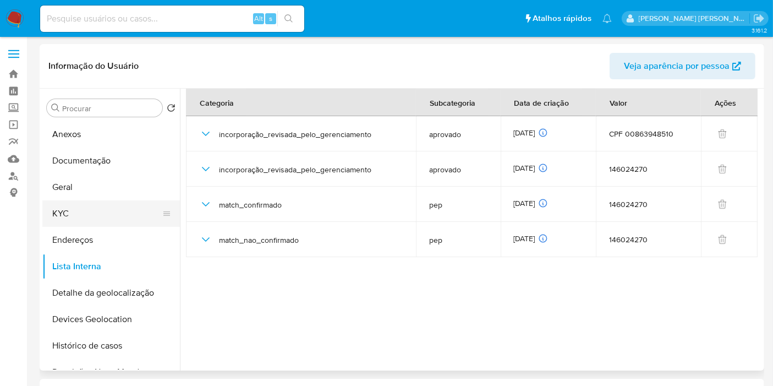
click at [112, 210] on button "KYC" at bounding box center [106, 213] width 129 height 26
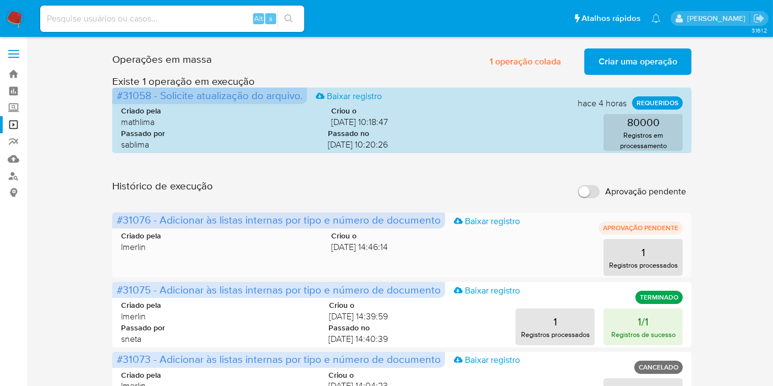
drag, startPoint x: 151, startPoint y: 222, endPoint x: 112, endPoint y: 222, distance: 38.5
click at [112, 222] on span "#31076 - Adicionar às listas internas por tipo e número de documento Baixar reg…" at bounding box center [278, 220] width 333 height 16
